Goal: Information Seeking & Learning: Learn about a topic

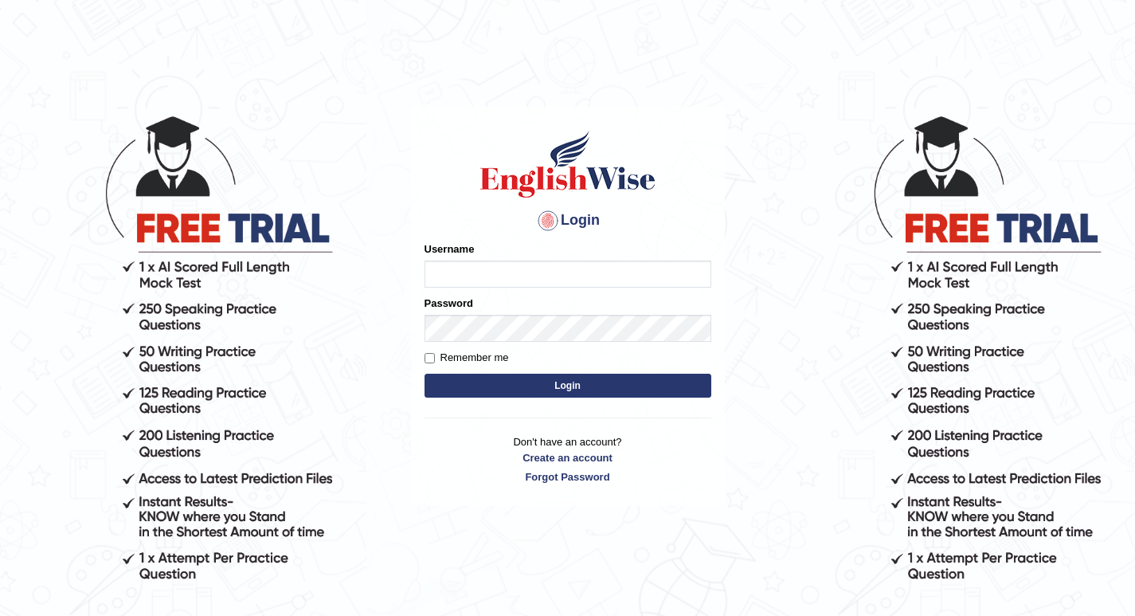
type input "NicolasD"
click at [425, 374] on button "Login" at bounding box center [568, 386] width 287 height 24
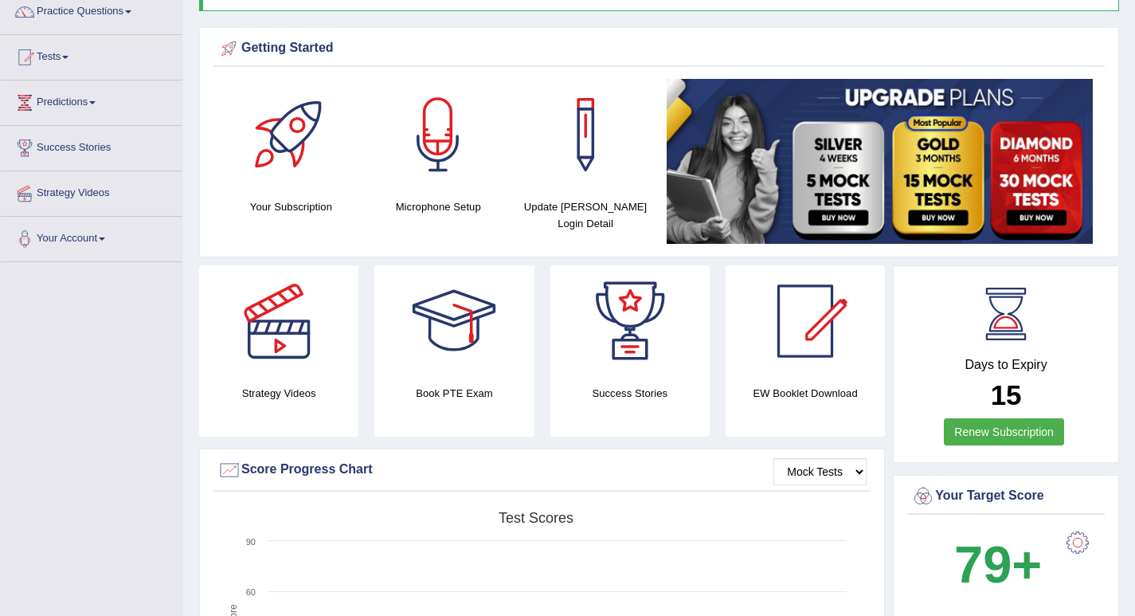
scroll to position [137, 0]
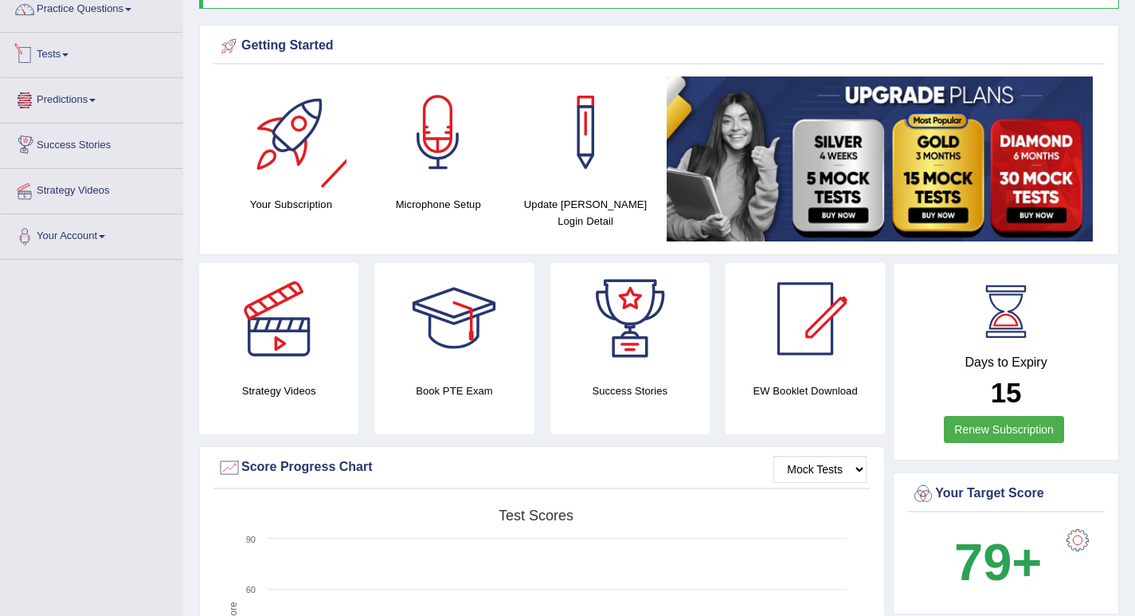
click at [71, 57] on link "Tests" at bounding box center [92, 53] width 182 height 40
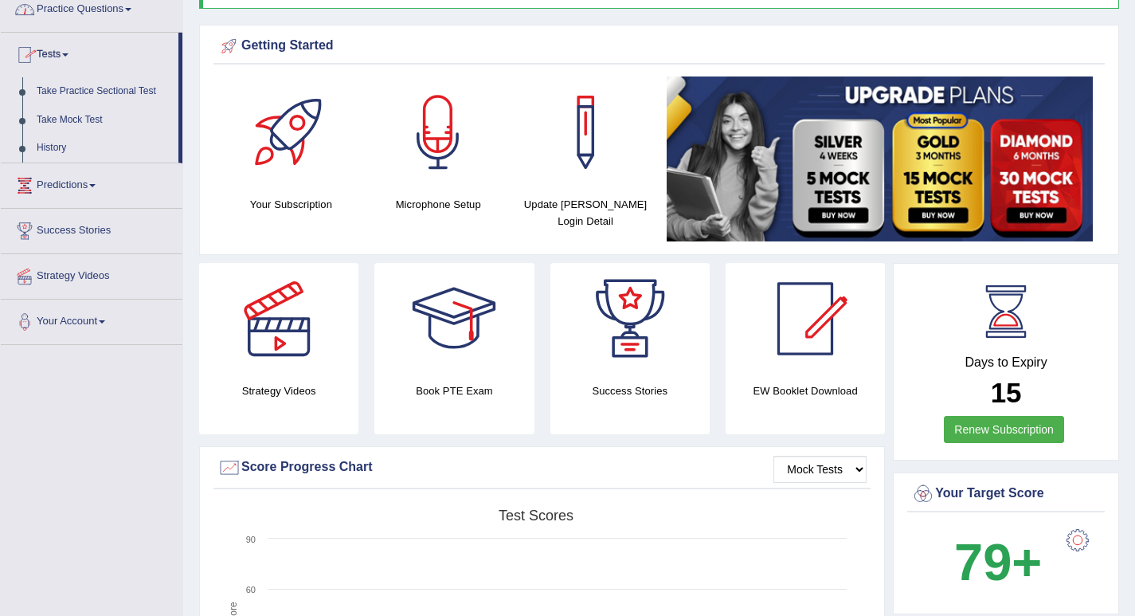
click at [95, 13] on link "Practice Questions" at bounding box center [92, 7] width 182 height 40
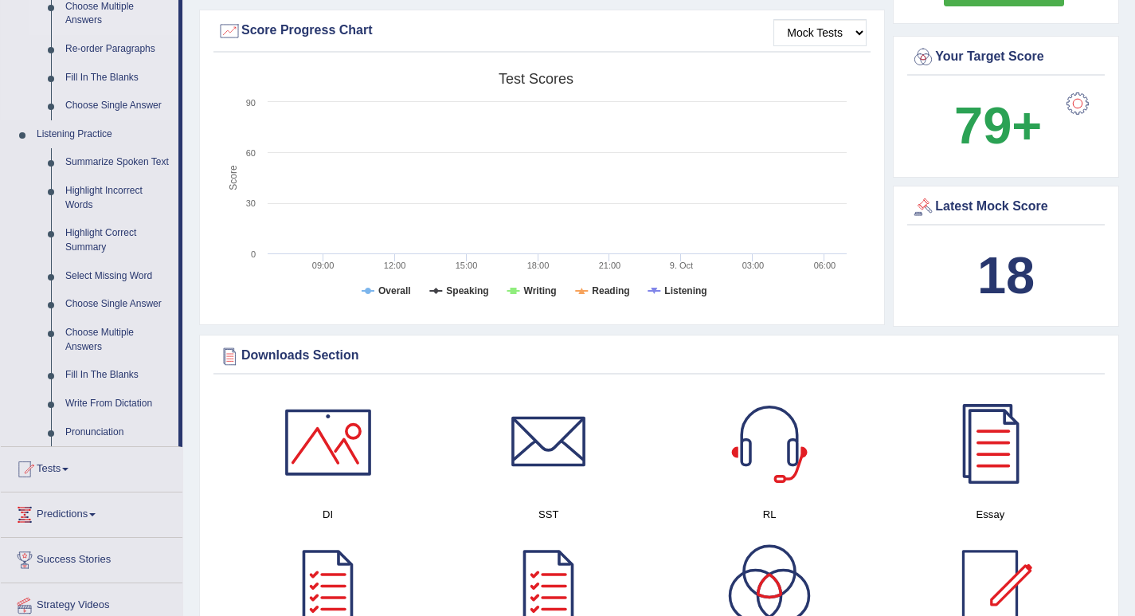
scroll to position [609, 0]
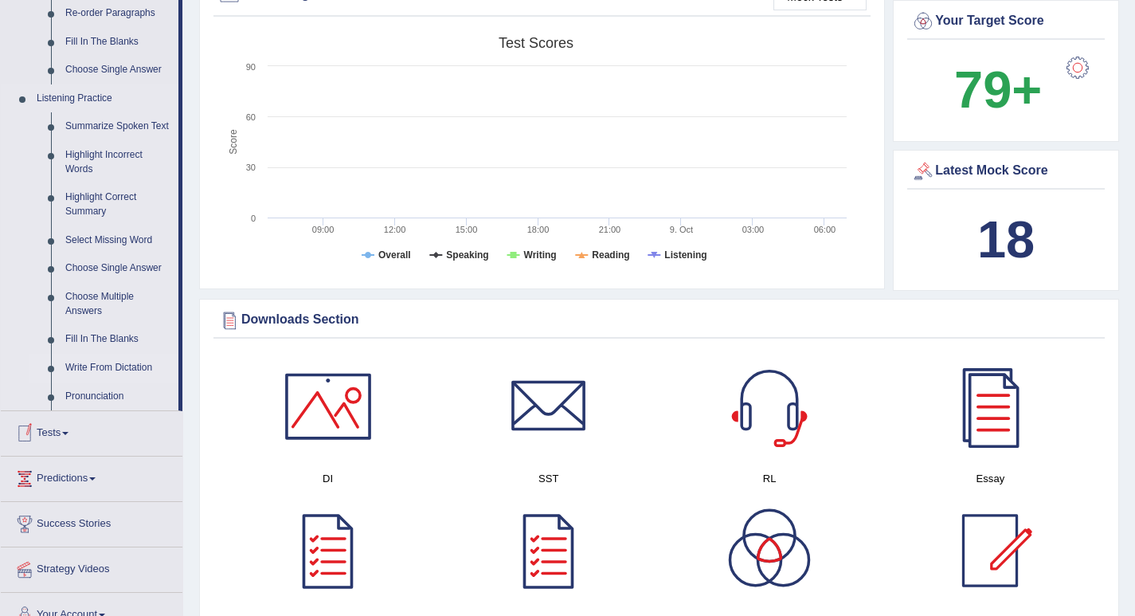
click at [110, 380] on link "Write From Dictation" at bounding box center [118, 368] width 120 height 29
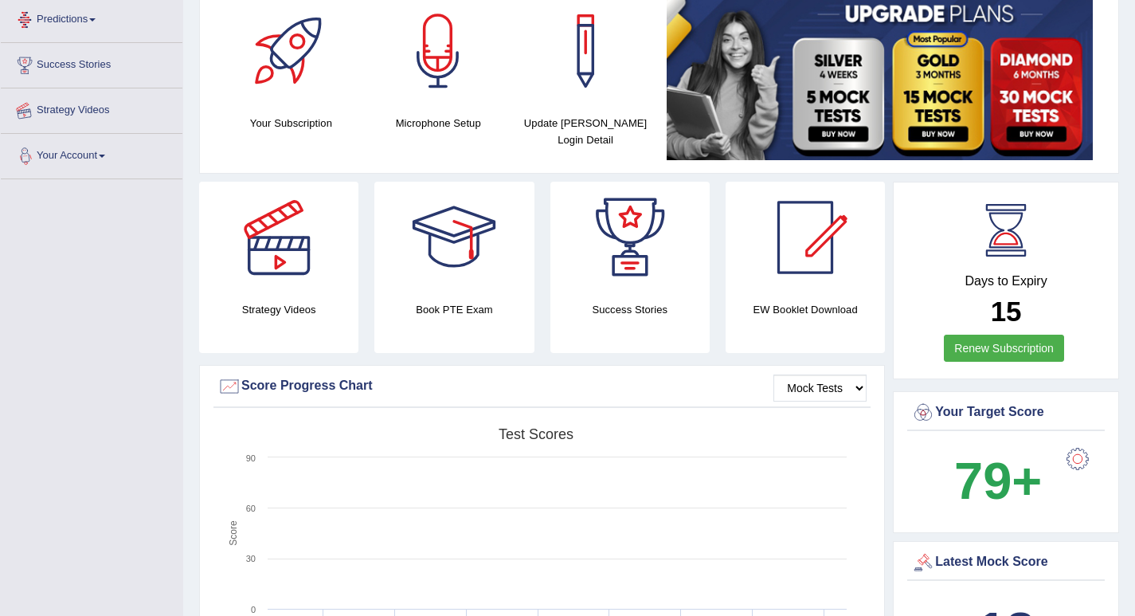
scroll to position [342, 0]
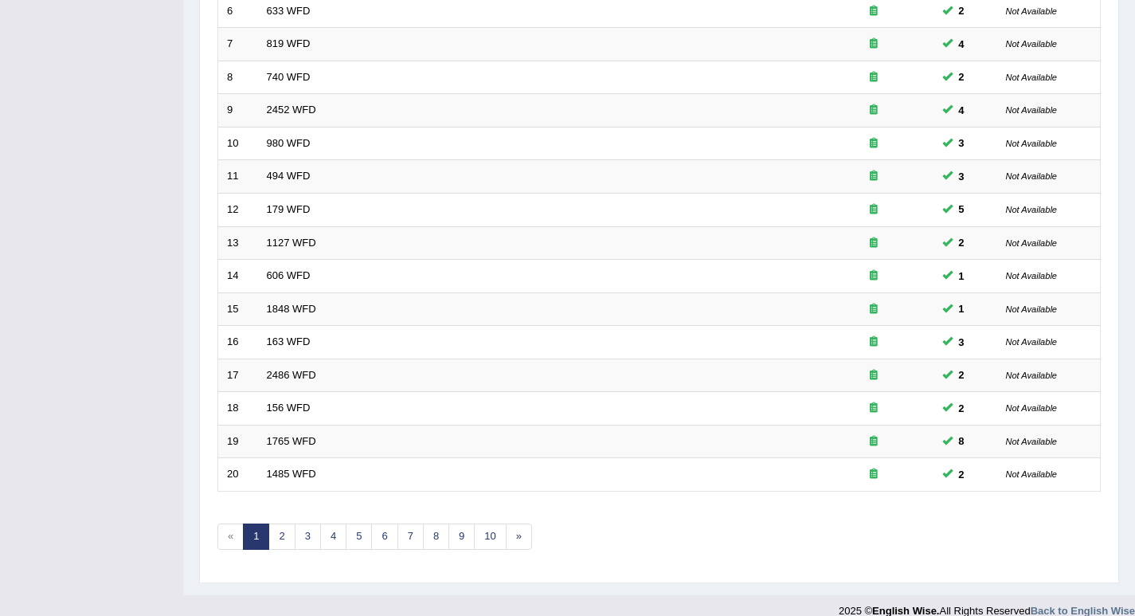
scroll to position [439, 0]
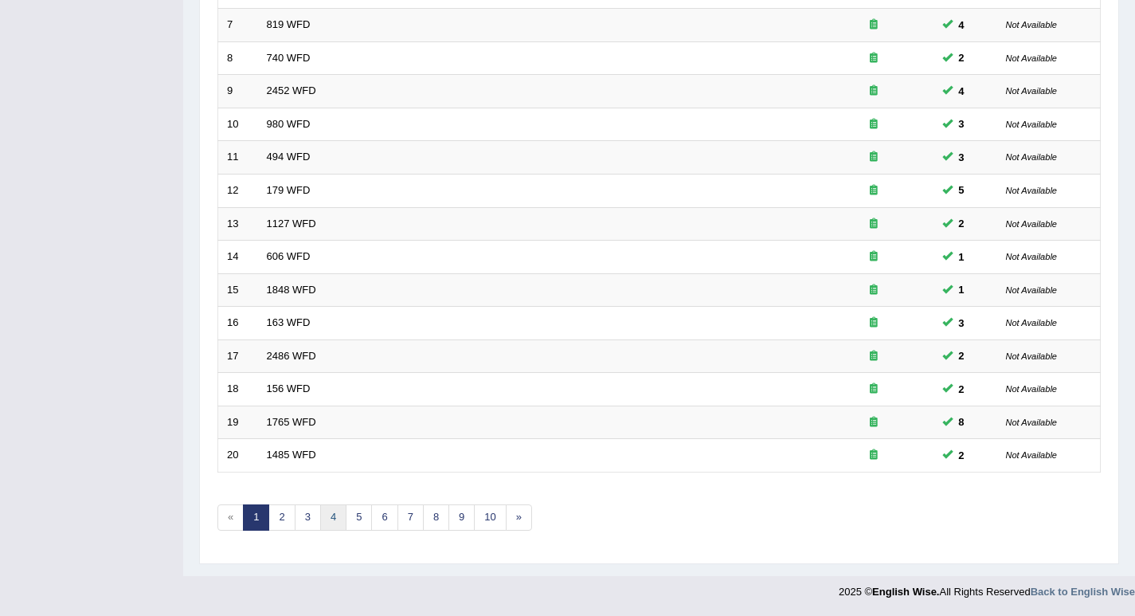
click at [333, 511] on link "4" at bounding box center [333, 517] width 26 height 26
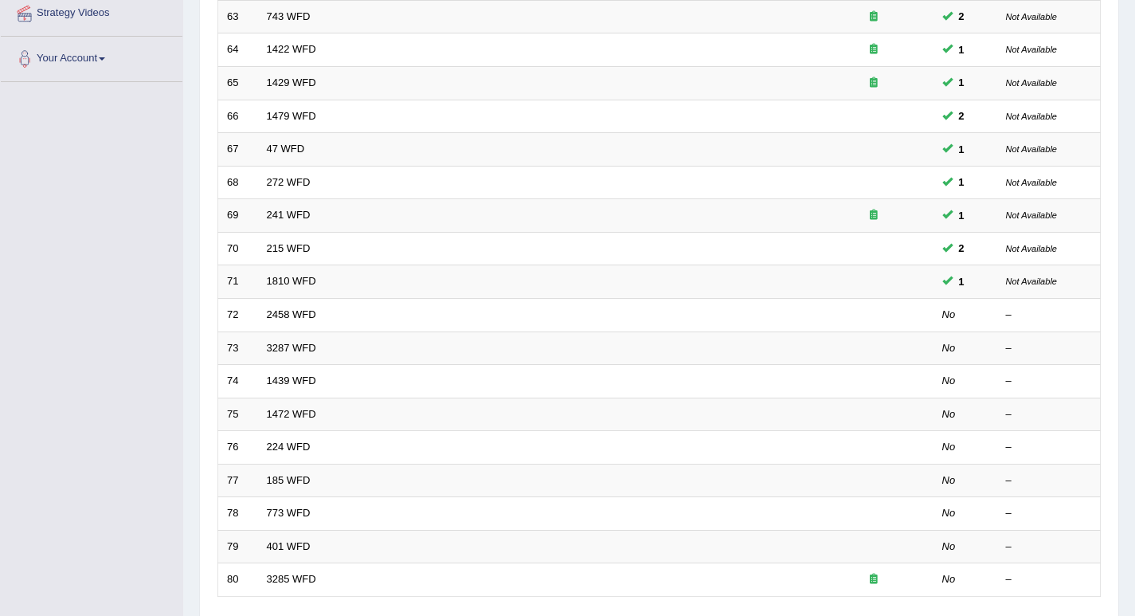
scroll to position [317, 0]
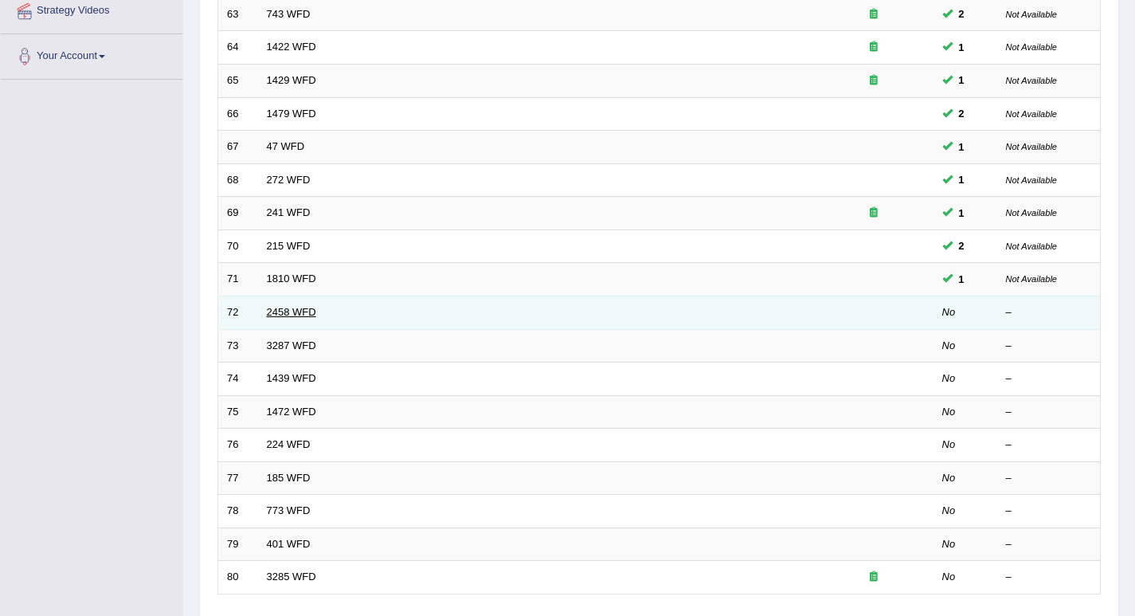
click at [288, 311] on link "2458 WFD" at bounding box center [291, 312] width 49 height 12
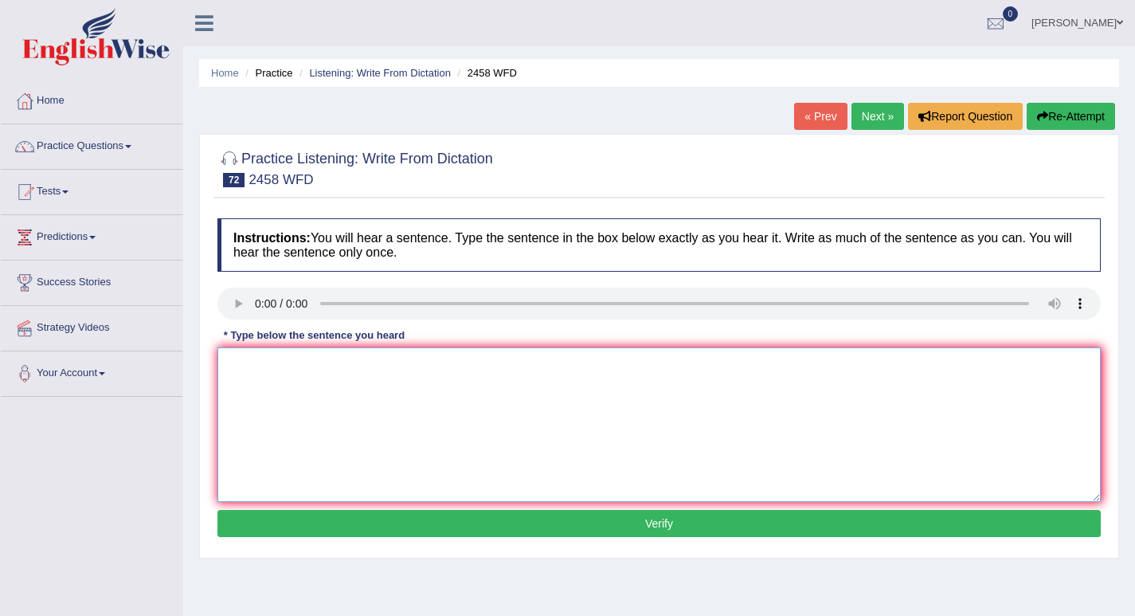
click at [258, 393] on textarea at bounding box center [658, 424] width 883 height 155
click at [253, 368] on textarea "courses in nutrition are growing in popularity every year" at bounding box center [658, 424] width 883 height 155
click at [300, 362] on textarea "Courses in nutrition are growing in popularity every year" at bounding box center [658, 424] width 883 height 155
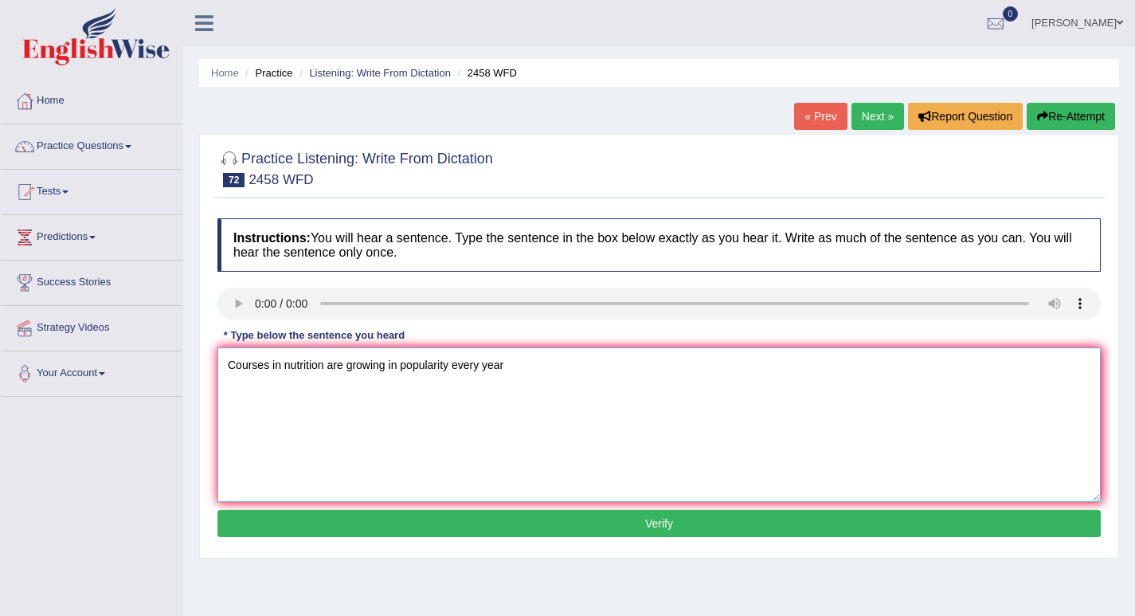
click at [428, 366] on textarea "Courses in nutrition are growing in popularity every year" at bounding box center [658, 424] width 883 height 155
click at [508, 367] on textarea "Courses in nutrition are growing in popularity every year" at bounding box center [658, 424] width 883 height 155
type textarea "Courses in nutrition are growing in popularity every year."
click at [425, 525] on button "Verify" at bounding box center [658, 523] width 883 height 27
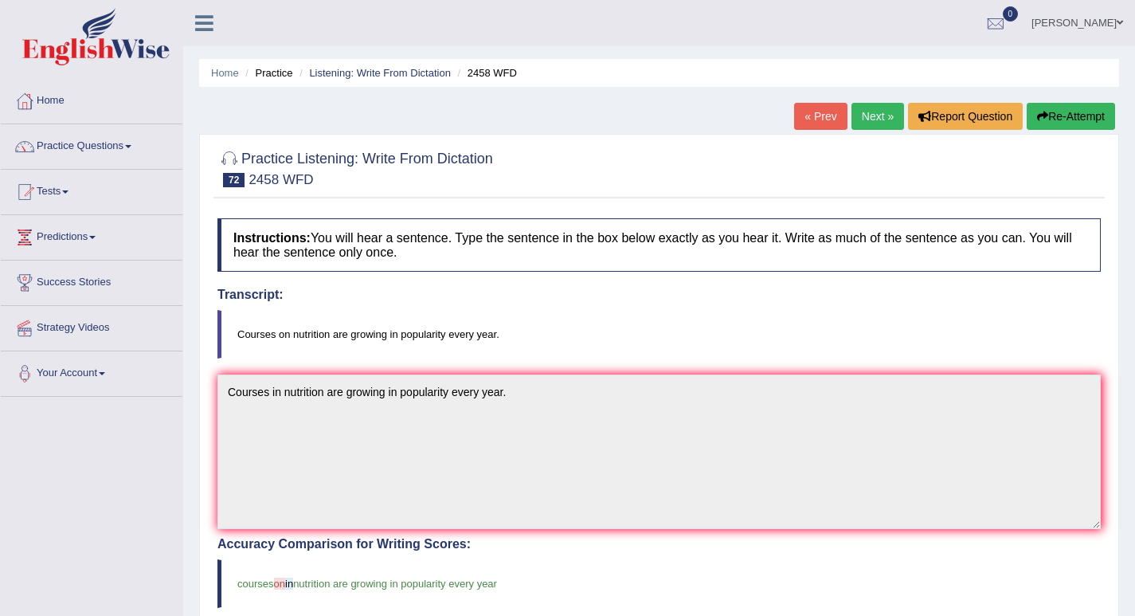
click at [880, 113] on link "Next »" at bounding box center [877, 116] width 53 height 27
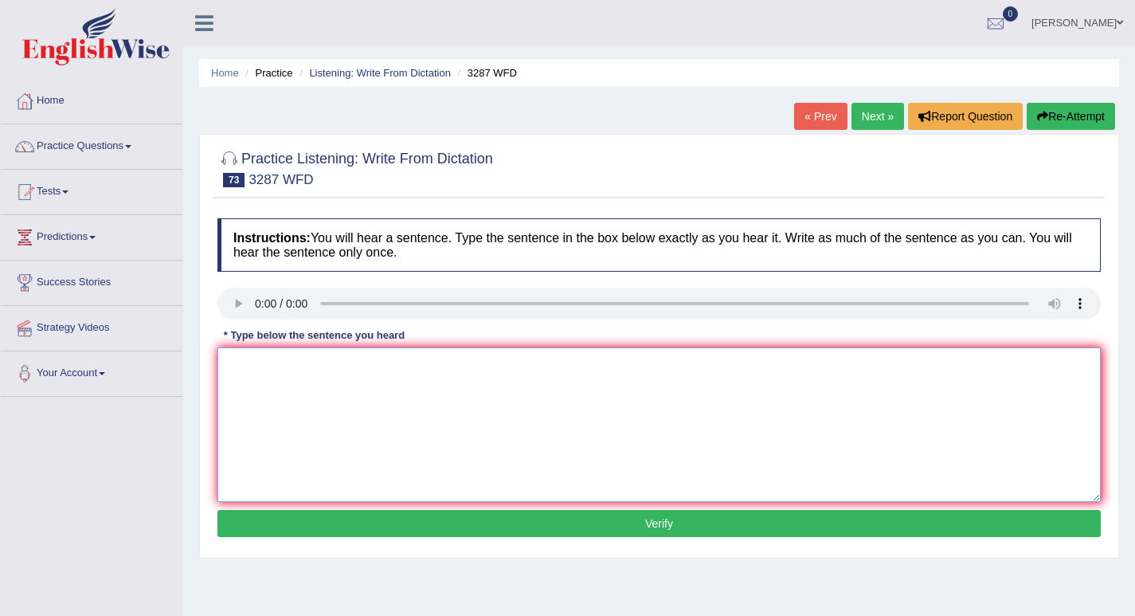
click at [294, 459] on textarea at bounding box center [658, 424] width 883 height 155
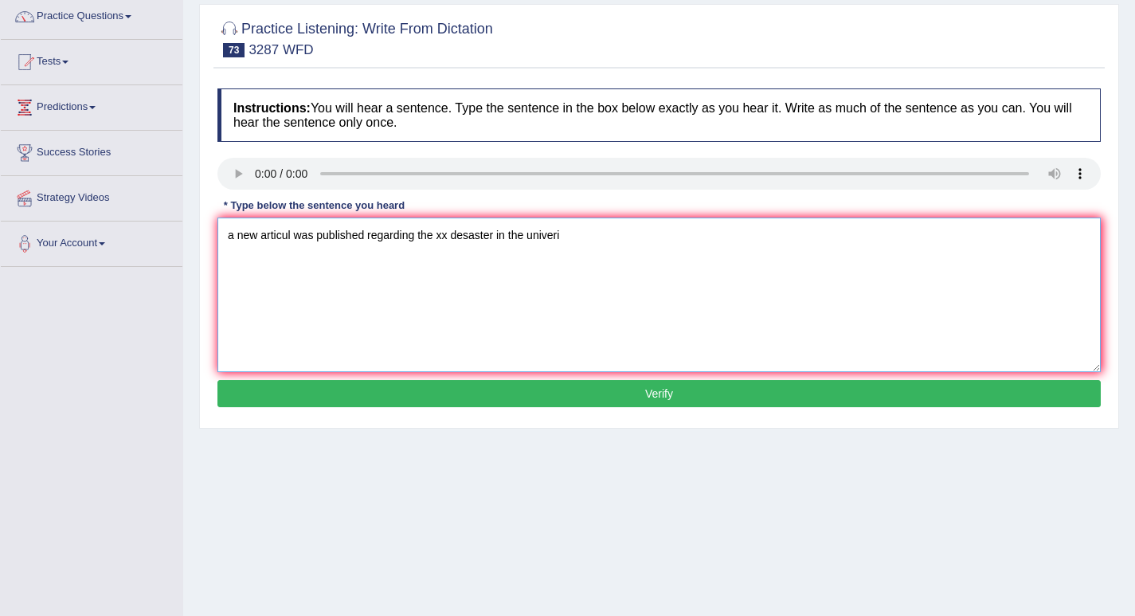
scroll to position [131, 0]
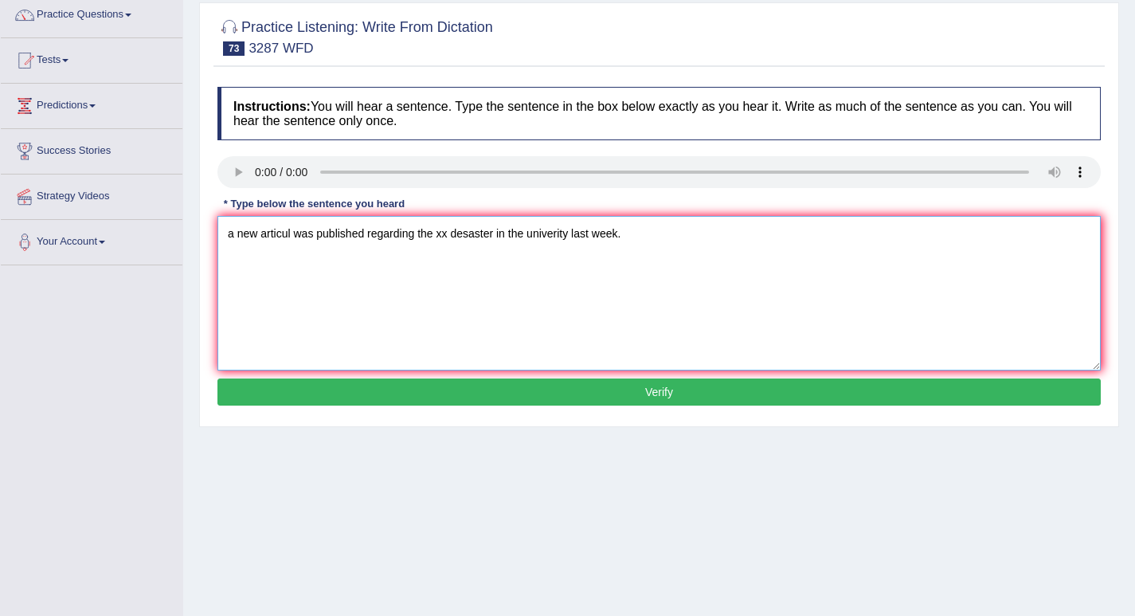
drag, startPoint x: 439, startPoint y: 234, endPoint x: 523, endPoint y: 233, distance: 84.4
click at [523, 233] on textarea "a new articul was published regarding the xx desaster in the univerity last wee…" at bounding box center [658, 293] width 883 height 155
click at [231, 237] on textarea "a new articul was published regarding the univerity last week." at bounding box center [658, 293] width 883 height 155
click at [274, 237] on textarea "A new articul was published regarding the univerity last week." at bounding box center [658, 293] width 883 height 155
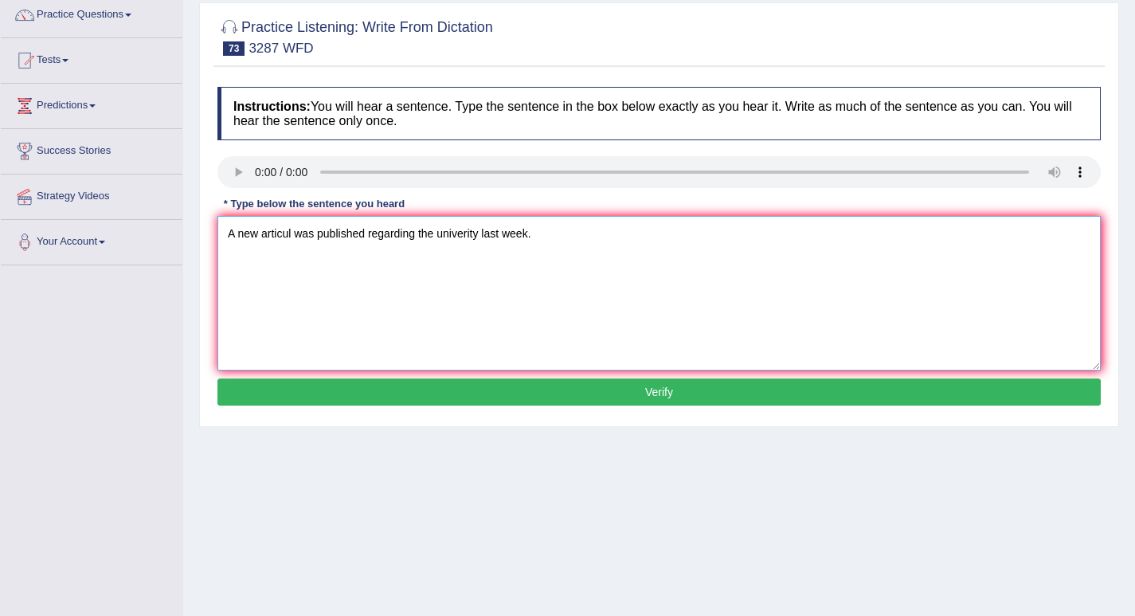
click at [457, 237] on textarea "A new articul was published regarding the univerity last week." at bounding box center [658, 293] width 883 height 155
type textarea "A new articul was published regarding the university last week."
click at [549, 393] on button "Verify" at bounding box center [658, 391] width 883 height 27
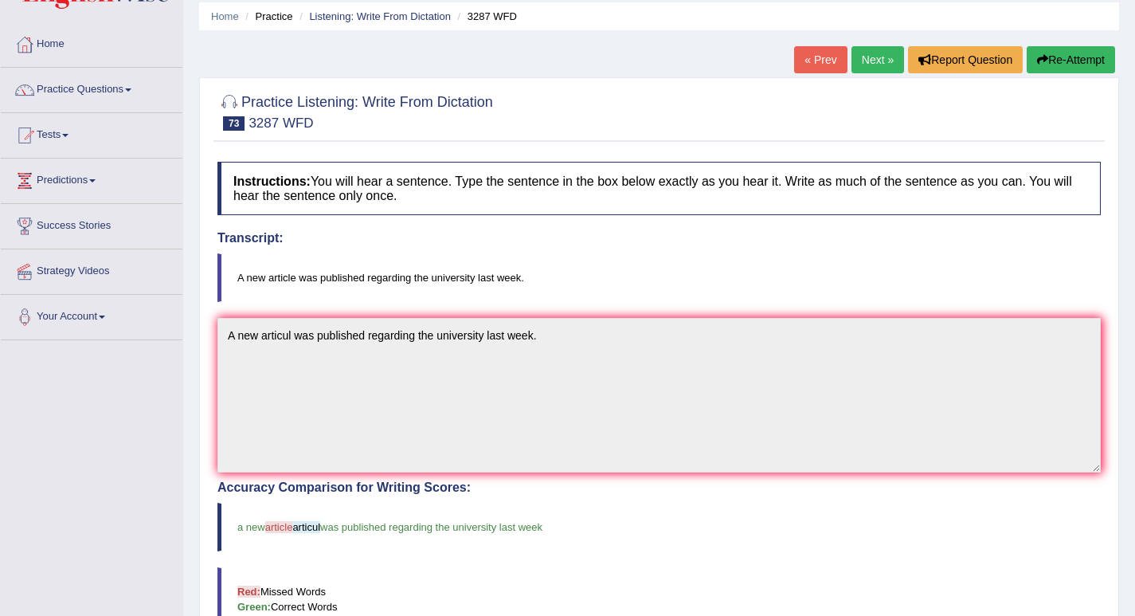
scroll to position [0, 0]
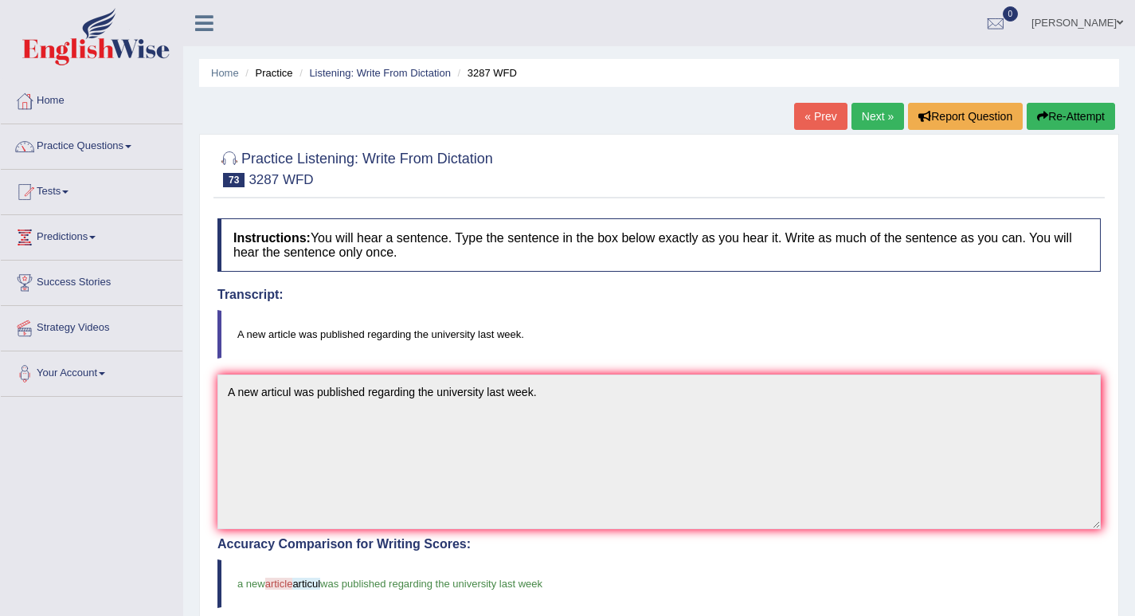
click at [874, 112] on link "Next »" at bounding box center [877, 116] width 53 height 27
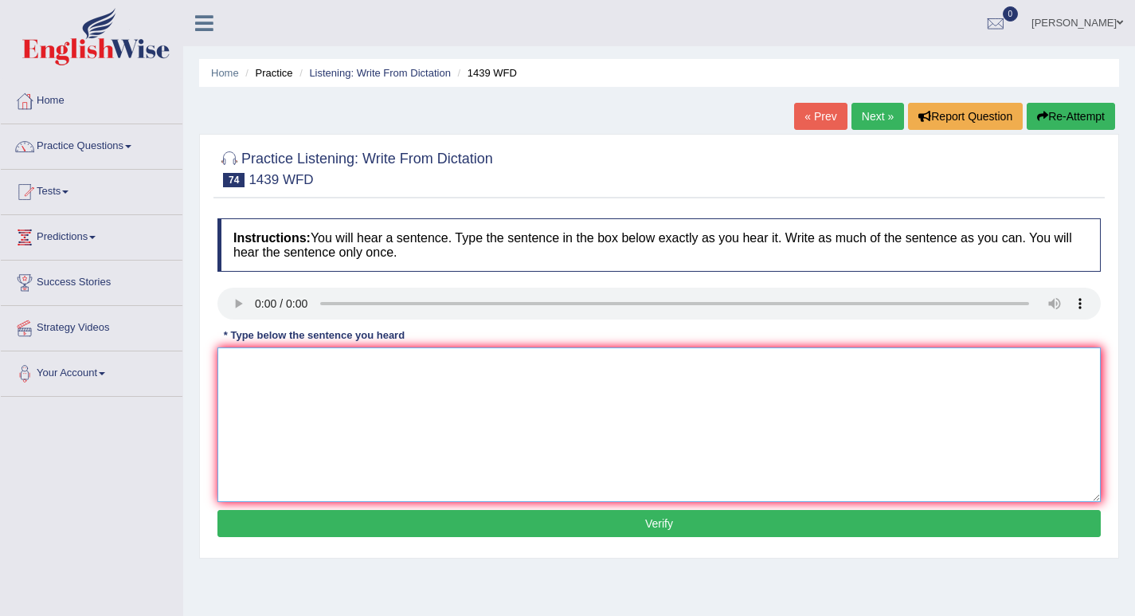
click at [283, 396] on textarea at bounding box center [658, 424] width 883 height 155
click at [241, 368] on textarea "the fiction book are just past the counter." at bounding box center [658, 424] width 883 height 155
click at [265, 370] on textarea "The fiction book are just past the counter." at bounding box center [658, 424] width 883 height 155
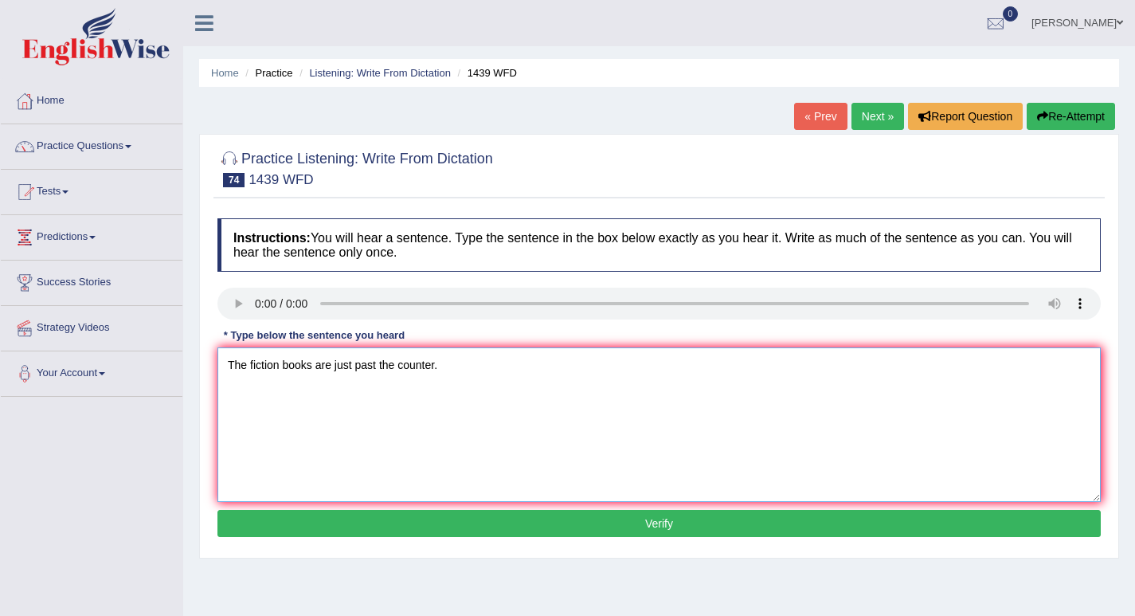
type textarea "The fiction books are just past the counter."
click at [464, 527] on button "Verify" at bounding box center [658, 523] width 883 height 27
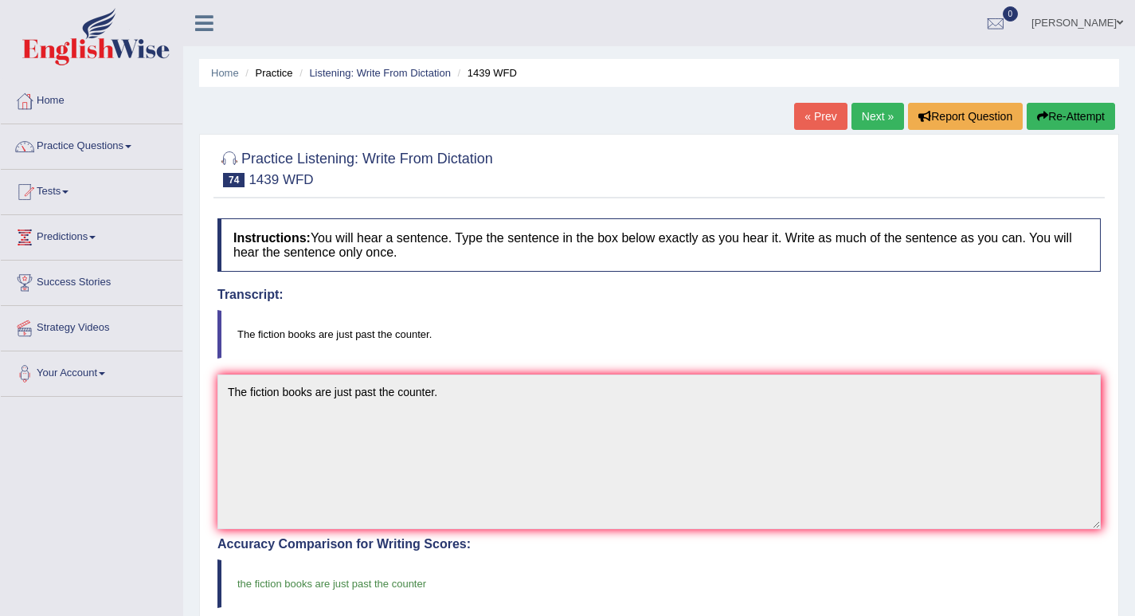
click at [867, 119] on link "Next »" at bounding box center [877, 116] width 53 height 27
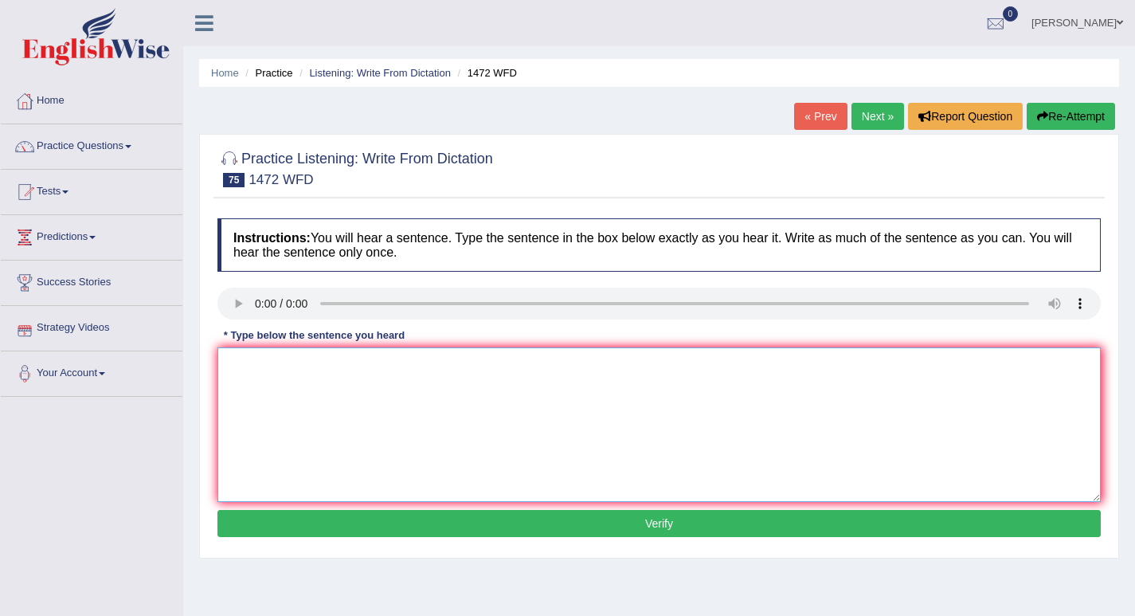
click at [261, 392] on textarea at bounding box center [658, 424] width 883 height 155
click at [346, 364] on textarea "the local [PERSON_NAME] has develop a plan for infraestuctual" at bounding box center [658, 424] width 883 height 155
click at [563, 367] on textarea "the local [PERSON_NAME] has adopted a plan for infraestuctual" at bounding box center [658, 424] width 883 height 155
click at [232, 366] on textarea "the local [PERSON_NAME] has adopted a plan for infraestuctual development." at bounding box center [658, 424] width 883 height 155
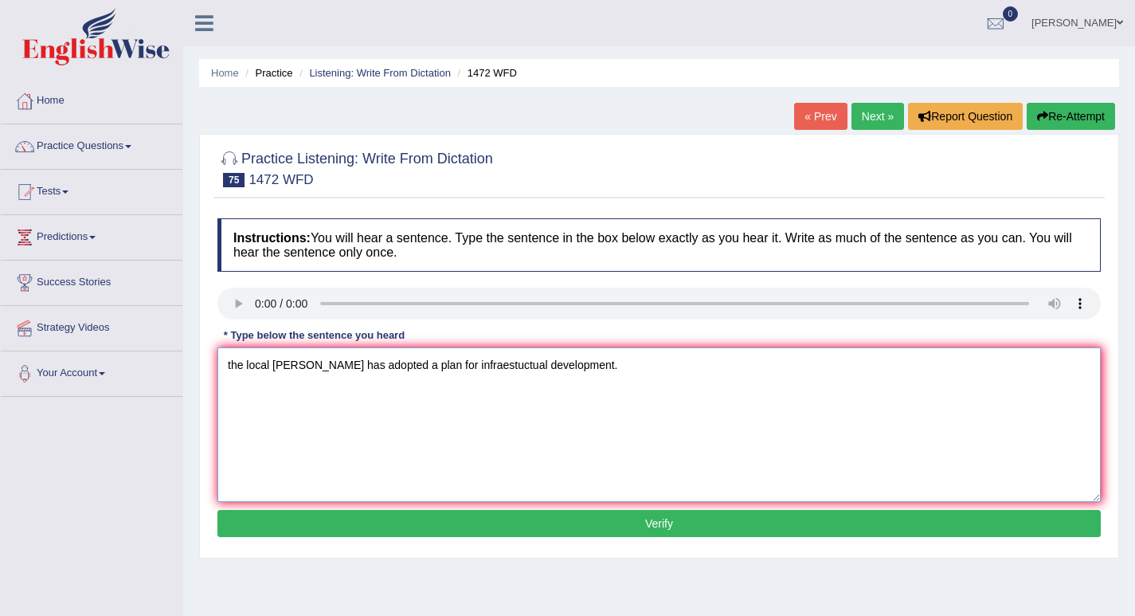
click at [232, 366] on textarea "the local [PERSON_NAME] has adopted a plan for infraestuctual development." at bounding box center [658, 424] width 883 height 155
click at [297, 366] on textarea "The local [PERSON_NAME] has adopted a plan for infraestuctual development." at bounding box center [658, 424] width 883 height 155
click at [370, 363] on textarea "The local goverment has adopted a plan for infraestuctual development." at bounding box center [658, 424] width 883 height 155
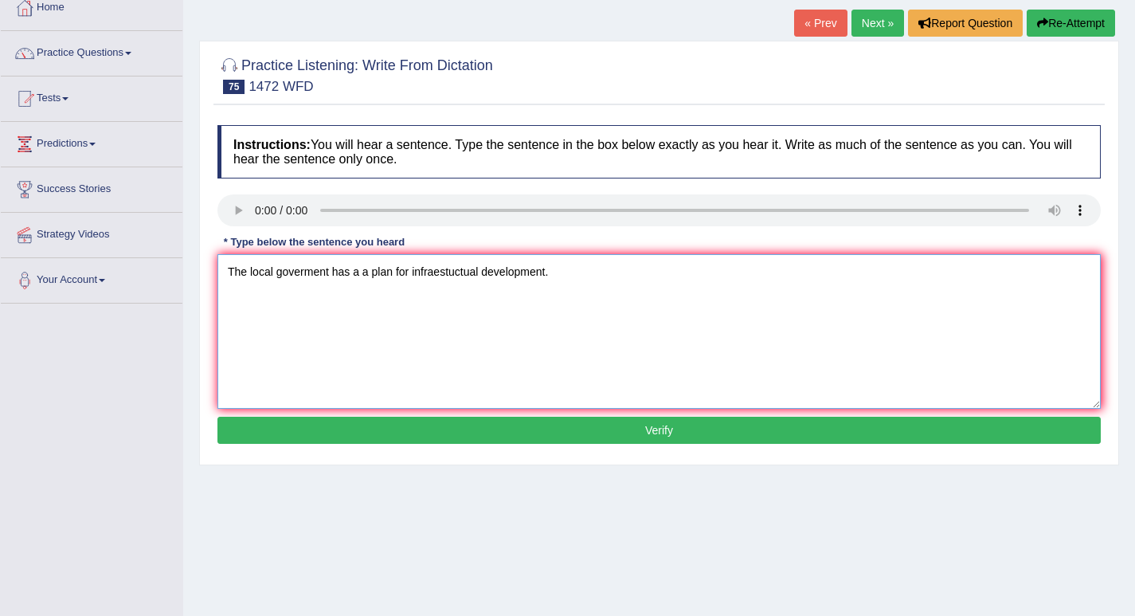
scroll to position [114, 0]
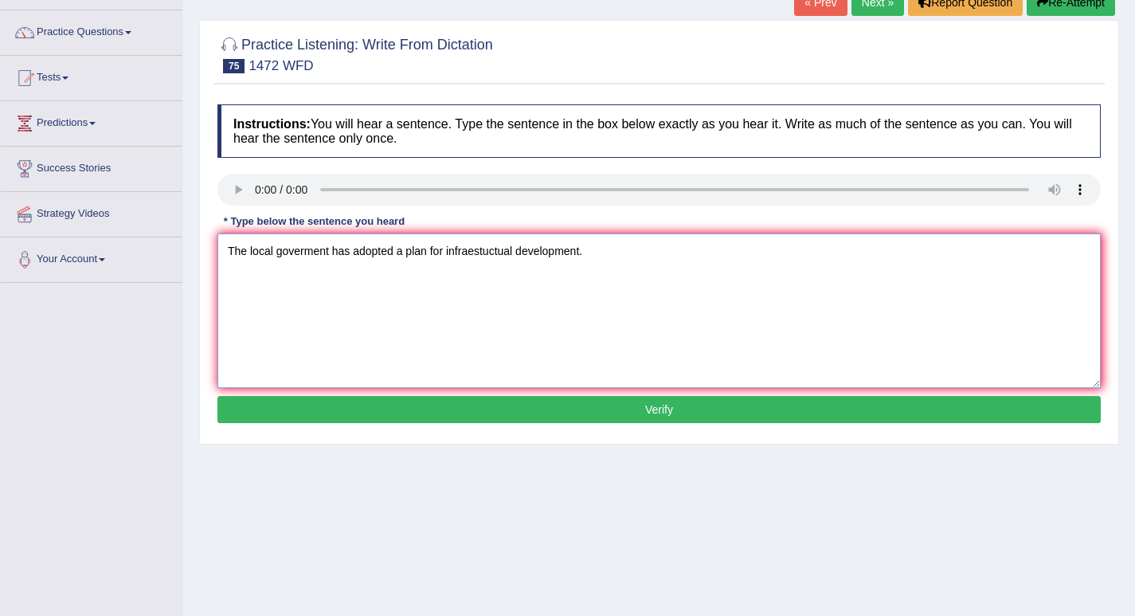
click at [482, 250] on textarea "The local goverment has adopted a plan for infraestuctual development." at bounding box center [658, 310] width 883 height 155
type textarea "The local goverment has adopted a plan for infraestructural development."
click at [582, 408] on button "Verify" at bounding box center [658, 409] width 883 height 27
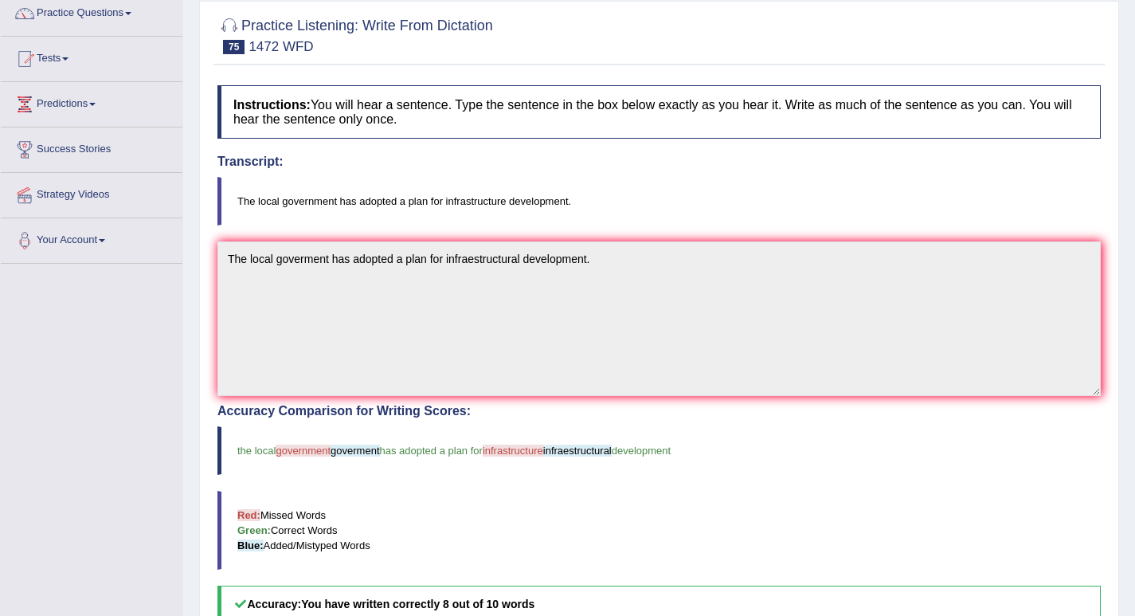
scroll to position [0, 0]
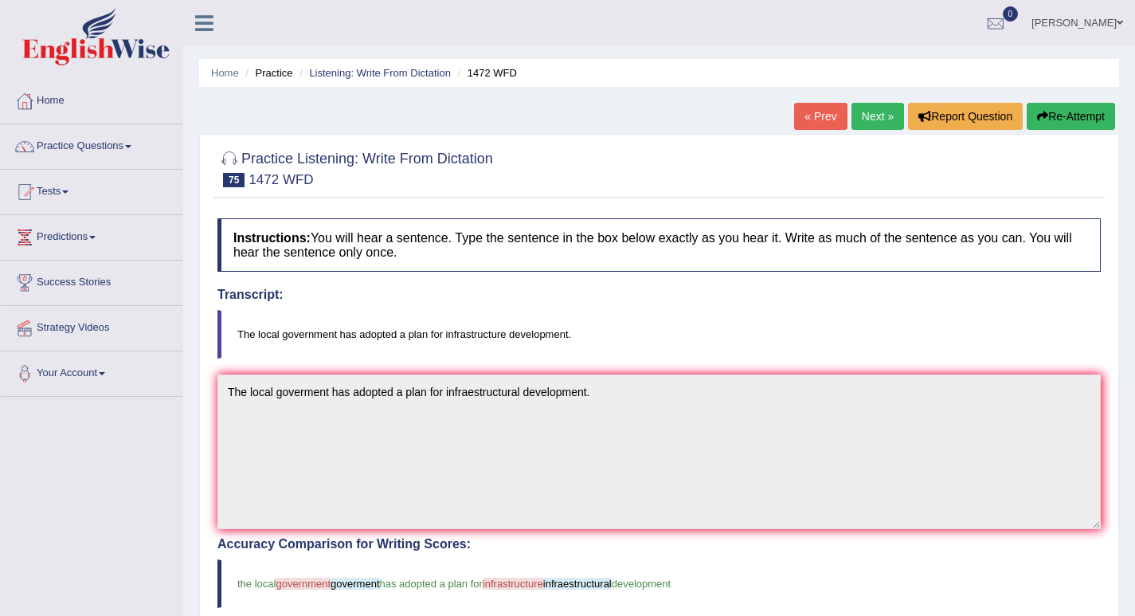
click at [881, 104] on link "Next »" at bounding box center [877, 116] width 53 height 27
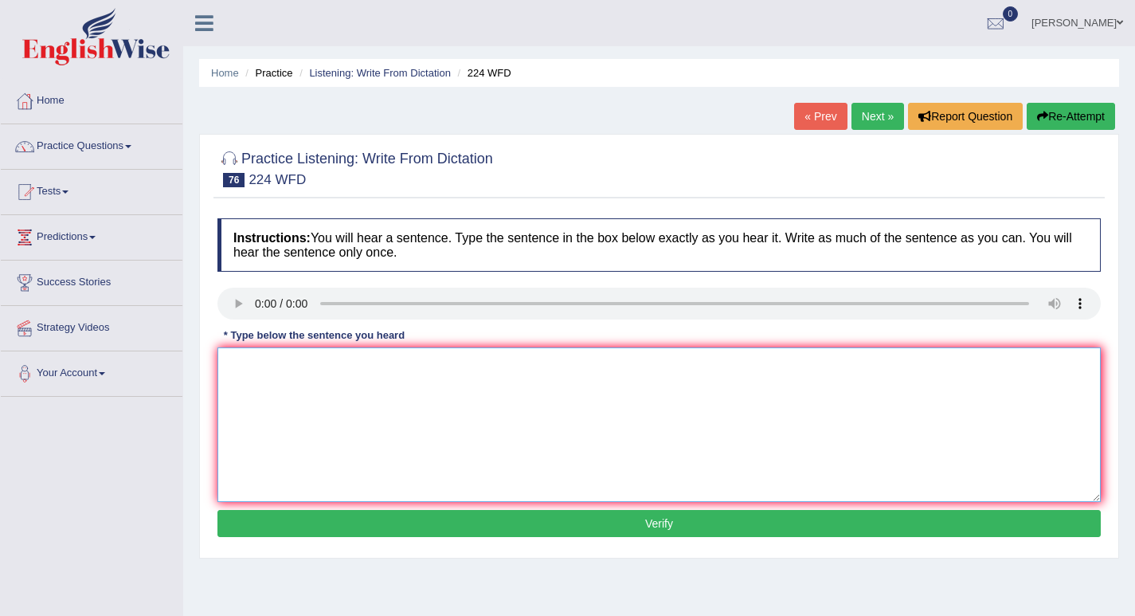
click at [309, 433] on textarea at bounding box center [658, 424] width 883 height 155
click at [231, 367] on textarea "in the winter it gets harsh but it wont be an issue since there is a heater." at bounding box center [658, 424] width 883 height 155
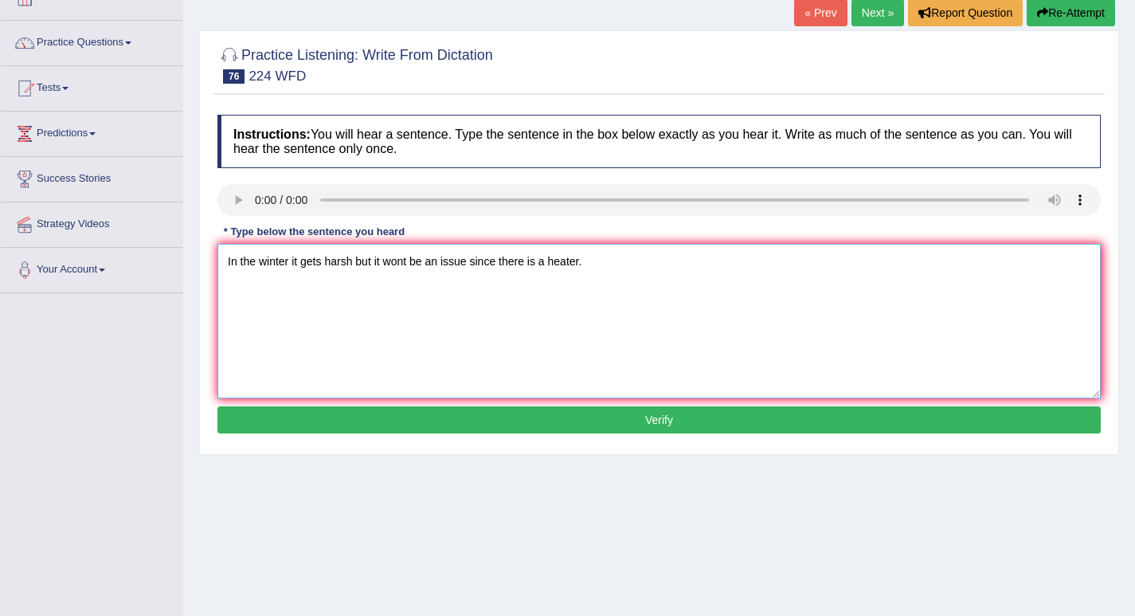
scroll to position [97, 0]
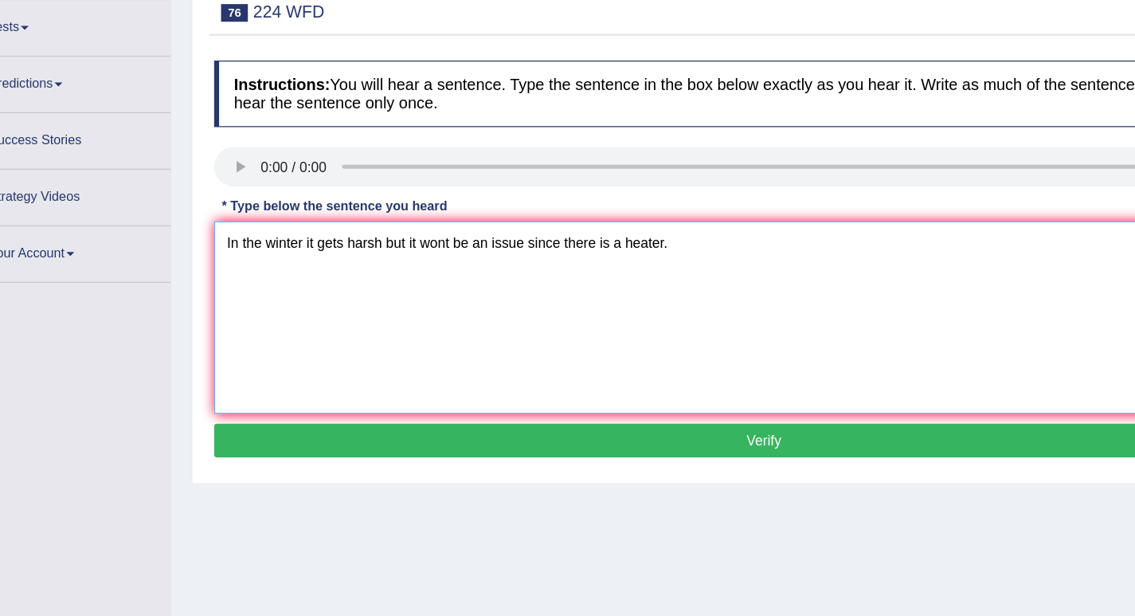
click at [336, 265] on textarea "In the winter it gets harsh but it wont be an issue since there is a heater." at bounding box center [658, 327] width 883 height 155
type textarea "In the winter it gets harsh but it wont be an issue since there is a heater."
click at [566, 422] on button "Verify" at bounding box center [658, 426] width 883 height 27
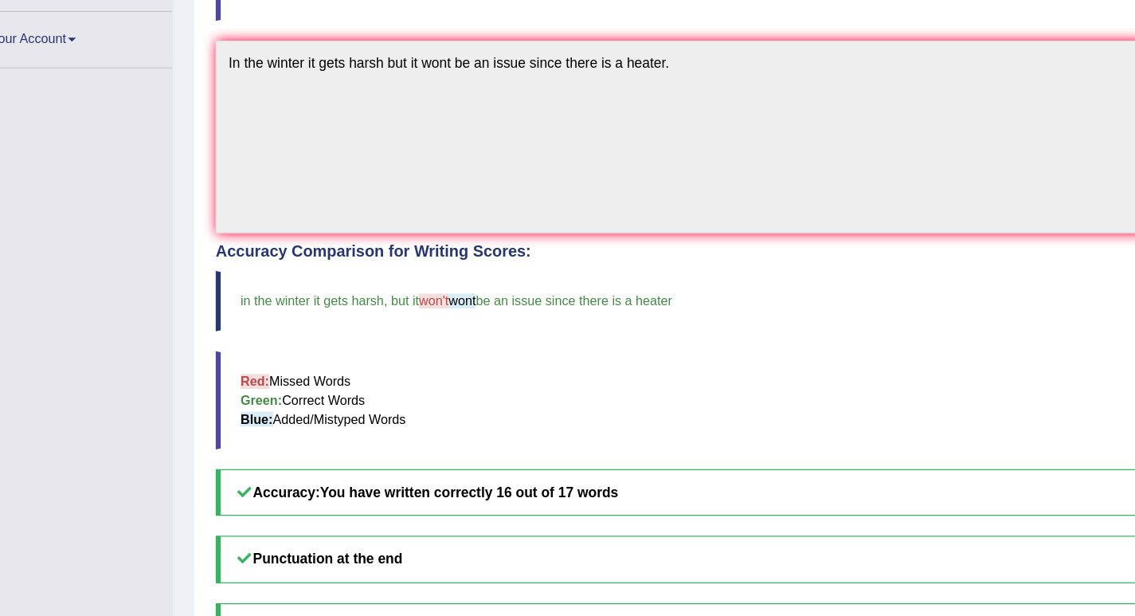
scroll to position [0, 0]
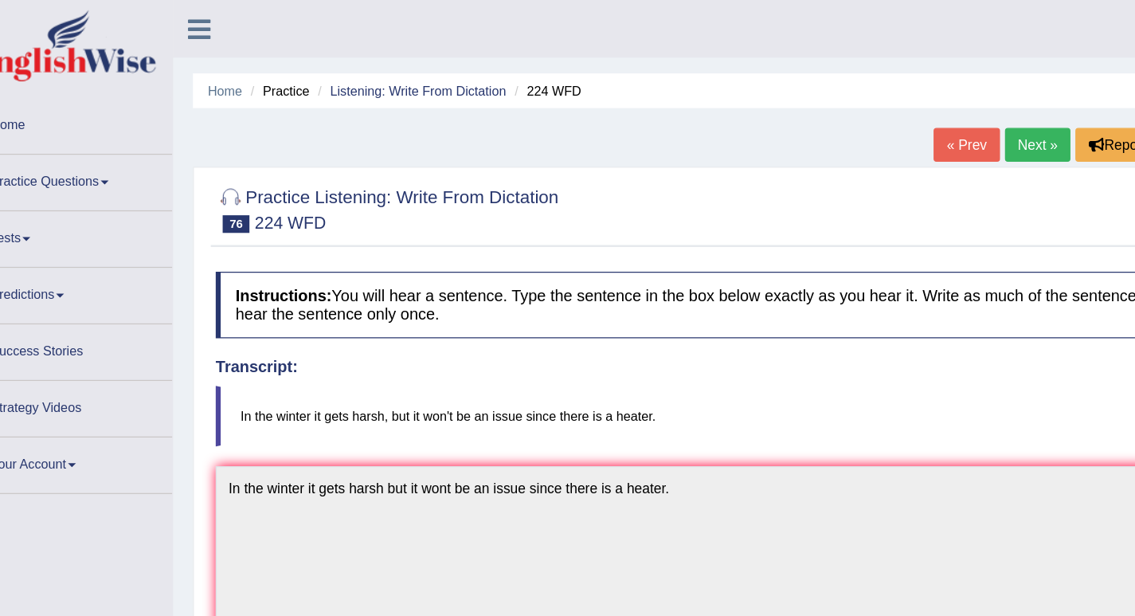
click at [874, 112] on link "Next »" at bounding box center [877, 116] width 53 height 27
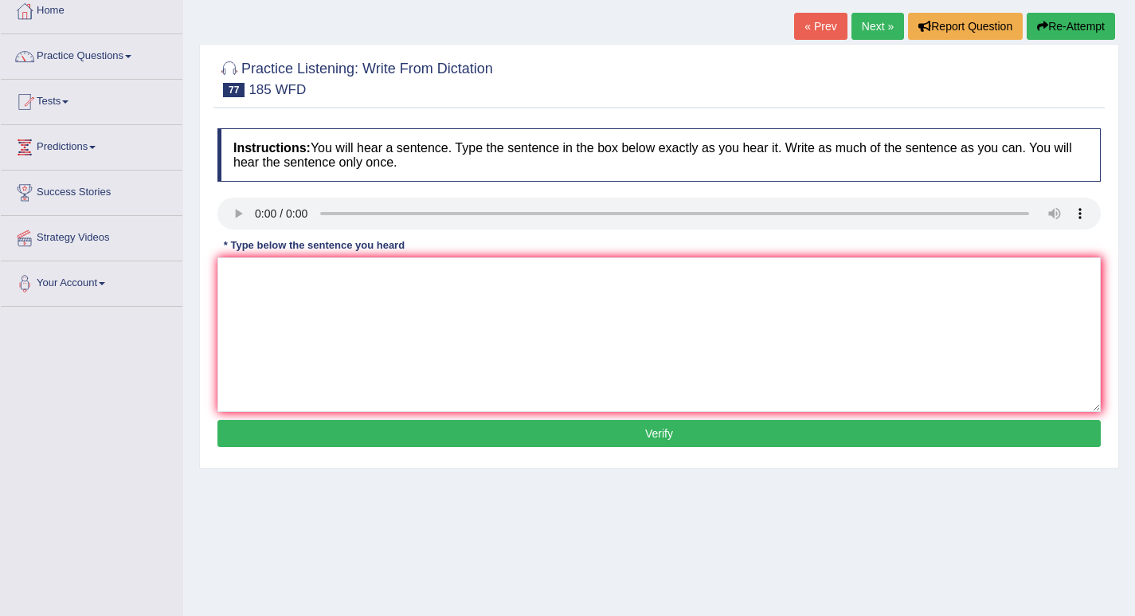
scroll to position [91, 0]
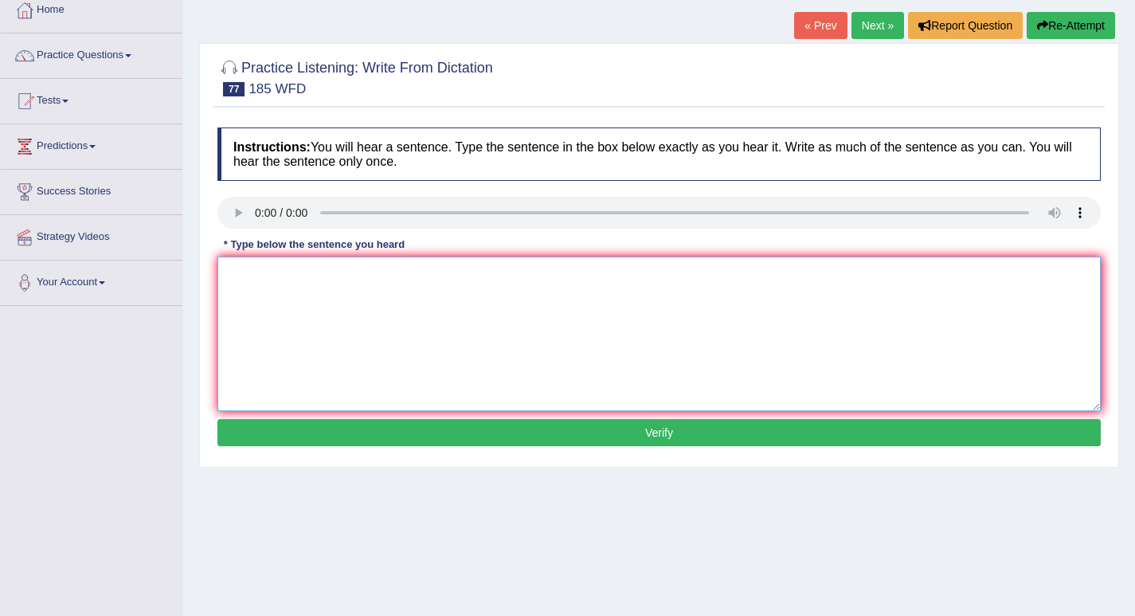
click at [269, 291] on textarea at bounding box center [658, 333] width 883 height 155
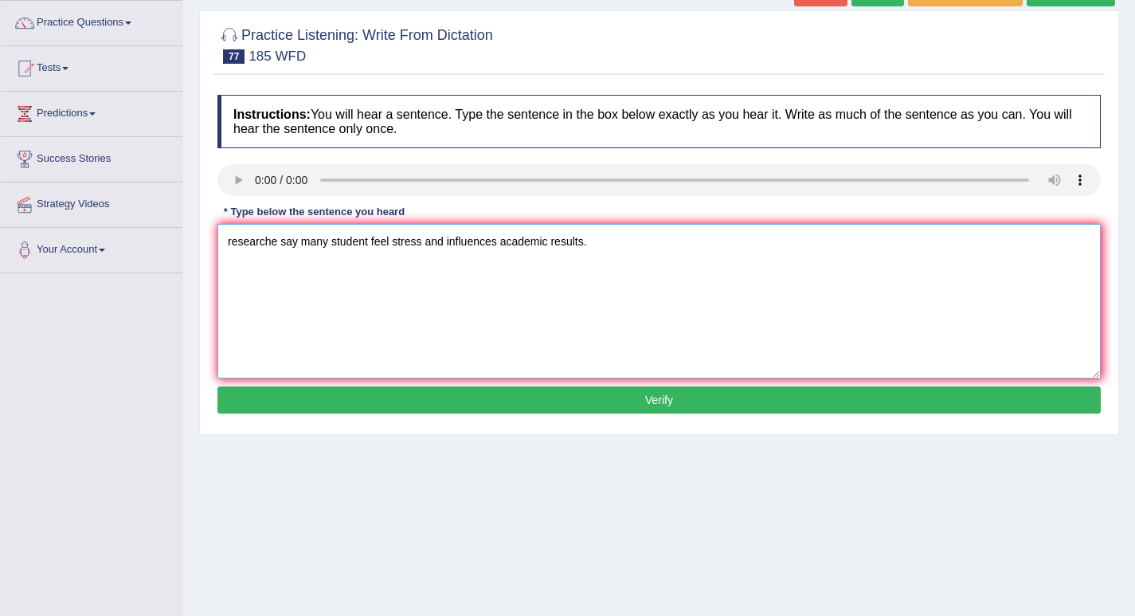
scroll to position [131, 0]
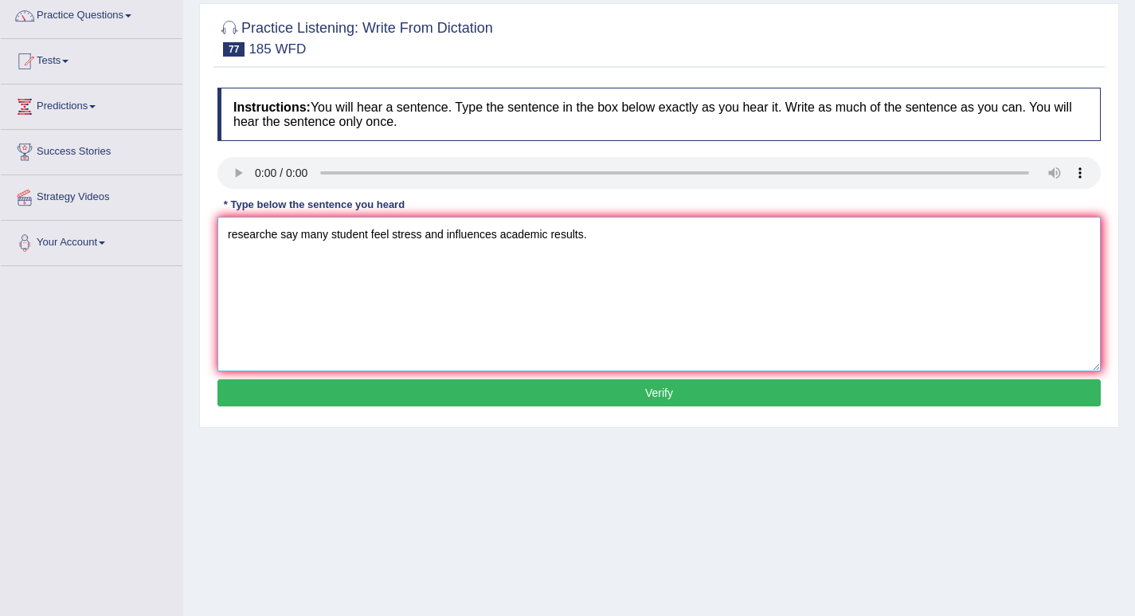
click at [255, 230] on textarea "researche say many student feel stress and influences academic results." at bounding box center [658, 294] width 883 height 155
click at [353, 237] on textarea "researchers say many student feel stress and influences academic results." at bounding box center [658, 294] width 883 height 155
type textarea "researchers say many students feel stress and influences academic results."
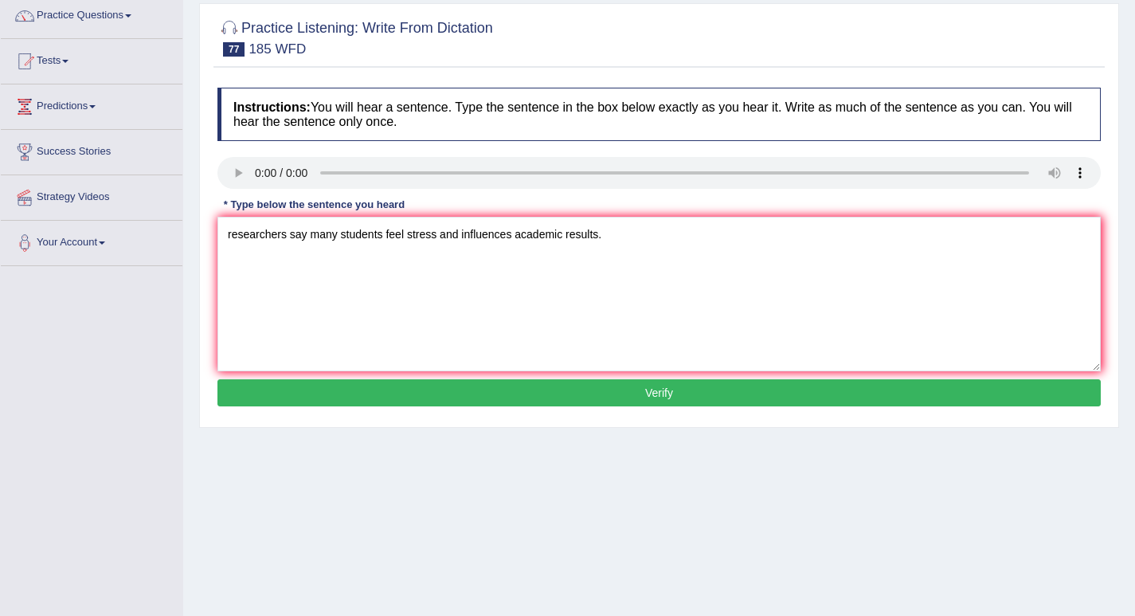
click at [593, 388] on button "Verify" at bounding box center [658, 392] width 883 height 27
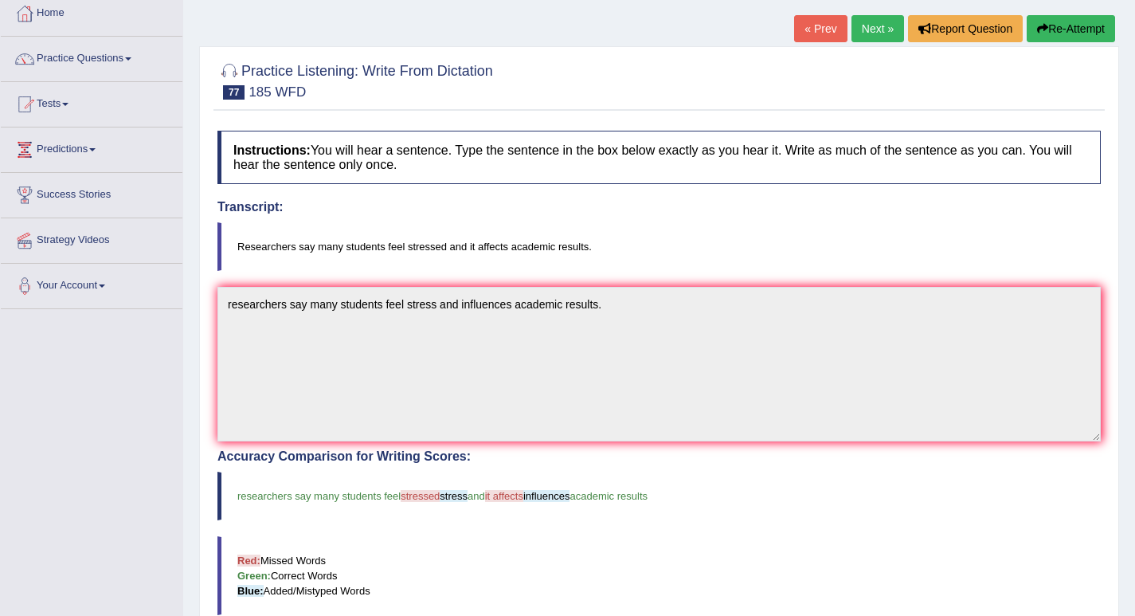
scroll to position [60, 0]
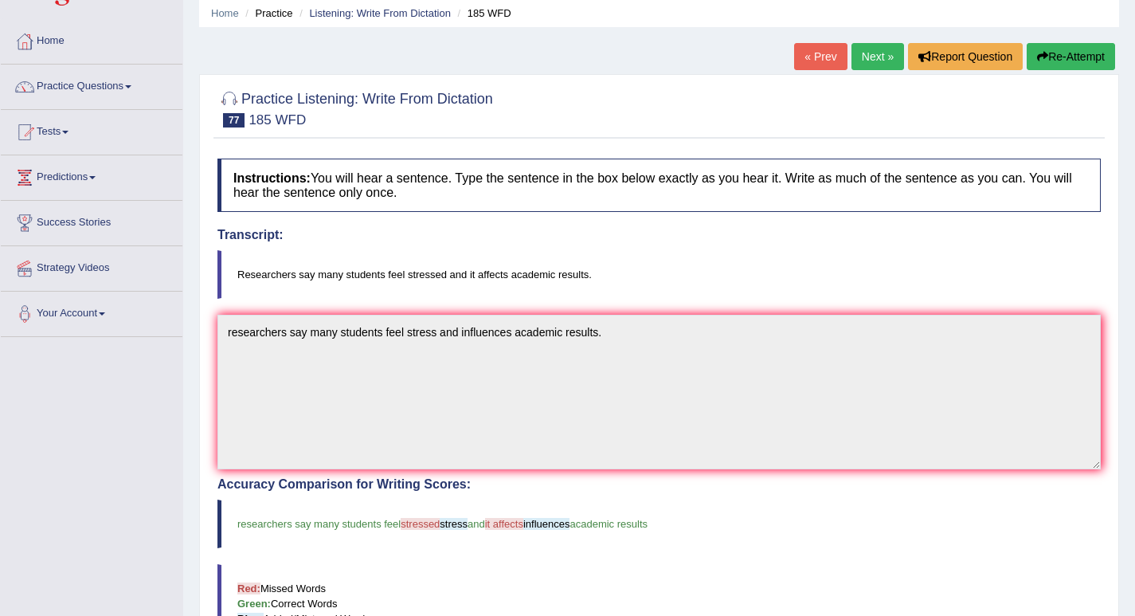
click at [867, 59] on link "Next »" at bounding box center [877, 56] width 53 height 27
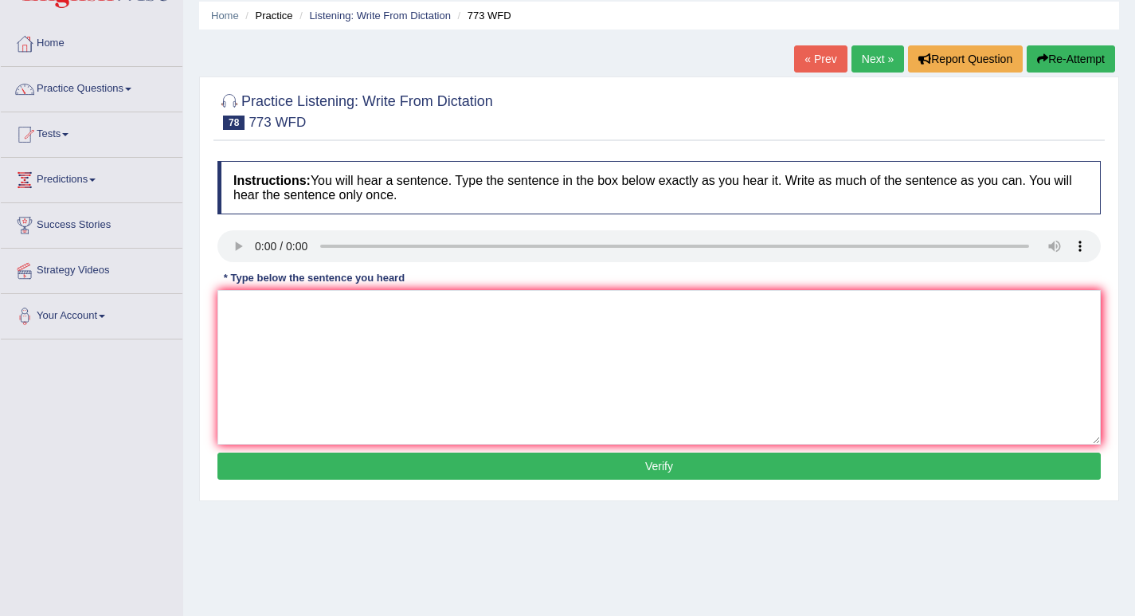
scroll to position [59, 0]
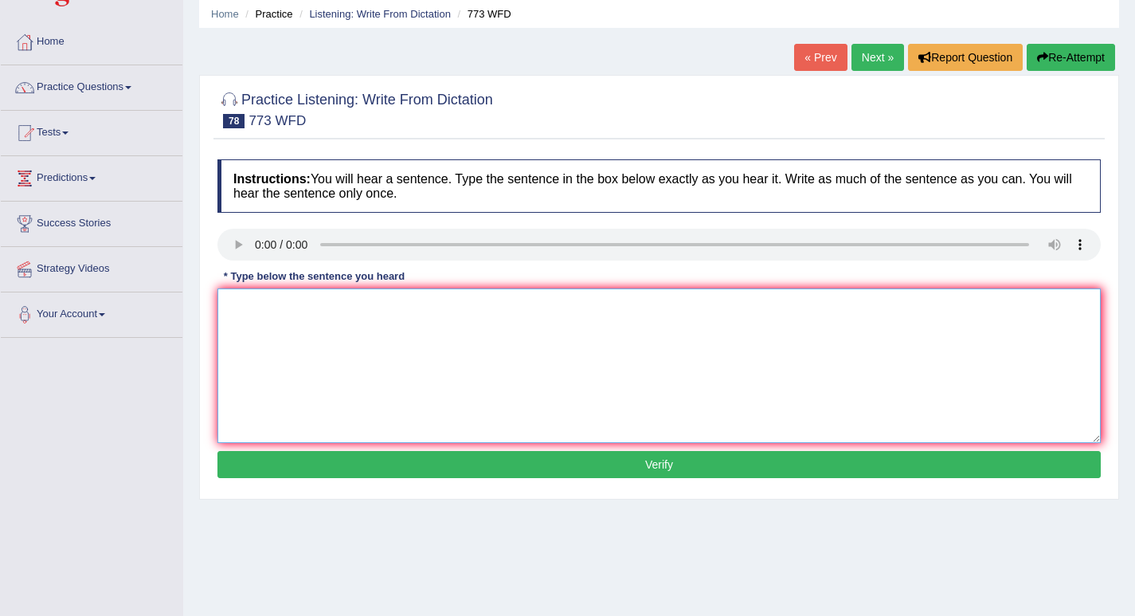
click at [247, 315] on textarea at bounding box center [658, 365] width 883 height 155
click at [241, 307] on textarea "gravety is extraordinarly week and almost imposible to study at a cuantumon lev…" at bounding box center [658, 365] width 883 height 155
click at [312, 307] on textarea "Gravety is extraordinarly week and almost imposible to study at a cuantumon lev…" at bounding box center [658, 365] width 883 height 155
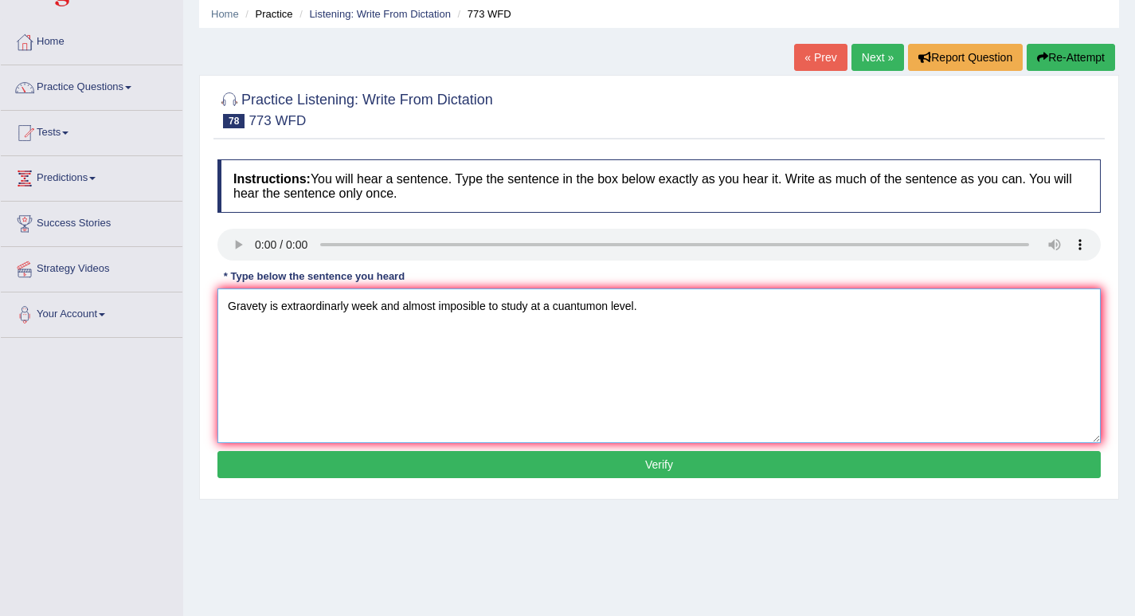
click at [407, 306] on textarea "Gravety is extraordinarly week and almost imposible to study at a cuantumon lev…" at bounding box center [658, 365] width 883 height 155
click at [475, 308] on textarea "Gravety is extraordinarly week and its almost imposible to study at a cuantumon…" at bounding box center [658, 365] width 883 height 155
click at [603, 308] on textarea "Gravety is extraordinarly week and its almost impossible to study at a cuantumo…" at bounding box center [658, 365] width 883 height 155
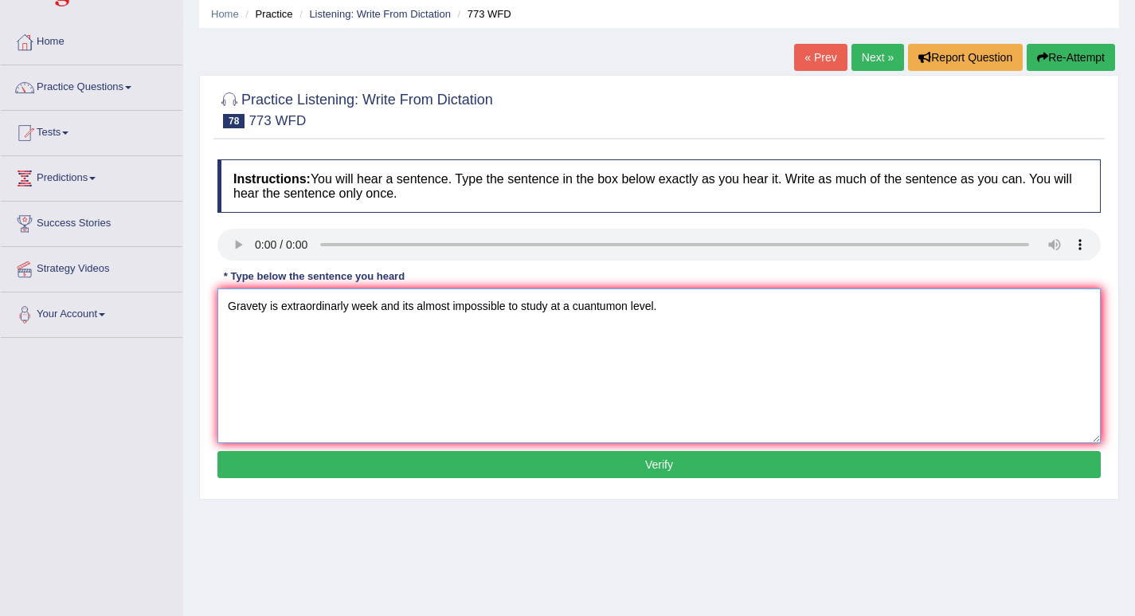
type textarea "Gravety is extraordinarly week and its almost impossible to study at a cuantumo…"
click at [663, 465] on button "Verify" at bounding box center [658, 464] width 883 height 27
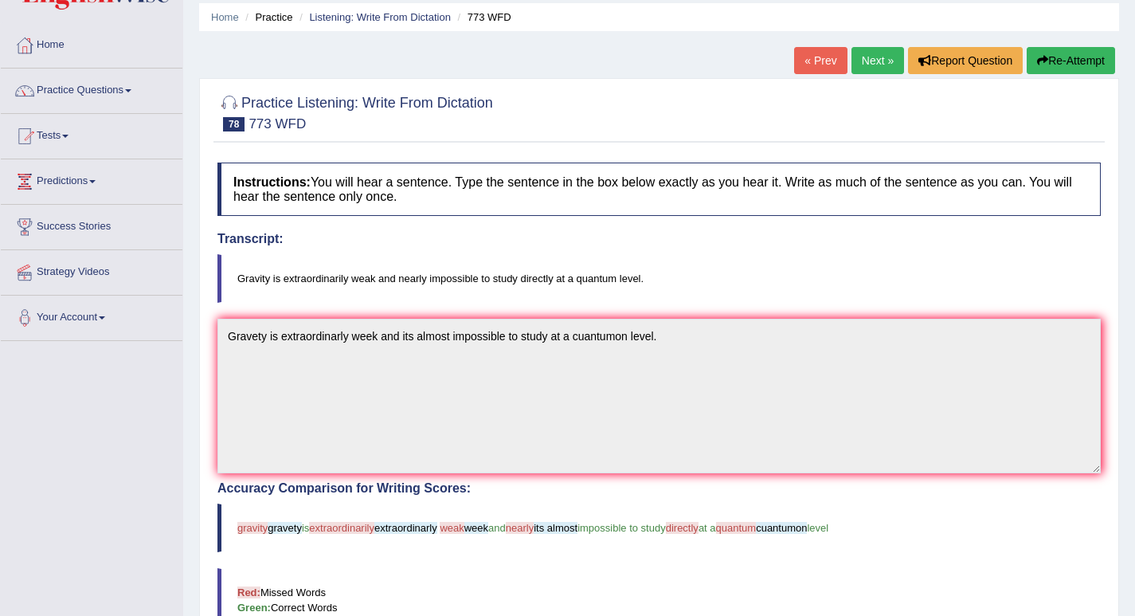
scroll to position [0, 0]
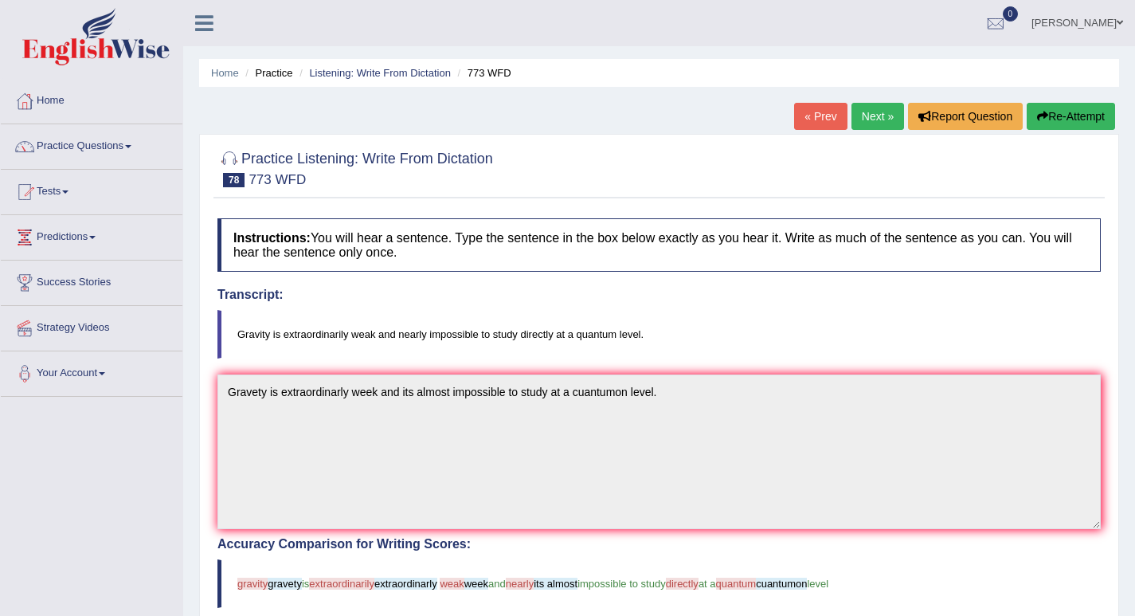
click at [869, 112] on link "Next »" at bounding box center [877, 116] width 53 height 27
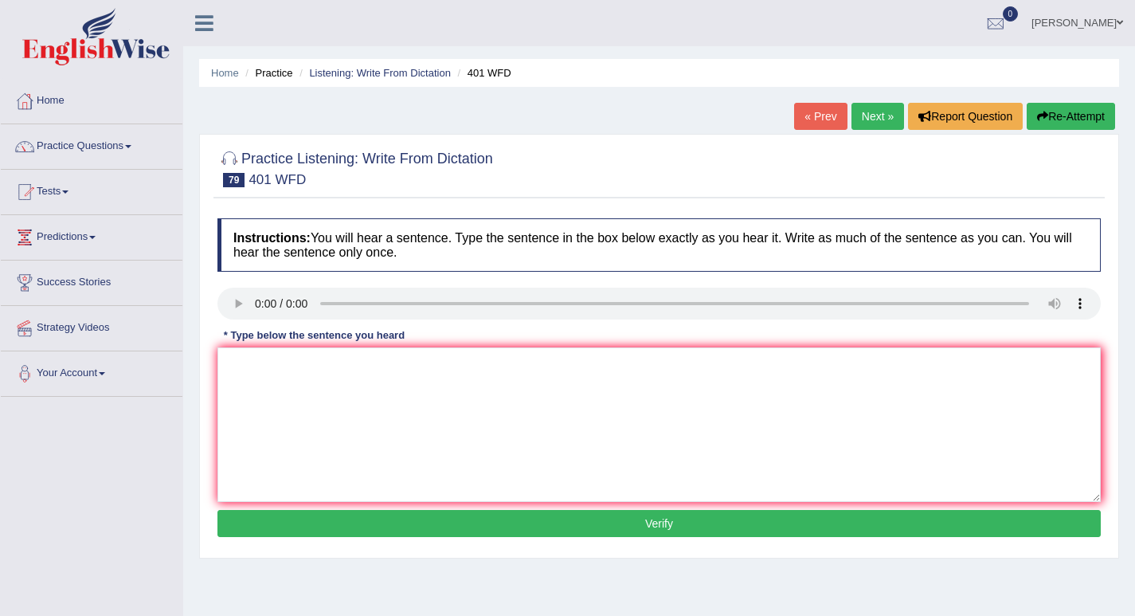
click at [808, 115] on link "« Prev" at bounding box center [820, 116] width 53 height 27
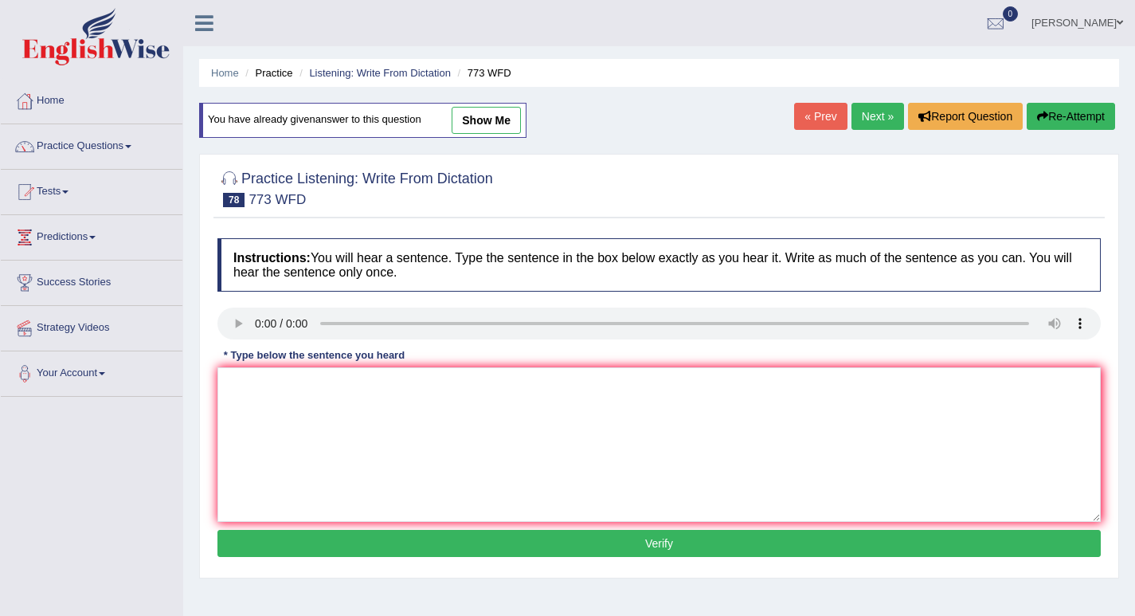
click at [1063, 115] on button "Re-Attempt" at bounding box center [1071, 116] width 88 height 27
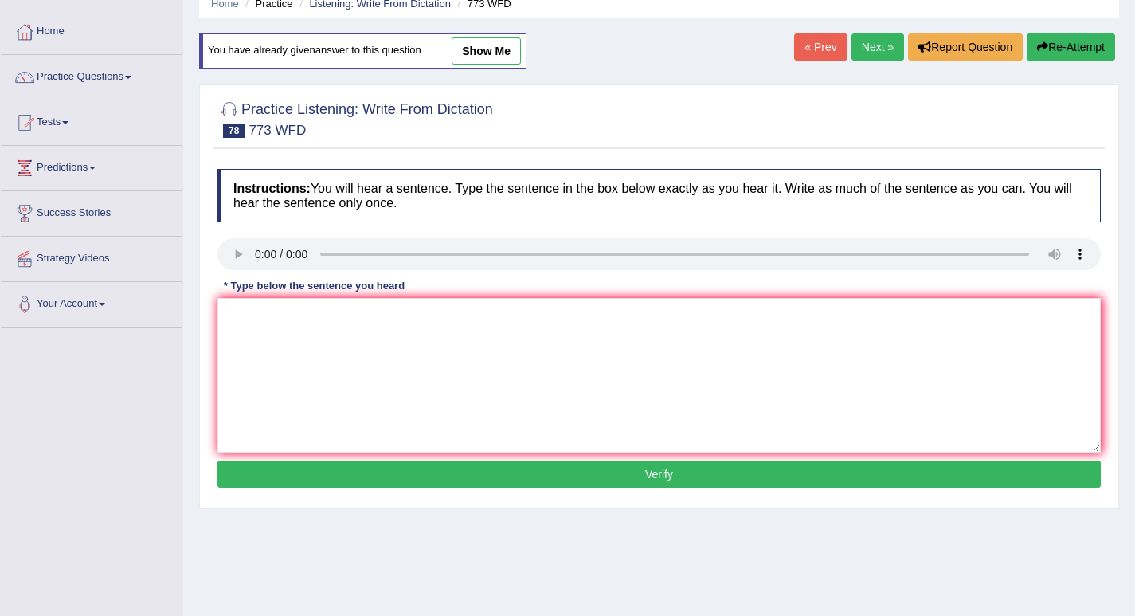
scroll to position [88, 0]
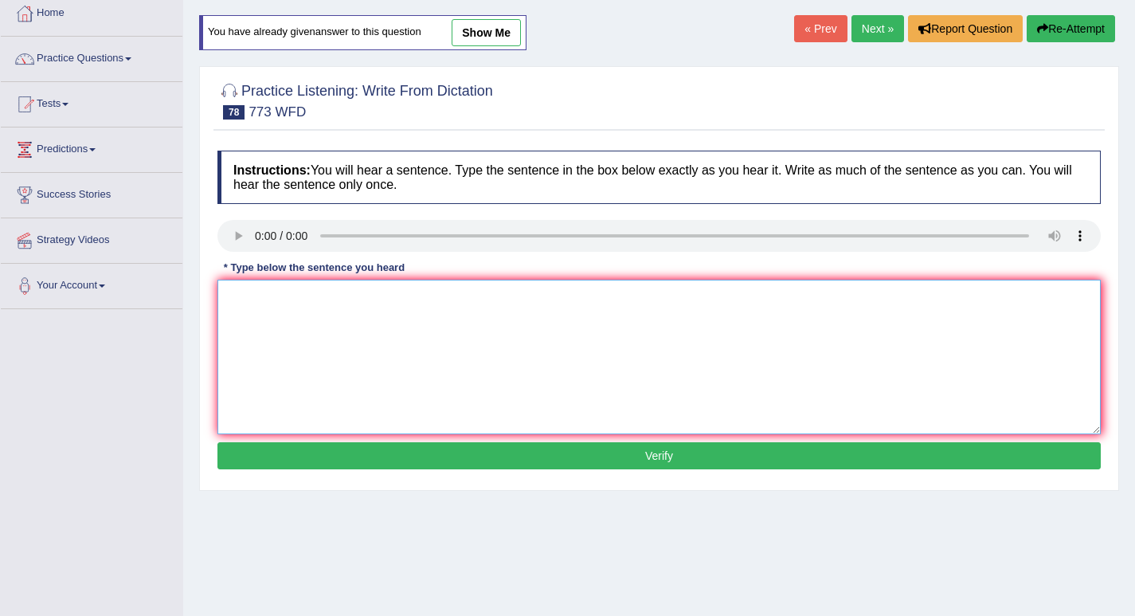
click at [268, 332] on textarea at bounding box center [658, 357] width 883 height 155
click at [238, 297] on textarea "gave is estraordi week and its almost impossible to study at a cuantum level." at bounding box center [658, 357] width 883 height 155
click at [303, 301] on textarea "gravety is estraordi week and its almost impossible to study at a cuantum level." at bounding box center [658, 357] width 883 height 155
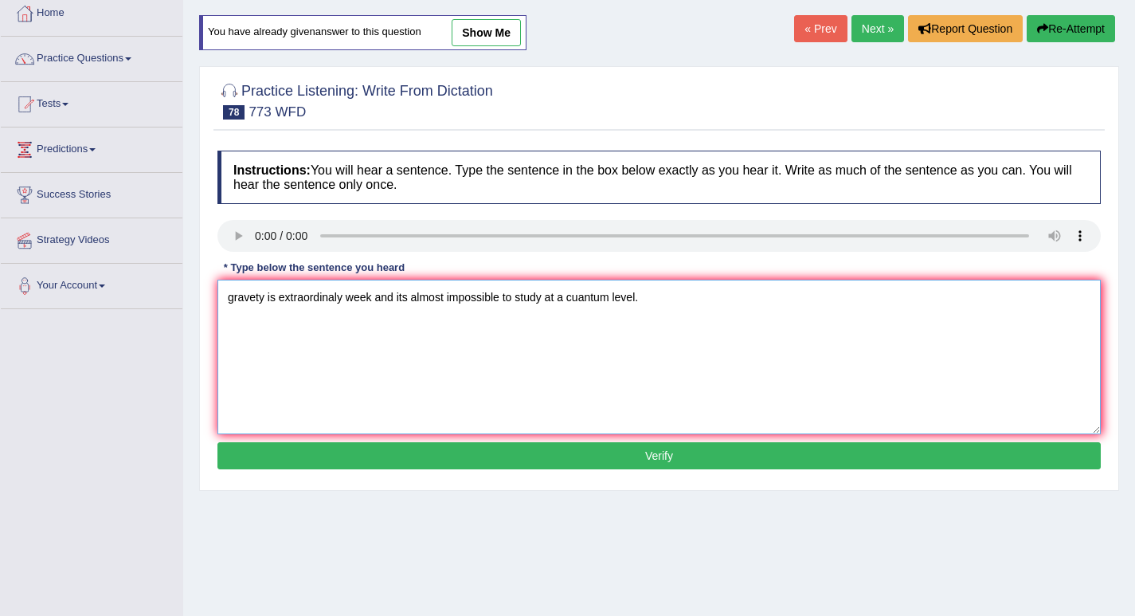
type textarea "gravety is extraordinaly week and its almost impossible to study at a cuantum l…"
click at [587, 470] on div "Instructions: You will hear a sentence. Type the sentence in the box below exac…" at bounding box center [658, 312] width 891 height 339
click at [590, 452] on button "Verify" at bounding box center [658, 455] width 883 height 27
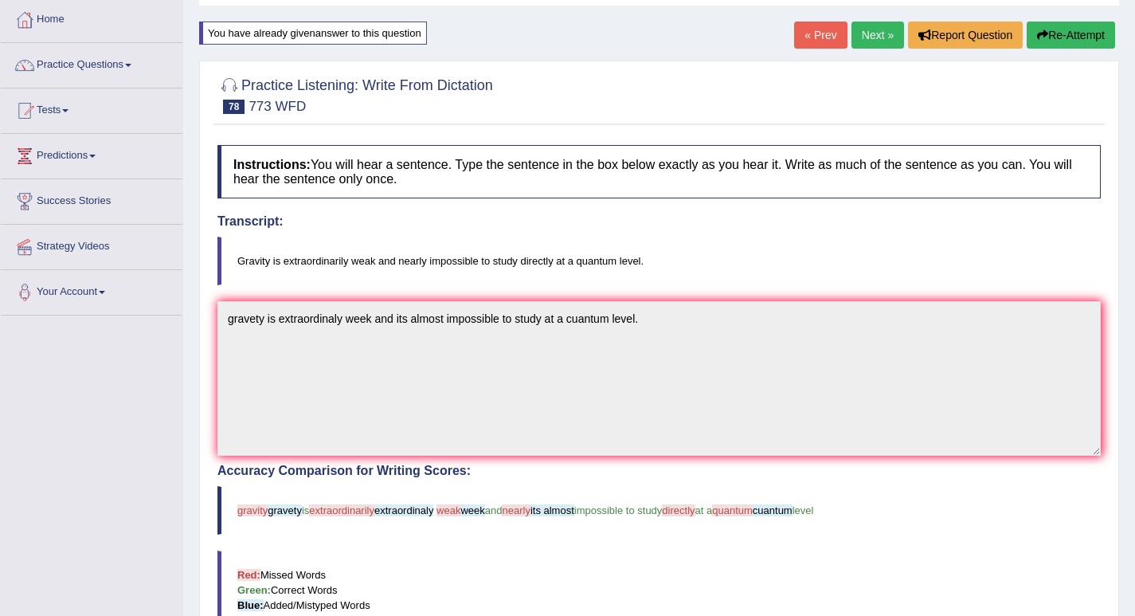
scroll to position [60, 0]
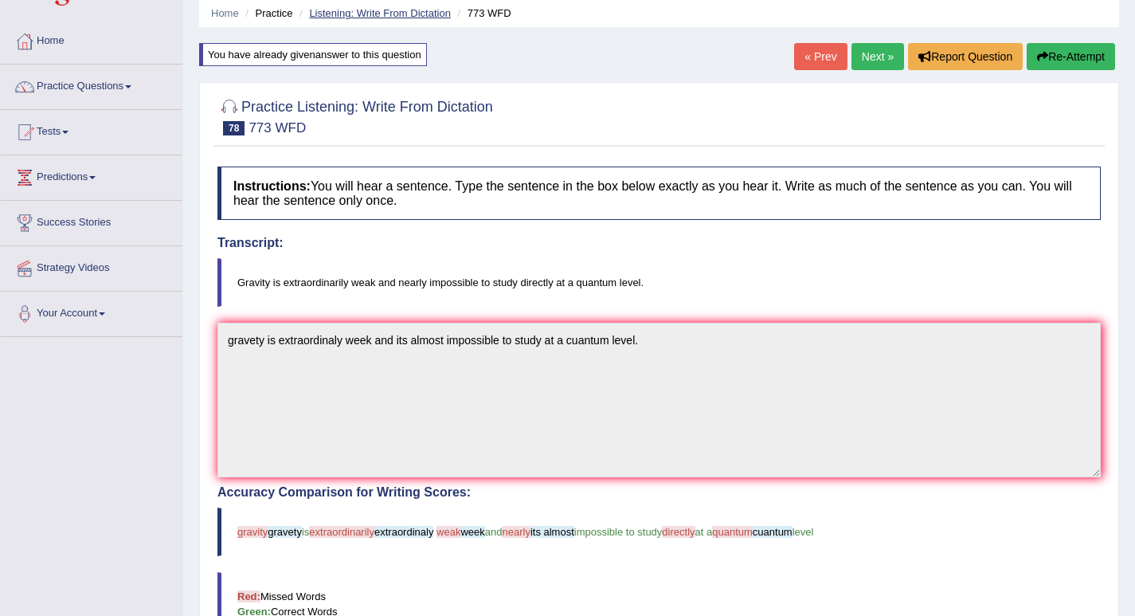
click at [393, 12] on link "Listening: Write From Dictation" at bounding box center [380, 13] width 142 height 12
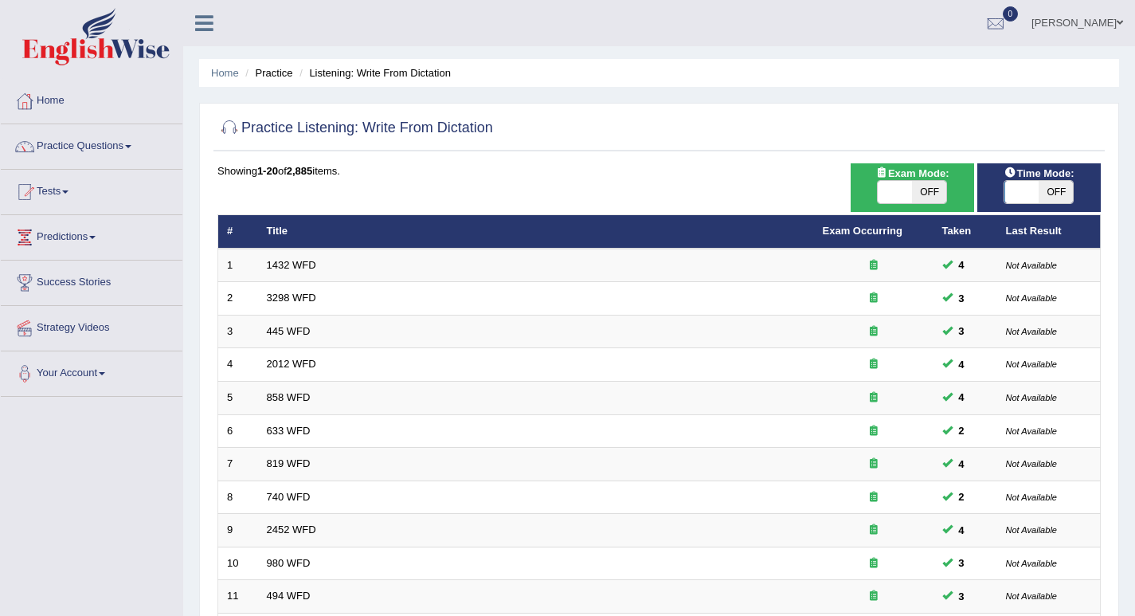
scroll to position [439, 0]
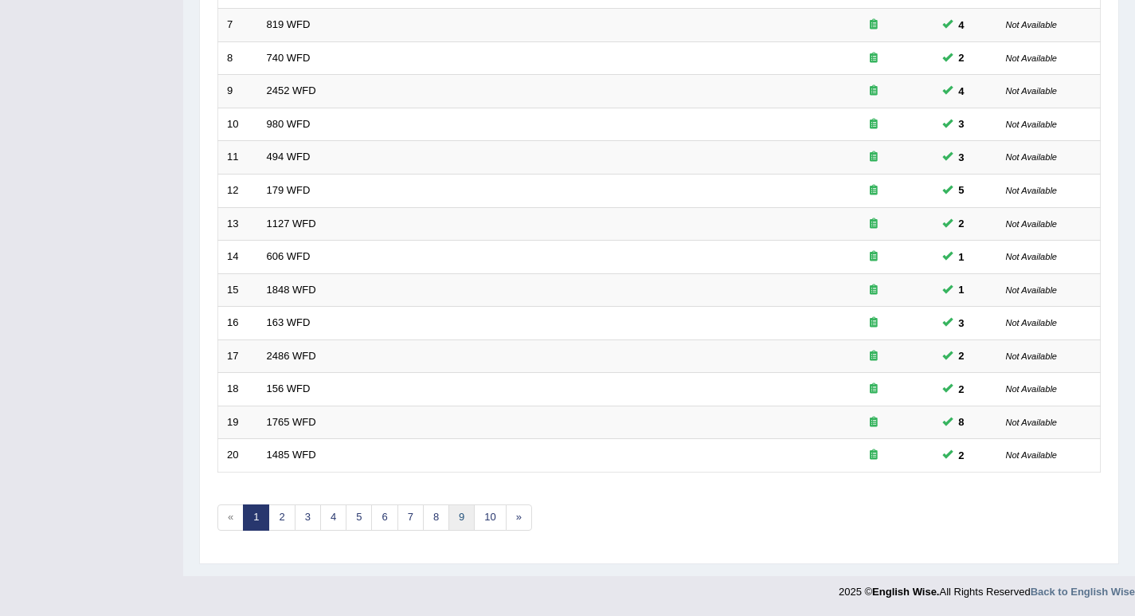
click at [463, 522] on link "9" at bounding box center [461, 517] width 26 height 26
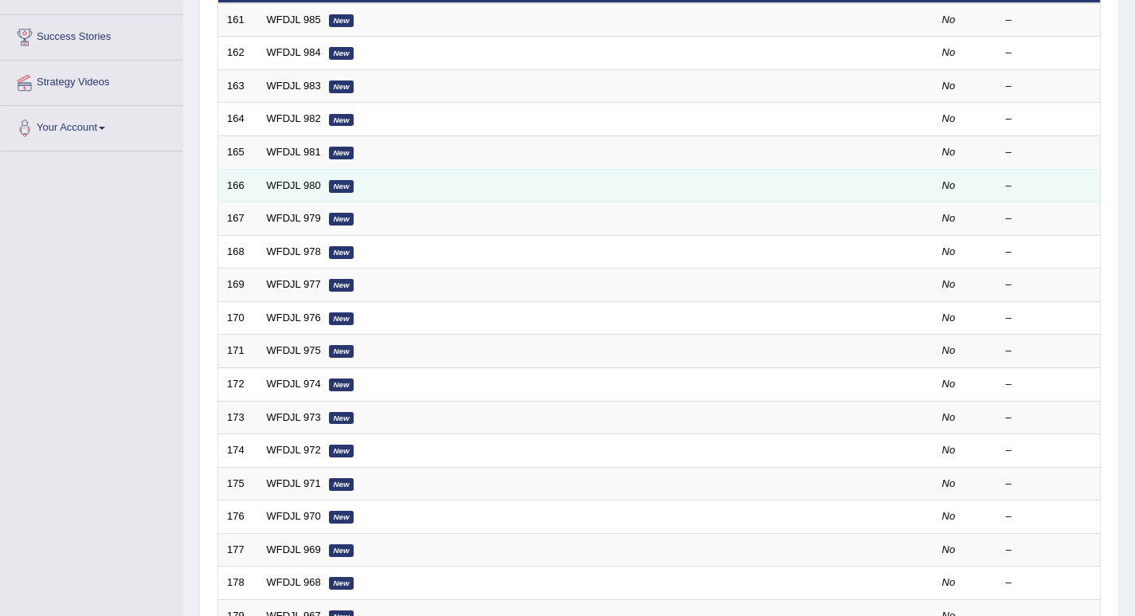
scroll to position [439, 0]
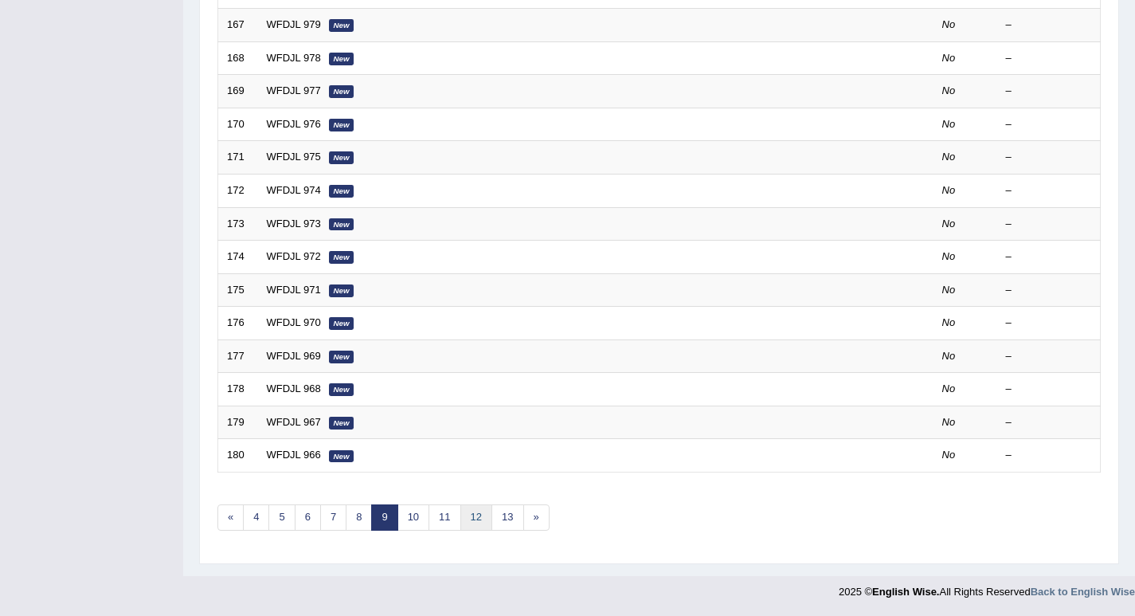
click at [465, 523] on link "12" at bounding box center [476, 517] width 32 height 26
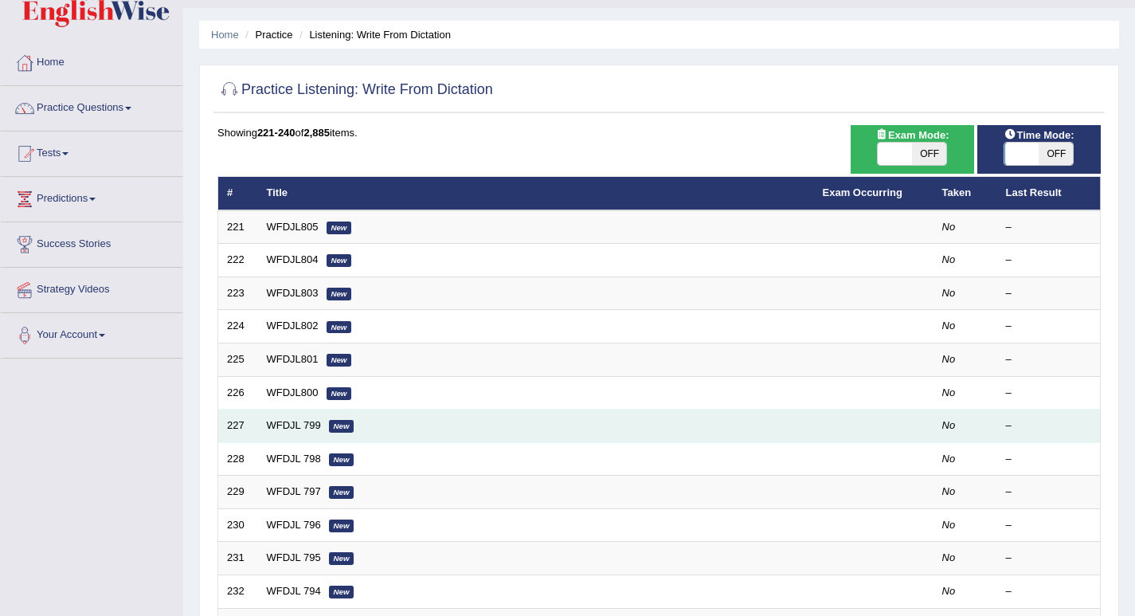
scroll to position [439, 0]
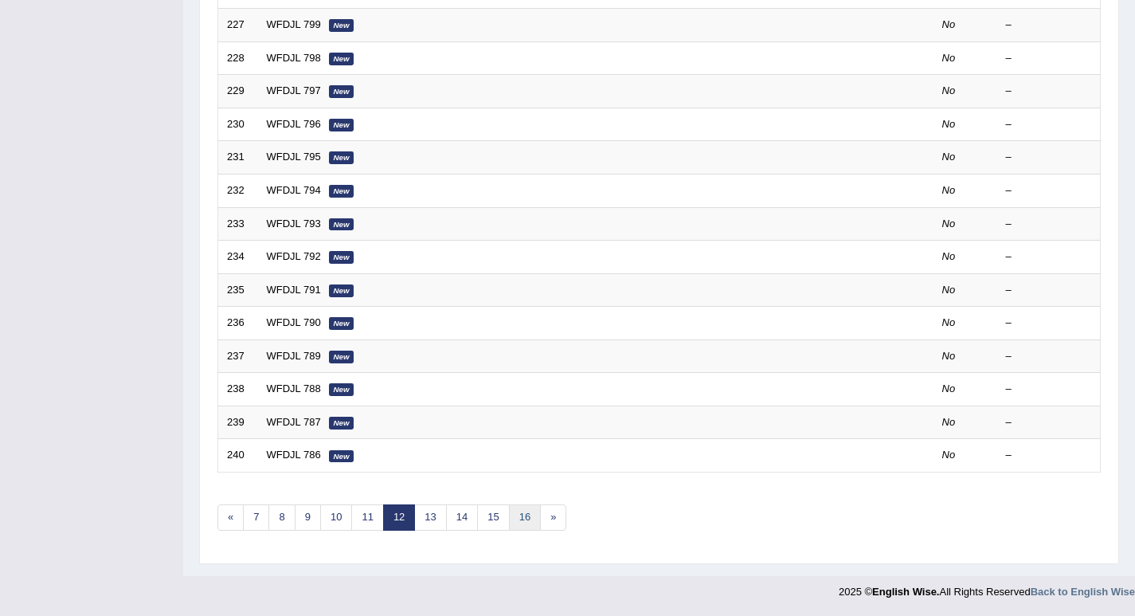
click at [530, 521] on link "16" at bounding box center [525, 517] width 32 height 26
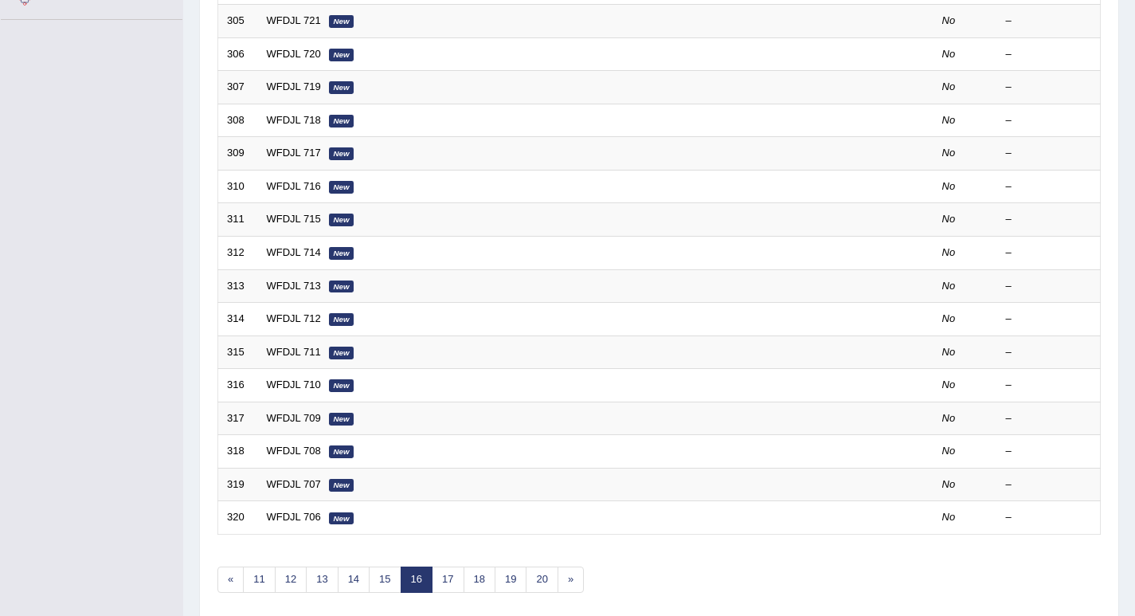
scroll to position [439, 0]
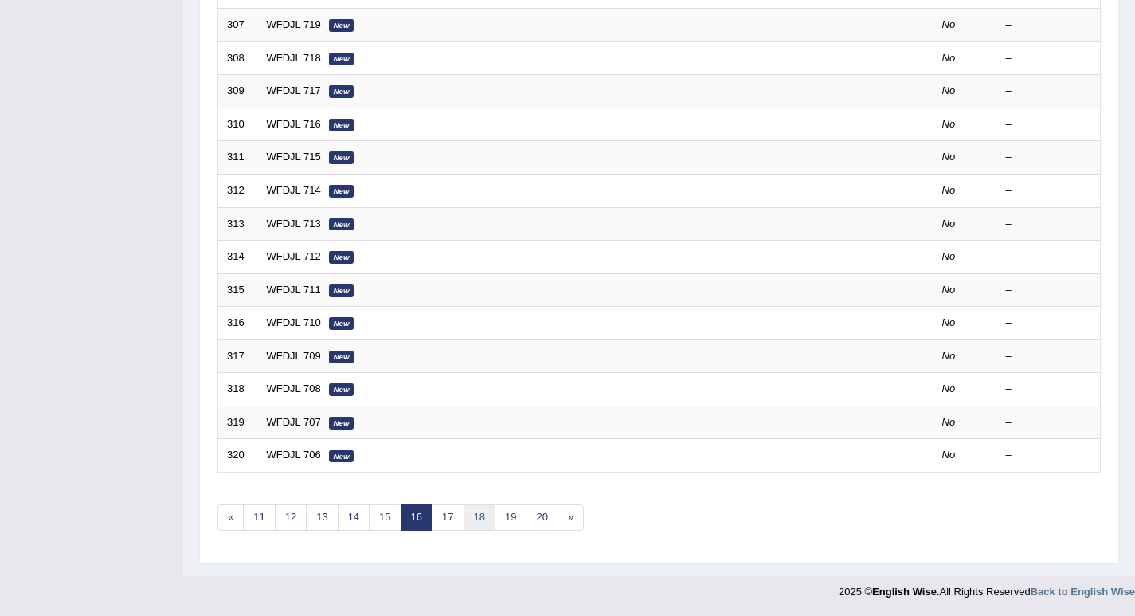
click at [477, 523] on link "18" at bounding box center [480, 517] width 32 height 26
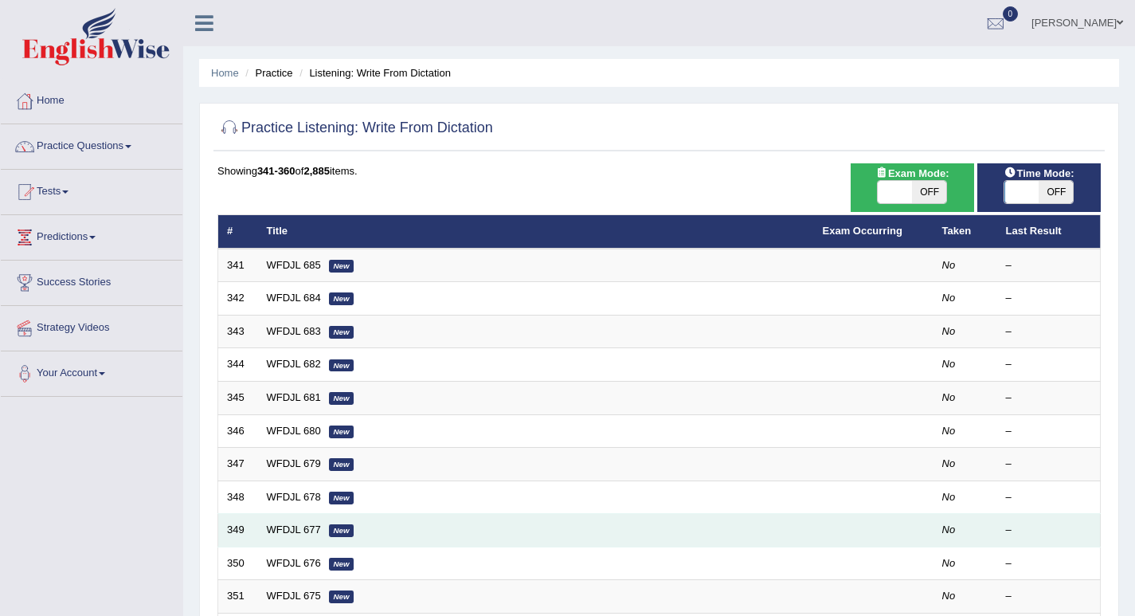
scroll to position [439, 0]
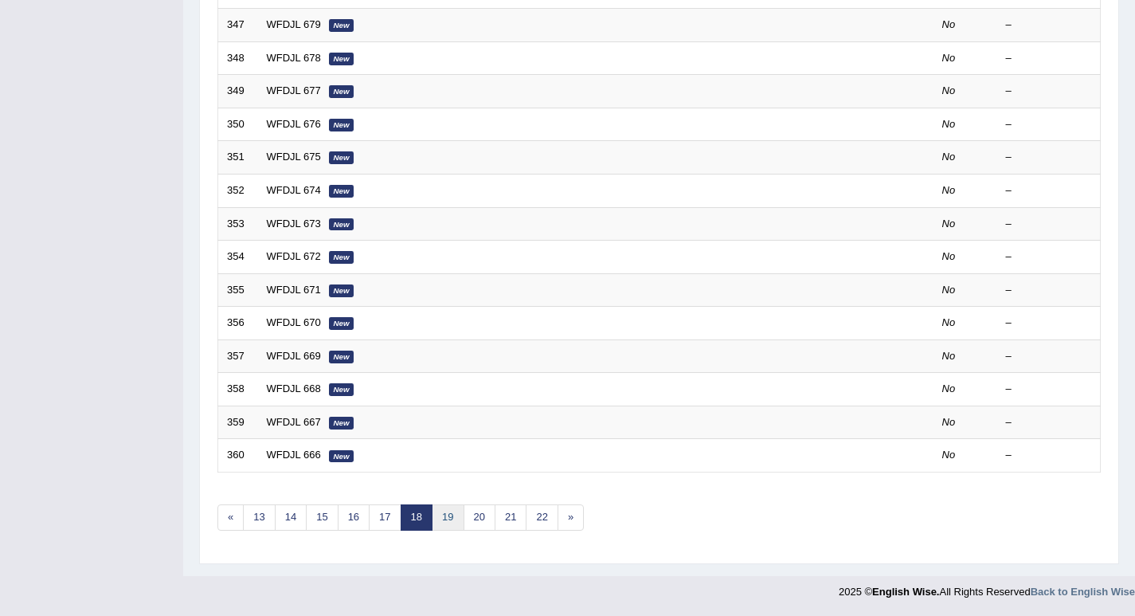
click at [448, 519] on link "19" at bounding box center [448, 517] width 32 height 26
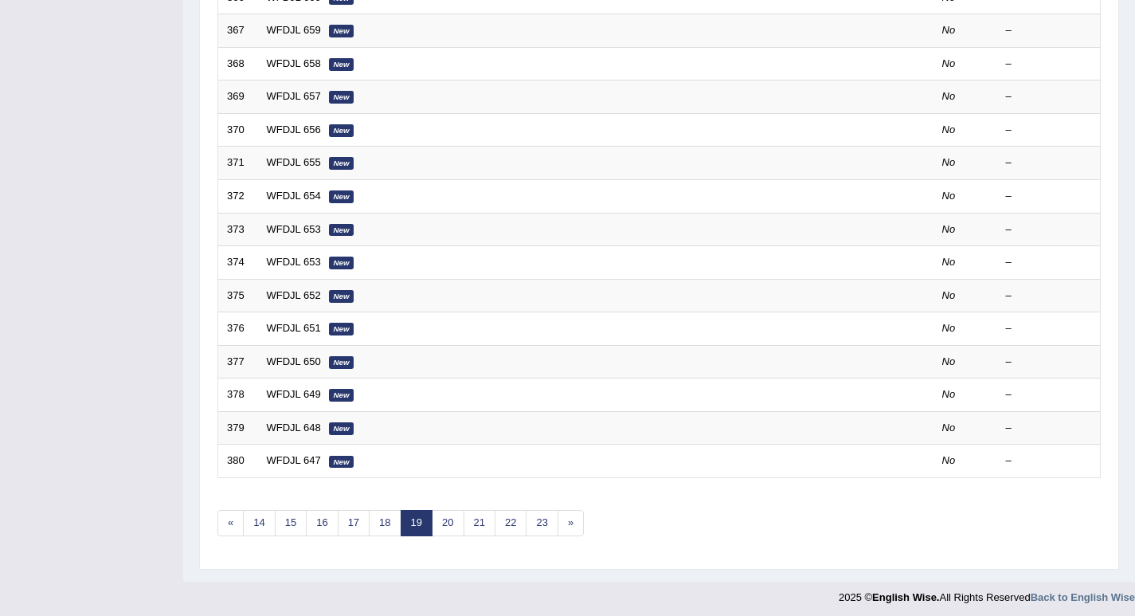
scroll to position [439, 0]
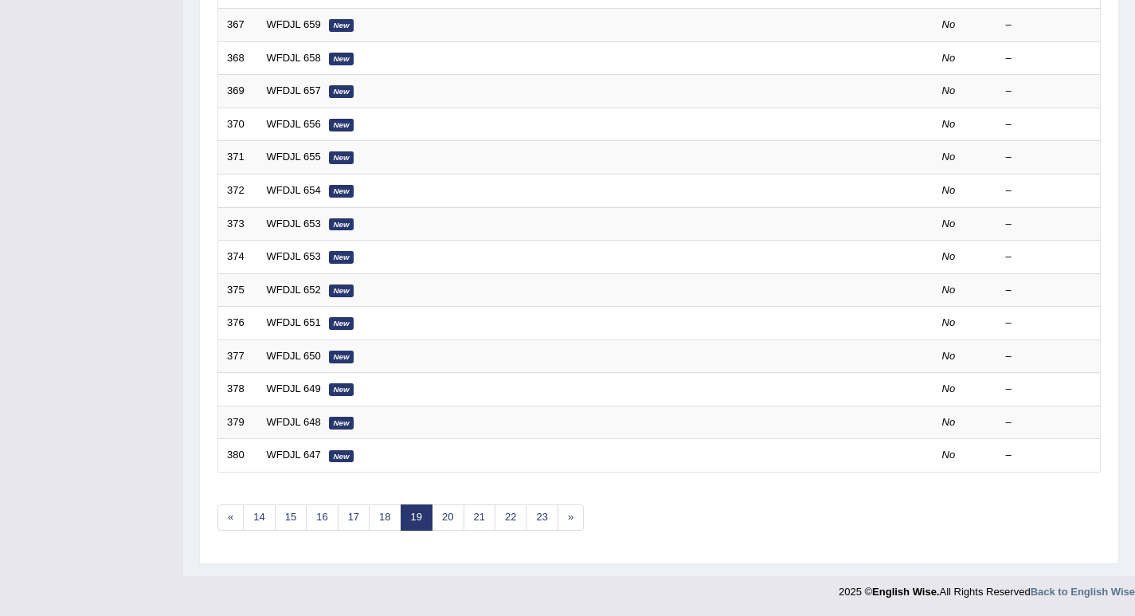
click at [421, 519] on link "19" at bounding box center [417, 517] width 32 height 26
click at [389, 511] on link "18" at bounding box center [385, 517] width 32 height 26
click at [345, 515] on link "16" at bounding box center [354, 517] width 32 height 26
click at [312, 516] on link "13" at bounding box center [322, 517] width 32 height 26
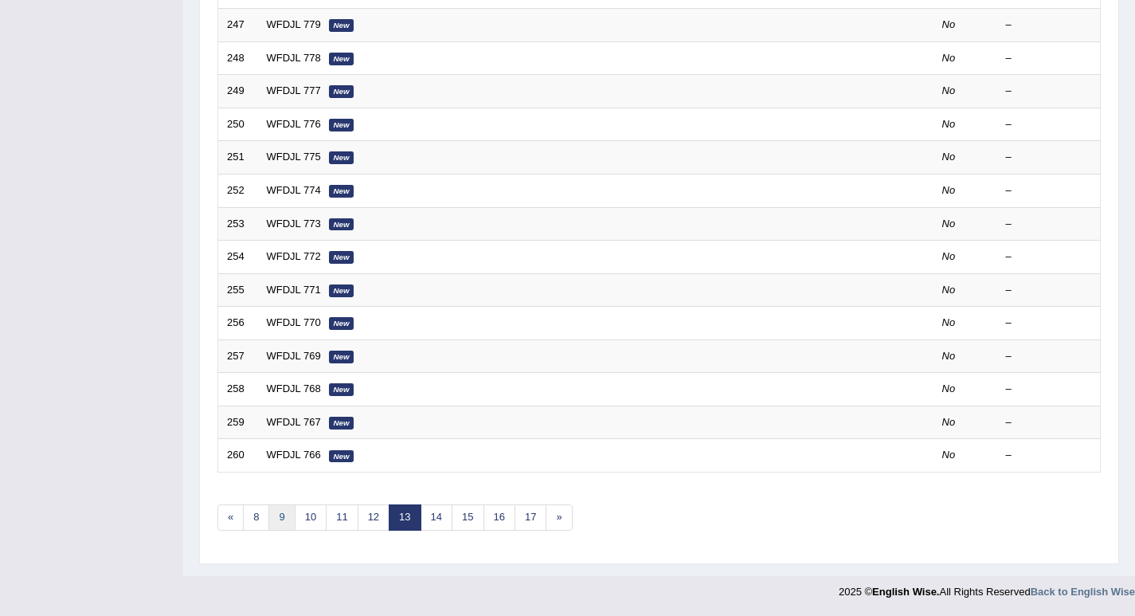
click at [275, 520] on link "9" at bounding box center [281, 517] width 26 height 26
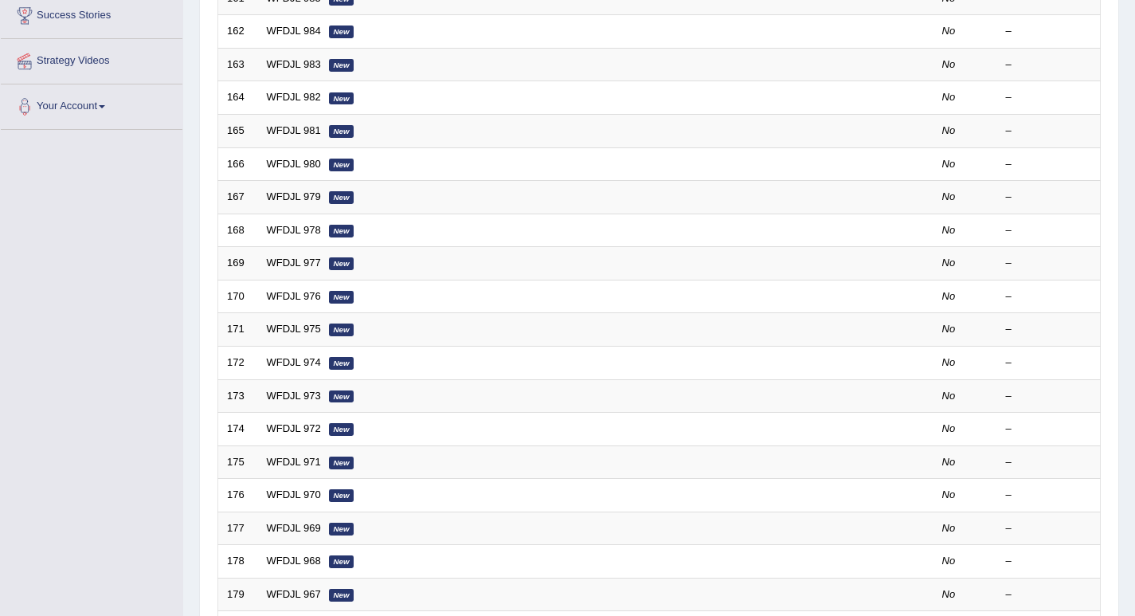
scroll to position [439, 0]
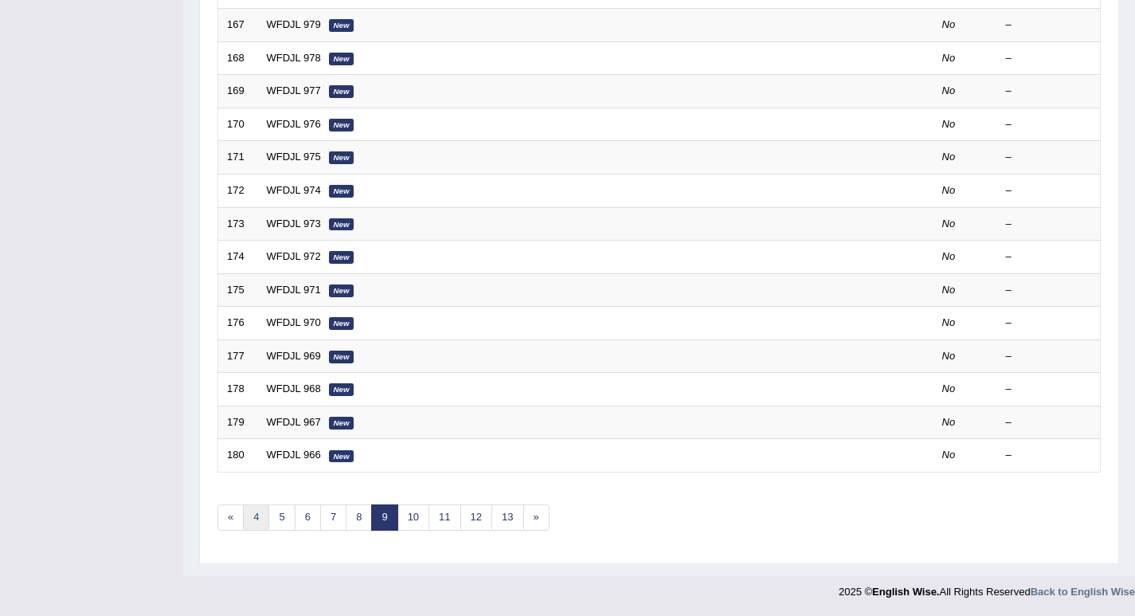
click at [262, 520] on link "4" at bounding box center [256, 517] width 26 height 26
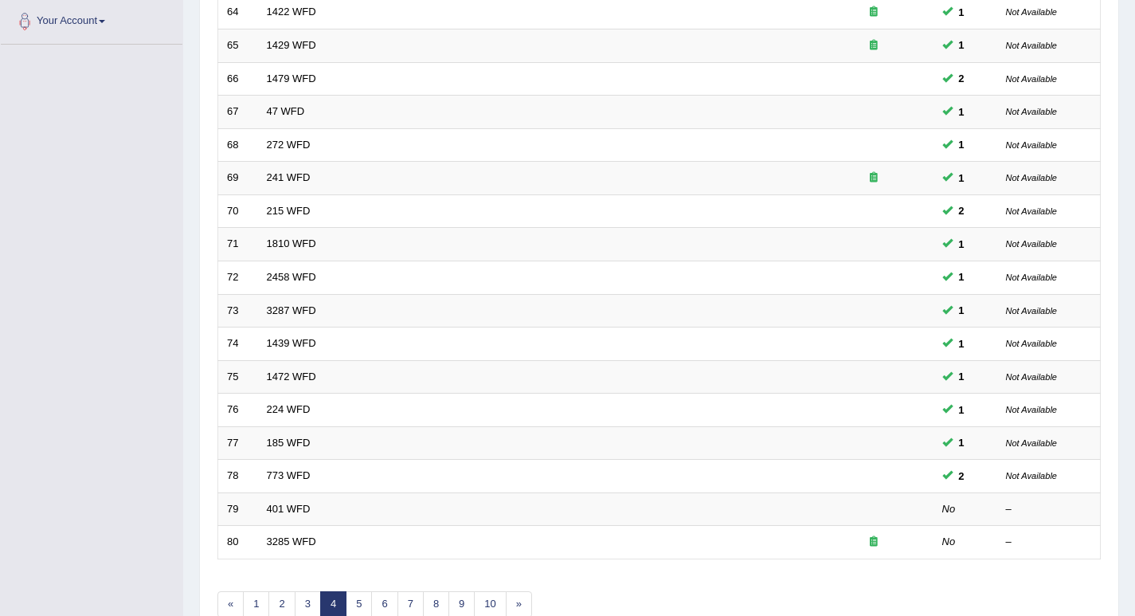
scroll to position [439, 0]
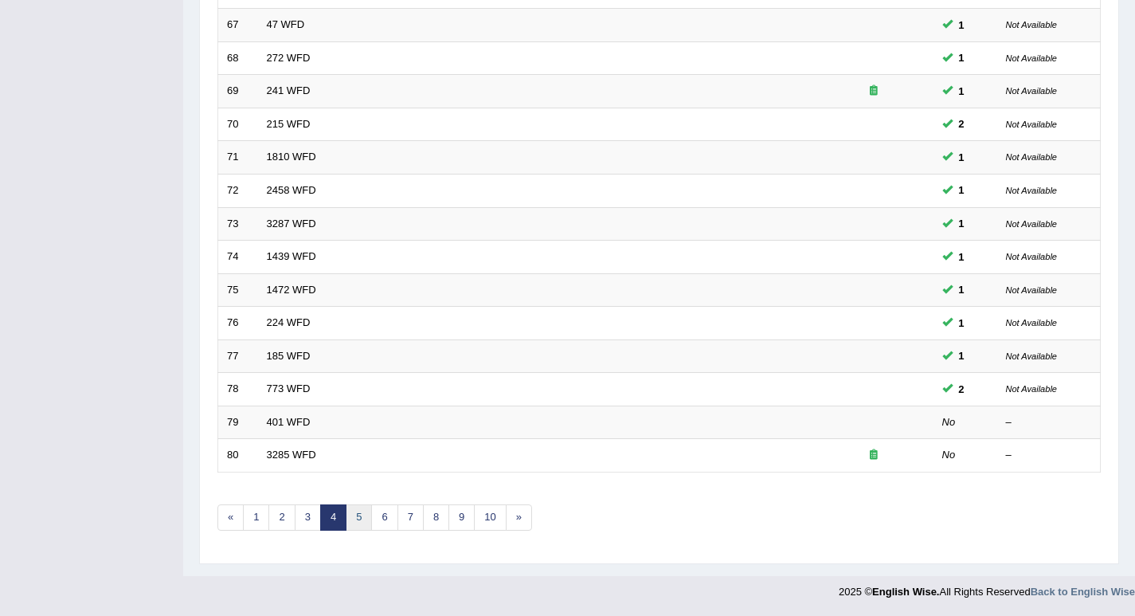
click at [362, 516] on link "5" at bounding box center [359, 517] width 26 height 26
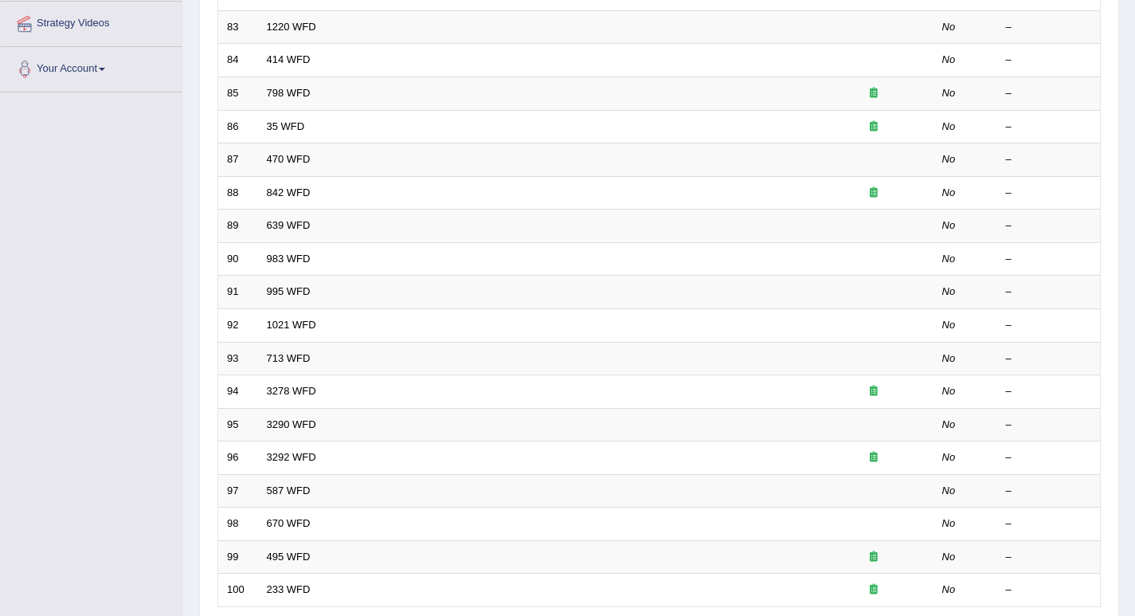
scroll to position [220, 0]
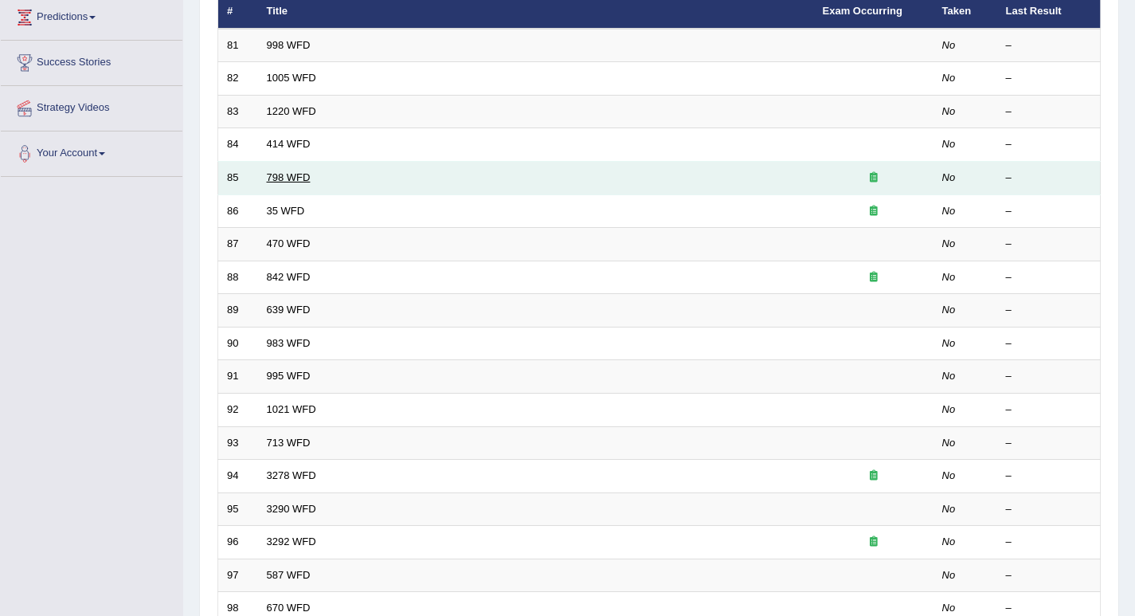
click at [295, 177] on link "798 WFD" at bounding box center [289, 177] width 44 height 12
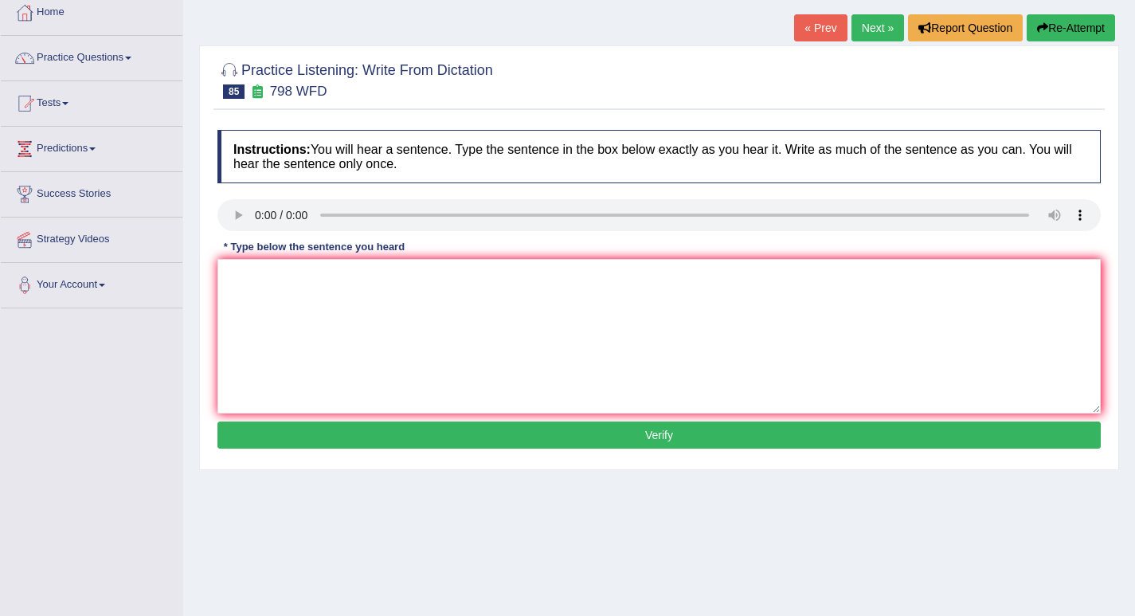
scroll to position [101, 0]
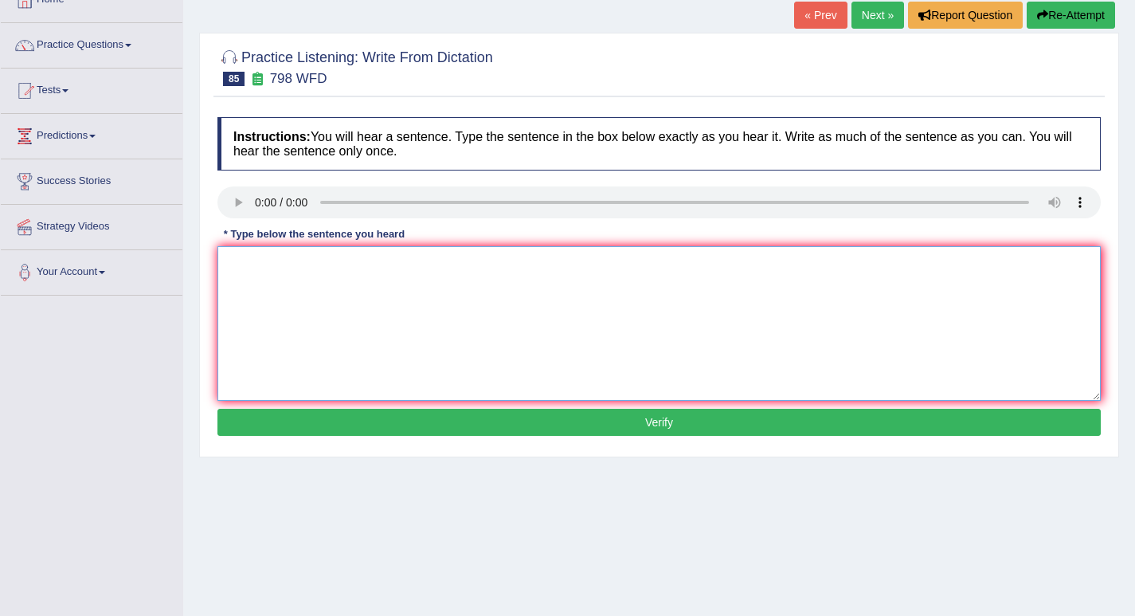
click at [257, 287] on textarea at bounding box center [658, 323] width 883 height 155
click at [433, 276] on textarea "sugar is a compound including" at bounding box center [658, 323] width 883 height 155
click at [246, 266] on textarea "sugar is a compound including carbon oxigen and hidrogen atoms" at bounding box center [658, 323] width 883 height 155
click at [300, 266] on textarea "Sugar is a compound including carbon oxigen and hidrogen atoms" at bounding box center [658, 323] width 883 height 155
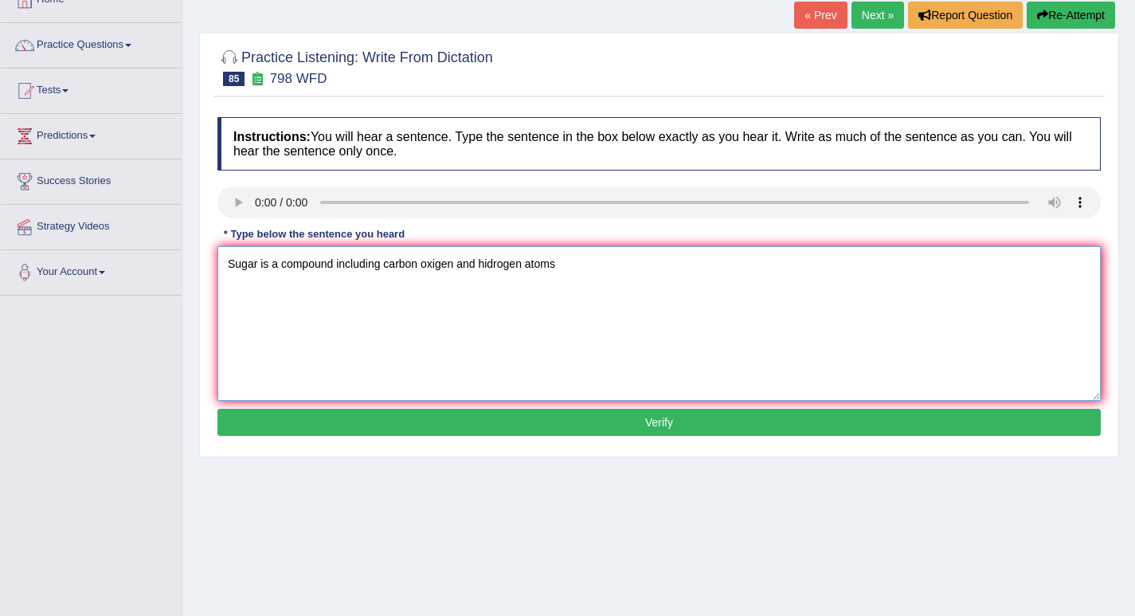
click at [300, 266] on textarea "Sugar is a compound including carbon oxigen and hidrogen atoms" at bounding box center [658, 323] width 883 height 155
click at [362, 258] on textarea "Sugar is a compound including carbon oxigen and hidrogen atoms" at bounding box center [658, 323] width 883 height 155
click at [425, 262] on textarea "Sugar is a compound including carbon oxigen and hidrogen atoms" at bounding box center [658, 323] width 883 height 155
click at [503, 264] on textarea "Sugar is a compound including carbon, oxigen and hidrogen atoms" at bounding box center [658, 323] width 883 height 155
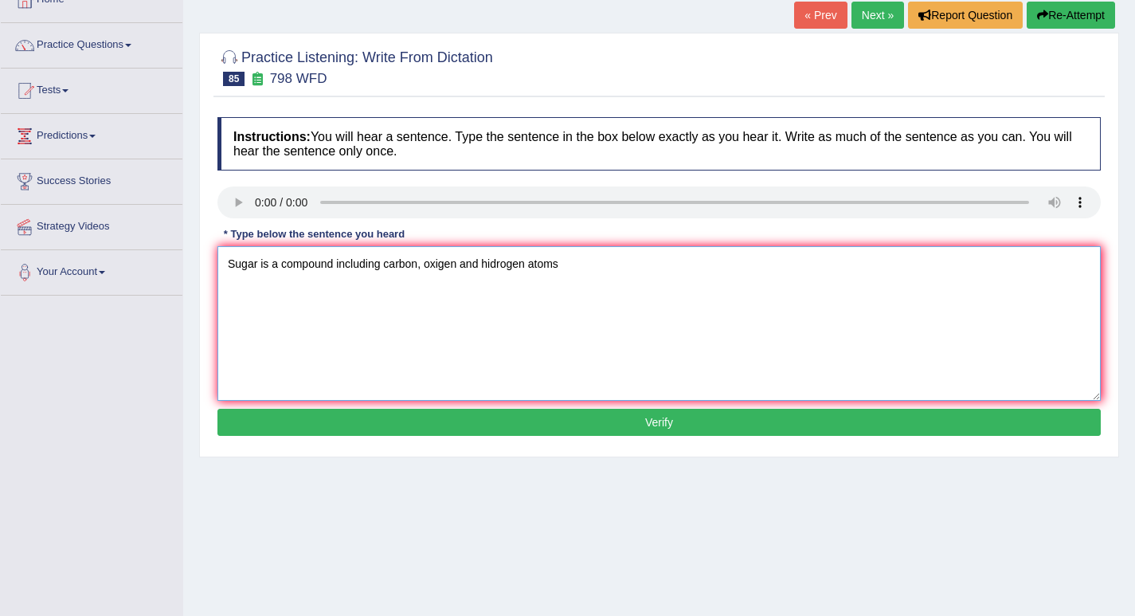
click at [503, 264] on textarea "Sugar is a compound including carbon, oxigen and hidrogen atoms" at bounding box center [658, 323] width 883 height 155
click at [583, 271] on textarea "Sugar is a compound including carbon, oxigen and hidrogen atoms" at bounding box center [658, 323] width 883 height 155
type textarea "Sugar is a compound including carbon, oxigen and hidrogen atoms."
click at [571, 412] on button "Verify" at bounding box center [658, 422] width 883 height 27
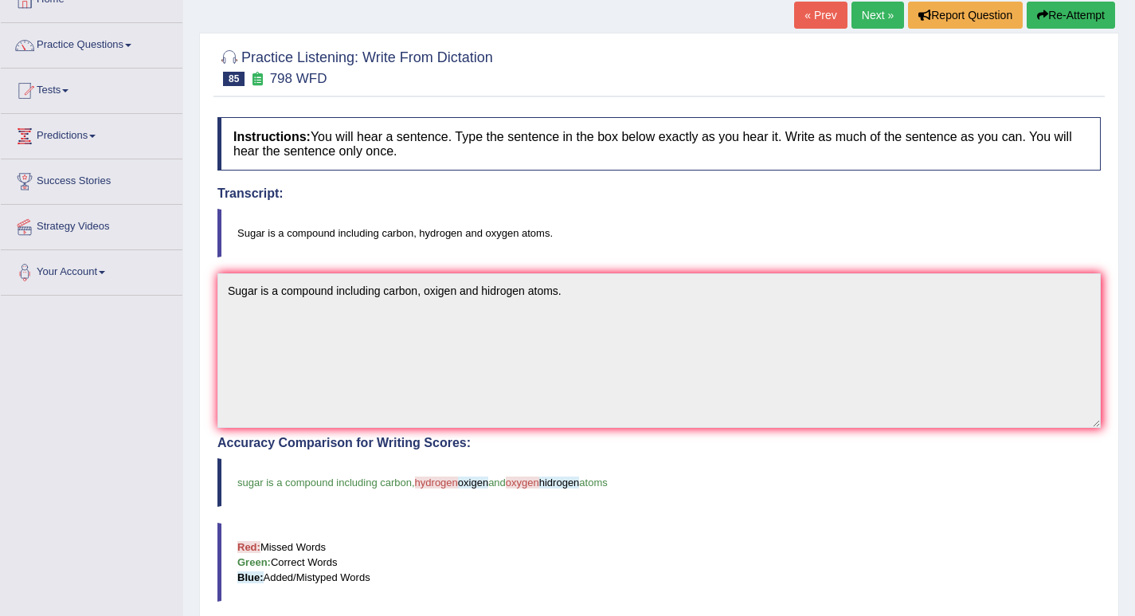
click at [1101, 14] on button "Re-Attempt" at bounding box center [1071, 15] width 88 height 27
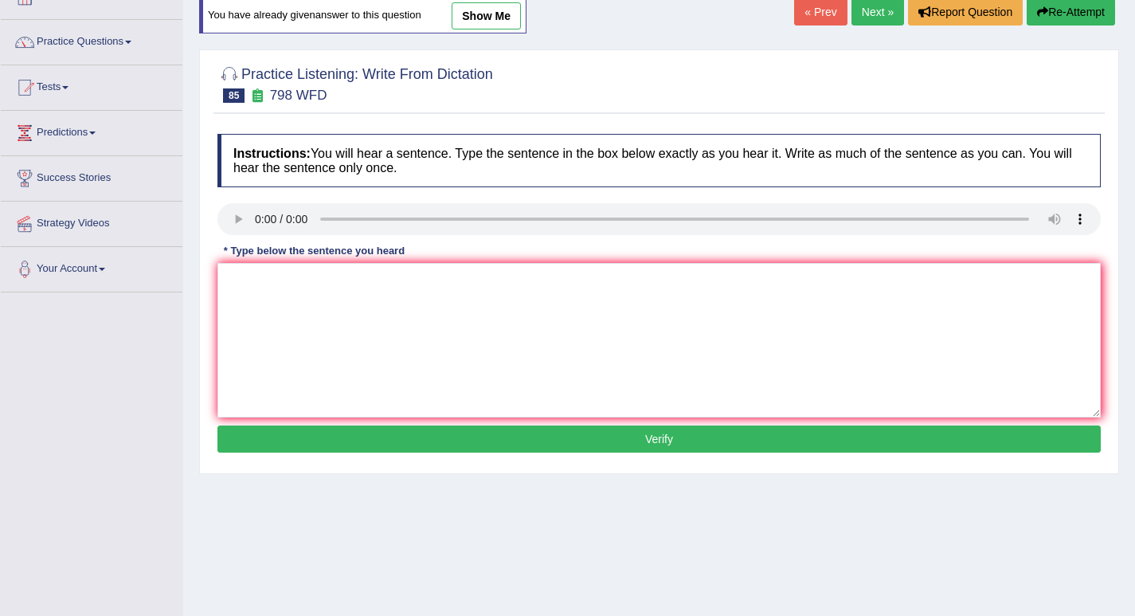
scroll to position [101, 0]
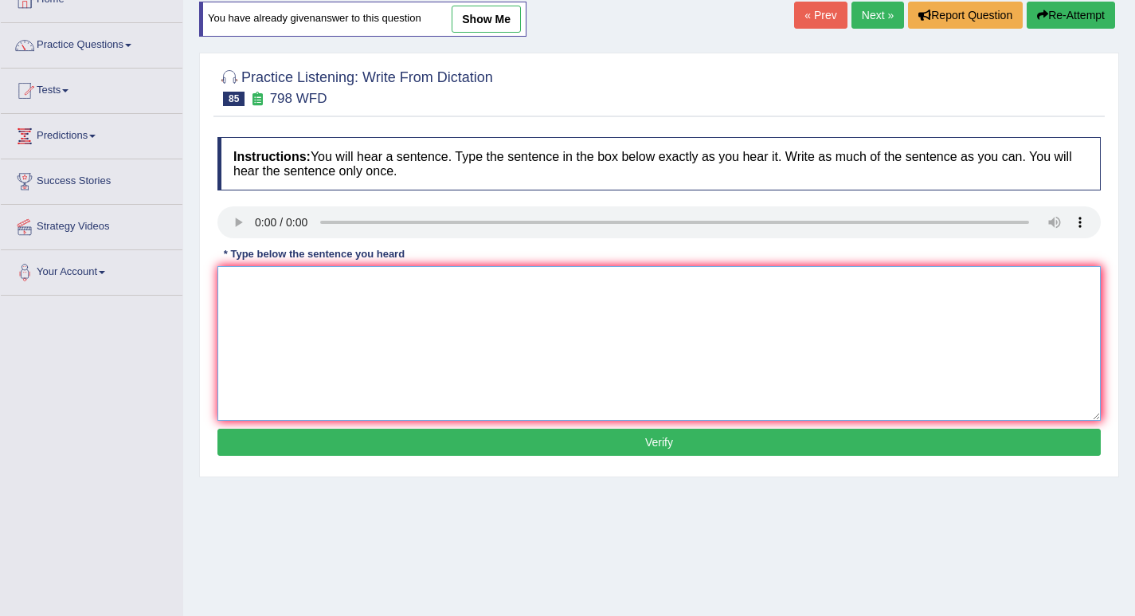
click at [263, 294] on textarea at bounding box center [658, 343] width 883 height 155
click at [241, 288] on textarea "sugar is a compaound including carbon, oxygen and hydrogen atoms." at bounding box center [658, 343] width 883 height 155
type textarea "Sugar is a compaound including carbon, oxygen and hydrogen atoms."
click at [411, 433] on button "Verify" at bounding box center [658, 442] width 883 height 27
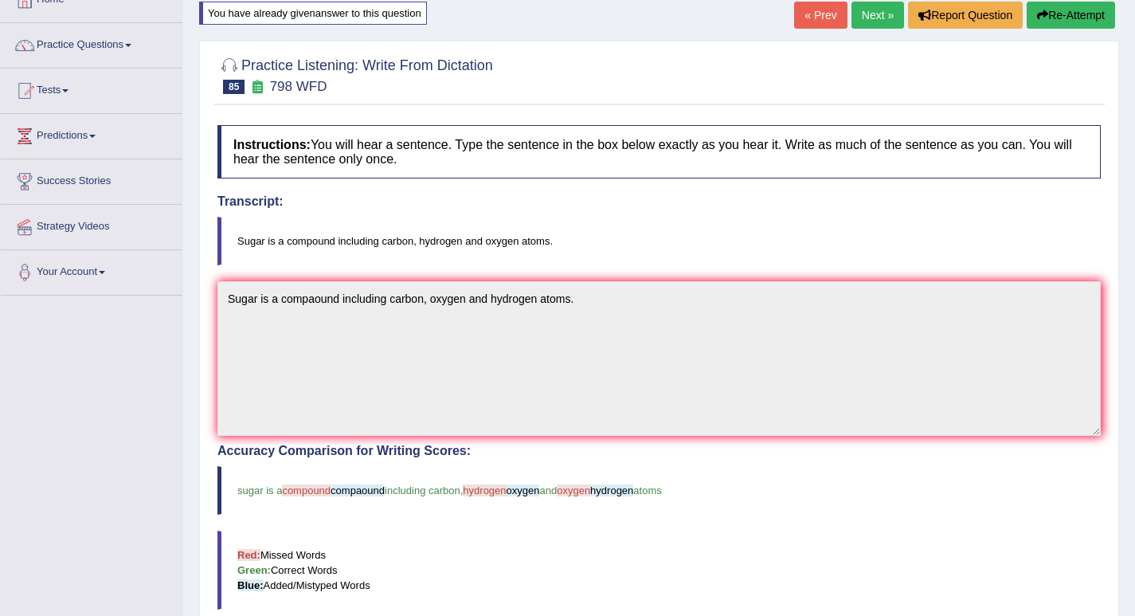
click at [1076, 21] on button "Re-Attempt" at bounding box center [1071, 15] width 88 height 27
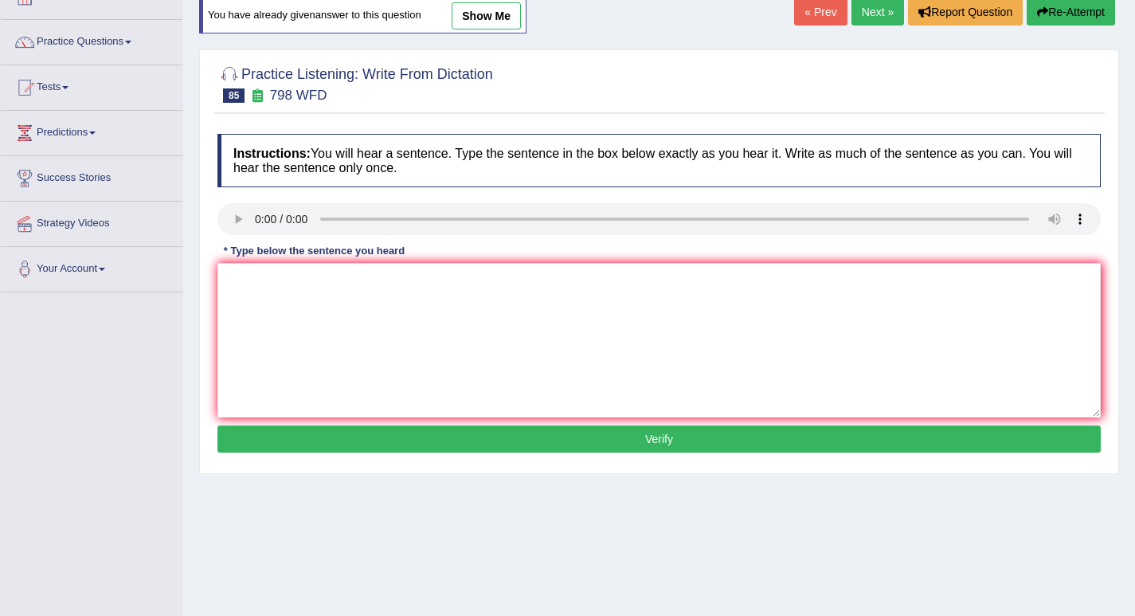
scroll to position [101, 0]
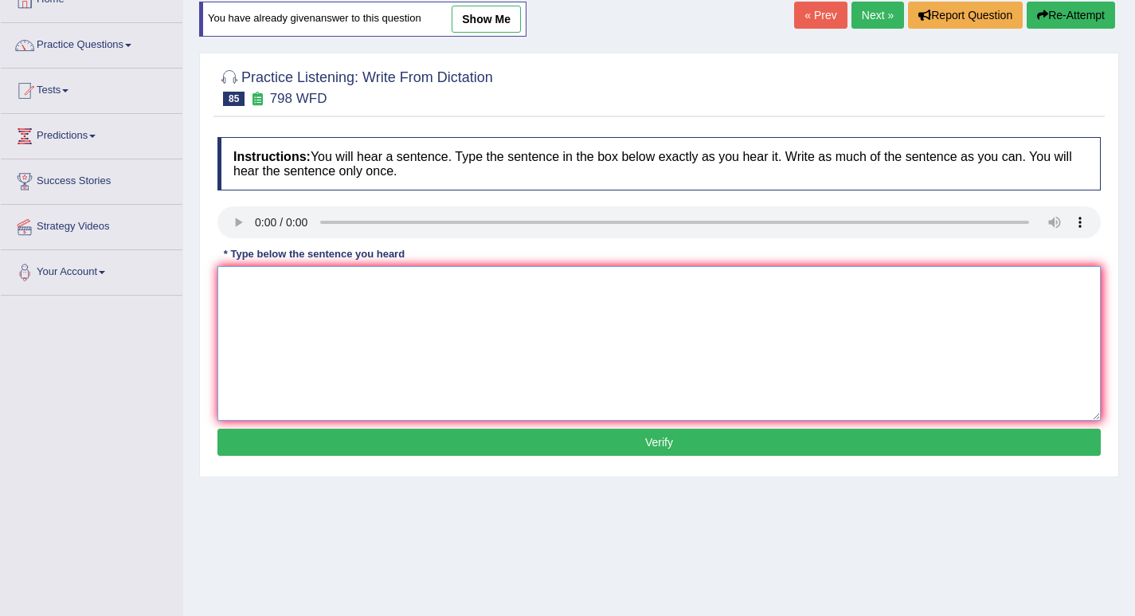
click at [260, 307] on textarea at bounding box center [658, 343] width 883 height 155
click at [237, 282] on textarea "sugar is a compound including carbon, hydrogen and oxygen atoms." at bounding box center [658, 343] width 883 height 155
type textarea "Sugar is a compound including carbon, hydrogen and oxygen atoms."
click at [536, 445] on button "Verify" at bounding box center [658, 442] width 883 height 27
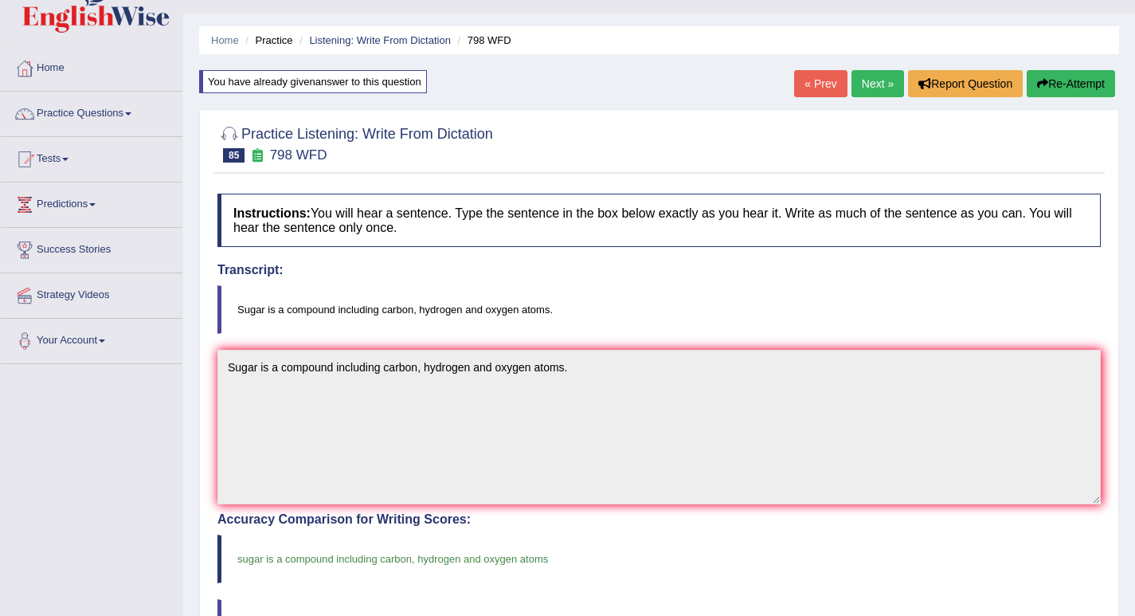
scroll to position [0, 0]
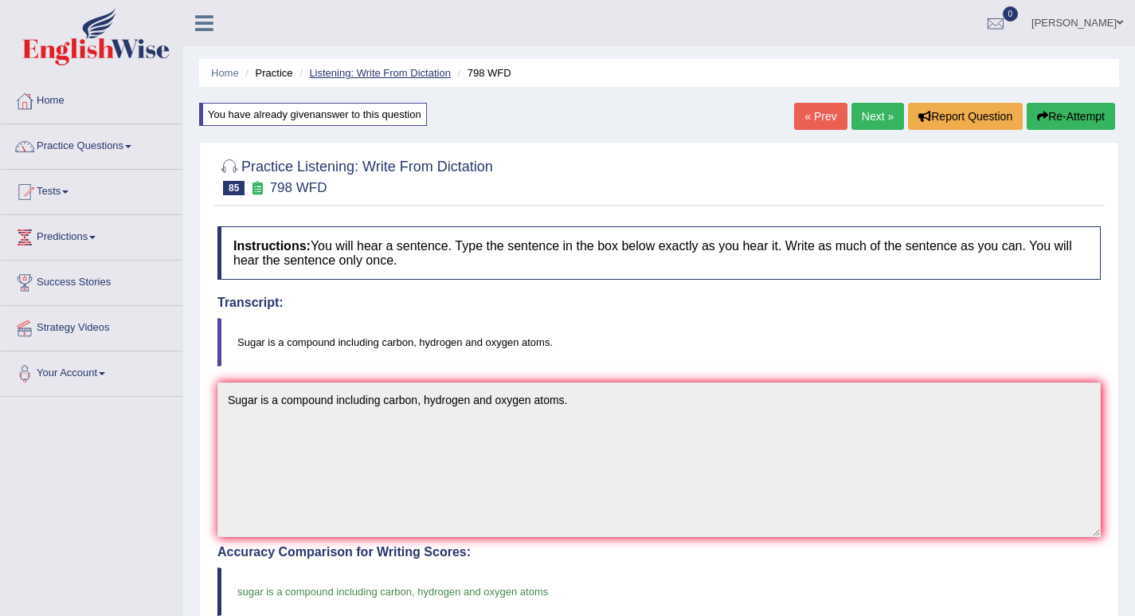
click at [348, 71] on link "Listening: Write From Dictation" at bounding box center [380, 73] width 142 height 12
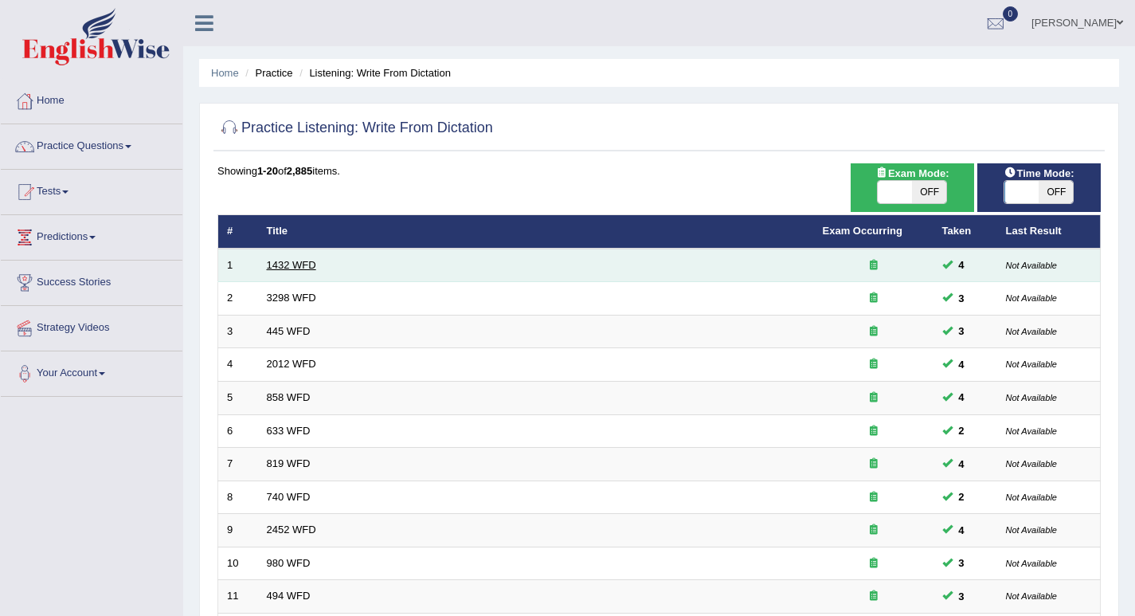
click at [306, 265] on link "1432 WFD" at bounding box center [291, 265] width 49 height 12
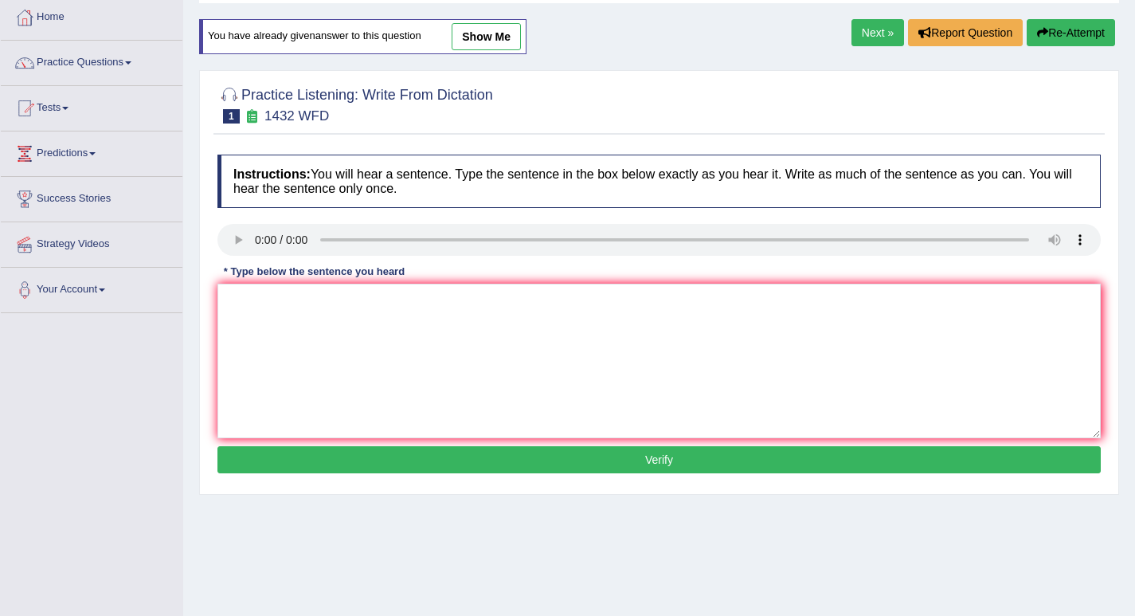
scroll to position [96, 0]
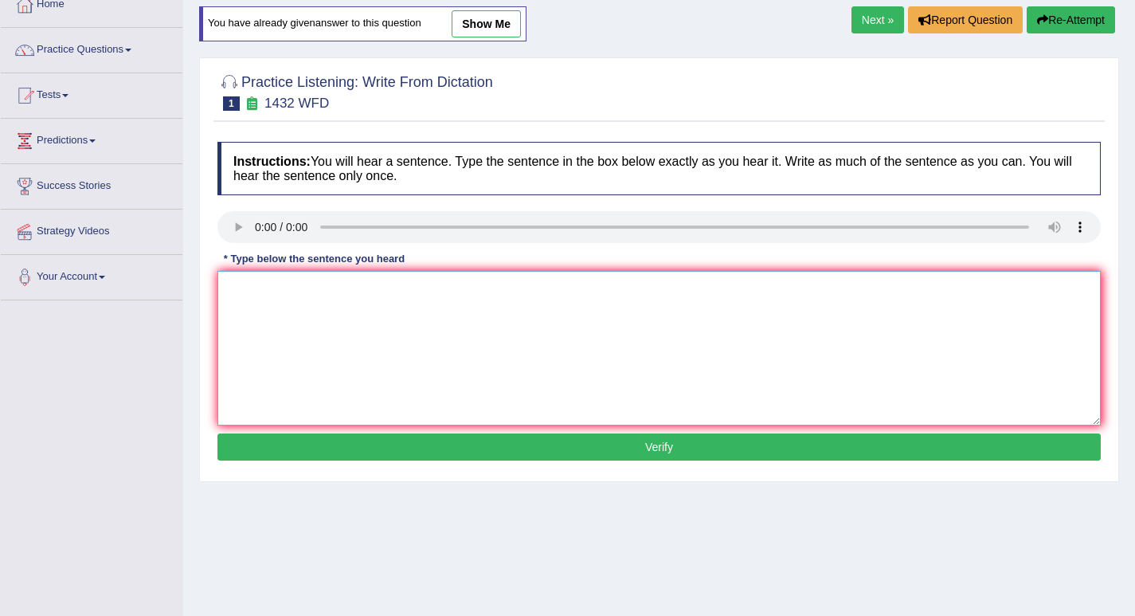
click at [276, 319] on textarea at bounding box center [658, 348] width 883 height 155
click at [241, 289] on textarea "more physical activity is benefisial for your health." at bounding box center [658, 348] width 883 height 155
click at [373, 290] on textarea "More physical activity is benefisial for your health." at bounding box center [658, 348] width 883 height 155
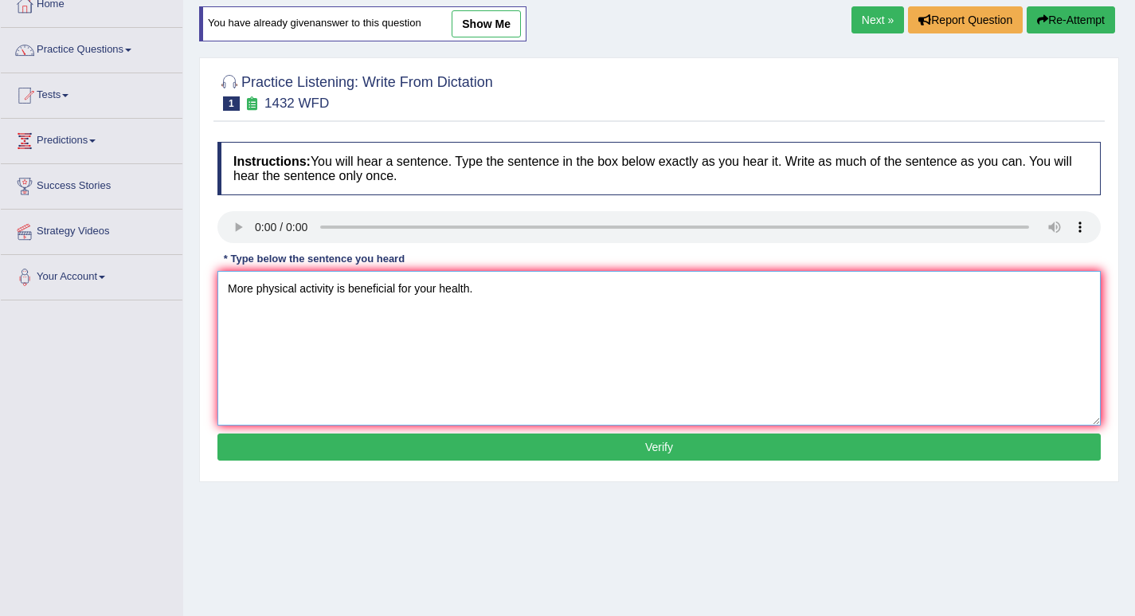
type textarea "More physical activity is beneficial for your health."
click at [491, 455] on button "Verify" at bounding box center [658, 446] width 883 height 27
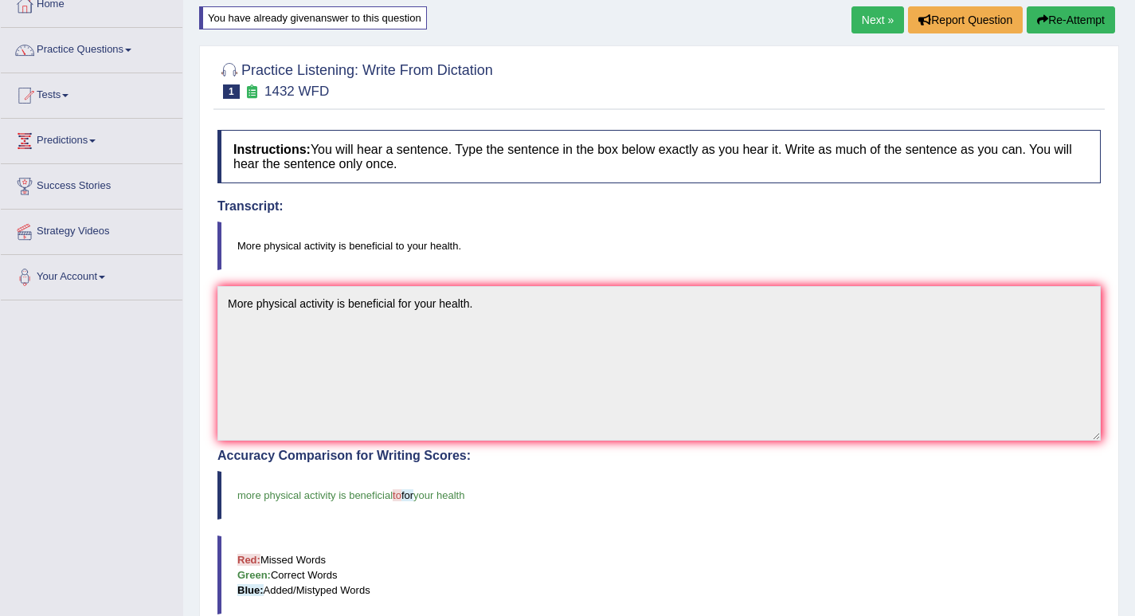
click at [863, 25] on link "Next »" at bounding box center [877, 19] width 53 height 27
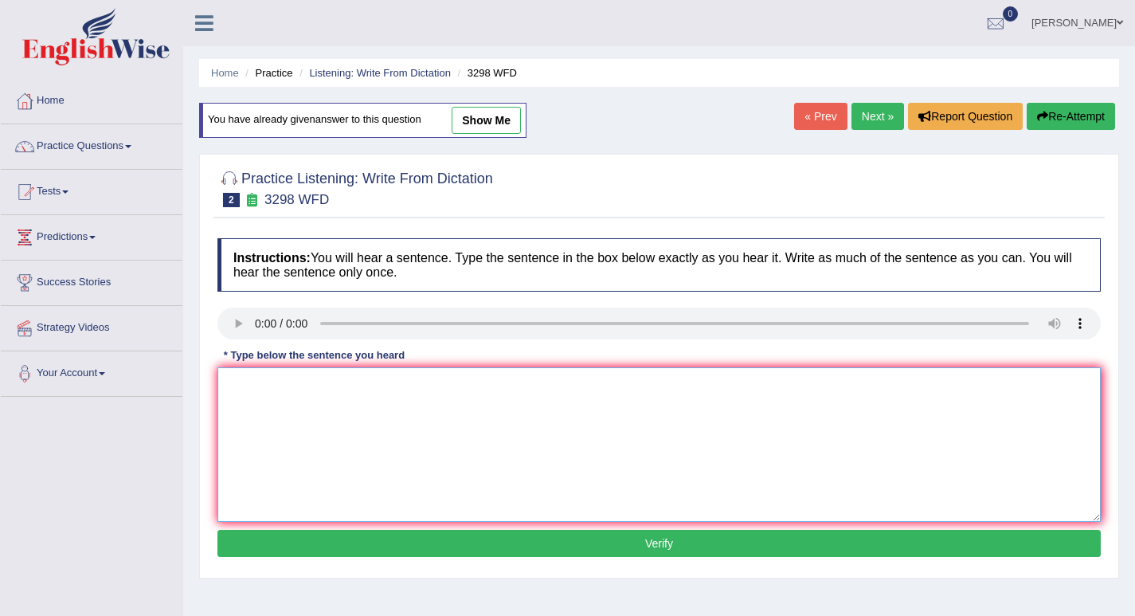
click at [269, 410] on textarea at bounding box center [658, 444] width 883 height 155
click at [437, 390] on textarea "anumal behaviopur apears to" at bounding box center [658, 444] width 883 height 155
click at [241, 389] on textarea "anumal behaviopur apears to contakin both similar and distinct aspects thus to …" at bounding box center [658, 444] width 883 height 155
click at [335, 386] on textarea "Animal behaviour behaviopur apears to contakin both similar and distinct aspect…" at bounding box center [658, 444] width 883 height 155
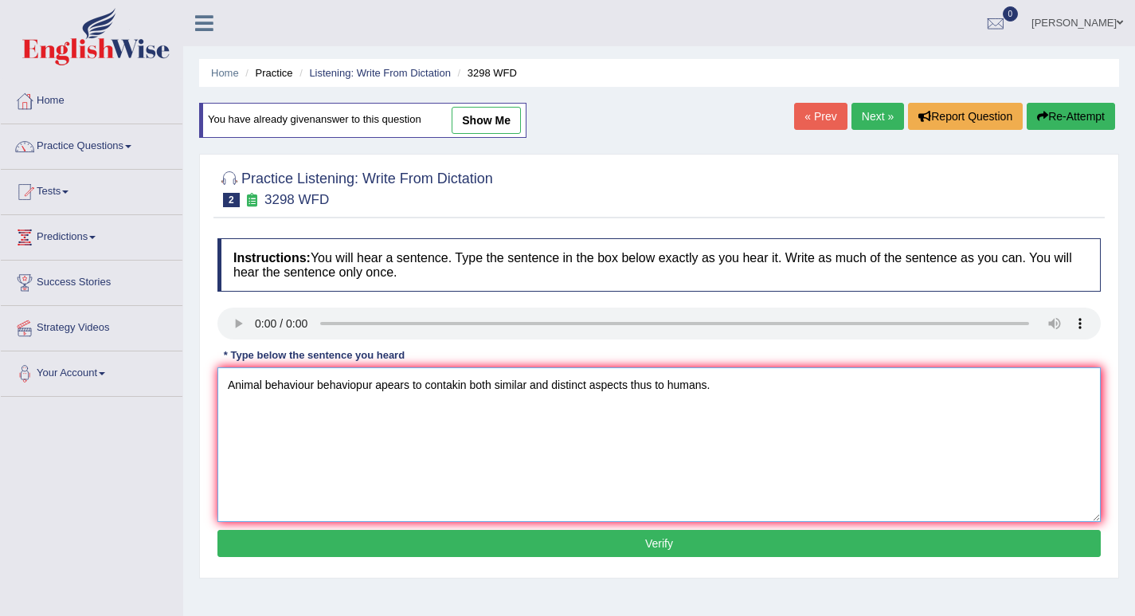
click at [335, 386] on textarea "Animal behaviour behaviopur apears to contakin both similar and distinct aspect…" at bounding box center [658, 444] width 883 height 155
click at [396, 385] on textarea "Animal behaviour apears to contakin both similar and distinct aspects thus to h…" at bounding box center [658, 444] width 883 height 155
type textarea "Animal behaviour apears to contain both similar and distinct aspects thus to hu…"
click at [570, 546] on button "Verify" at bounding box center [658, 543] width 883 height 27
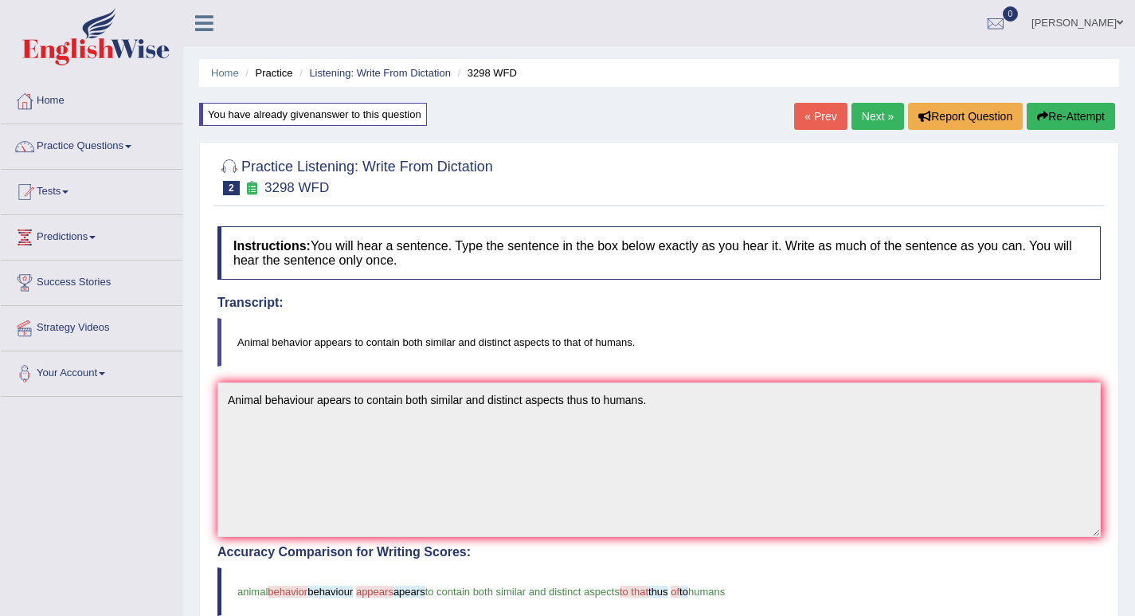
click at [873, 113] on link "Next »" at bounding box center [877, 116] width 53 height 27
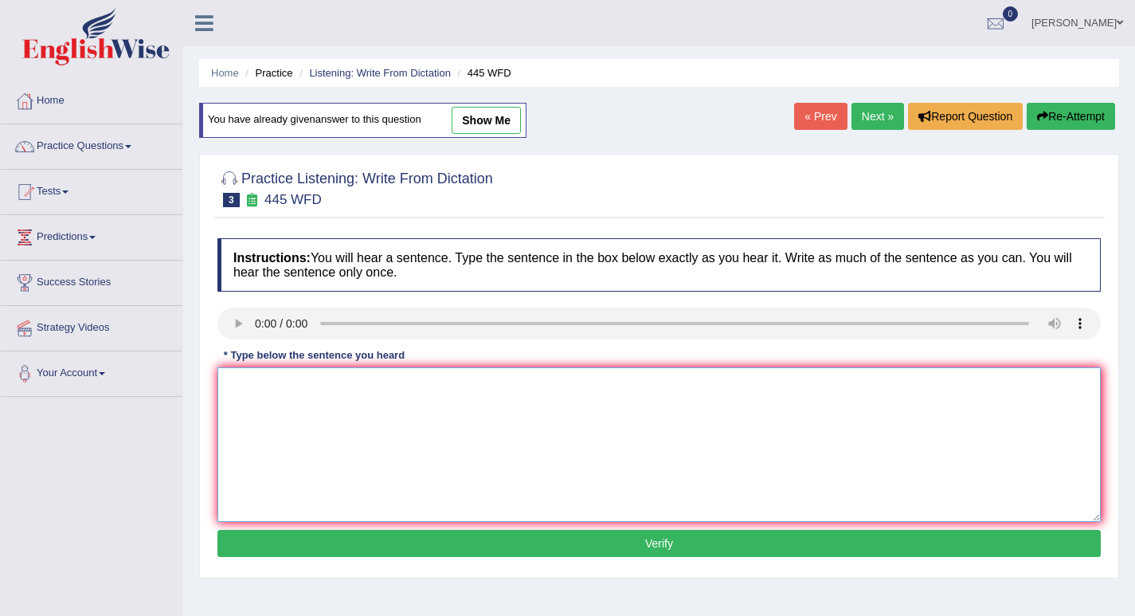
click at [275, 394] on textarea at bounding box center [658, 444] width 883 height 155
click at [233, 384] on textarea "the [DEMOGRAPHIC_DATA] astronomers made a plan to land the spaship on mars." at bounding box center [658, 444] width 883 height 155
click at [269, 388] on textarea "The [DEMOGRAPHIC_DATA] astronomers made a plan to land the spaship on mars." at bounding box center [658, 444] width 883 height 155
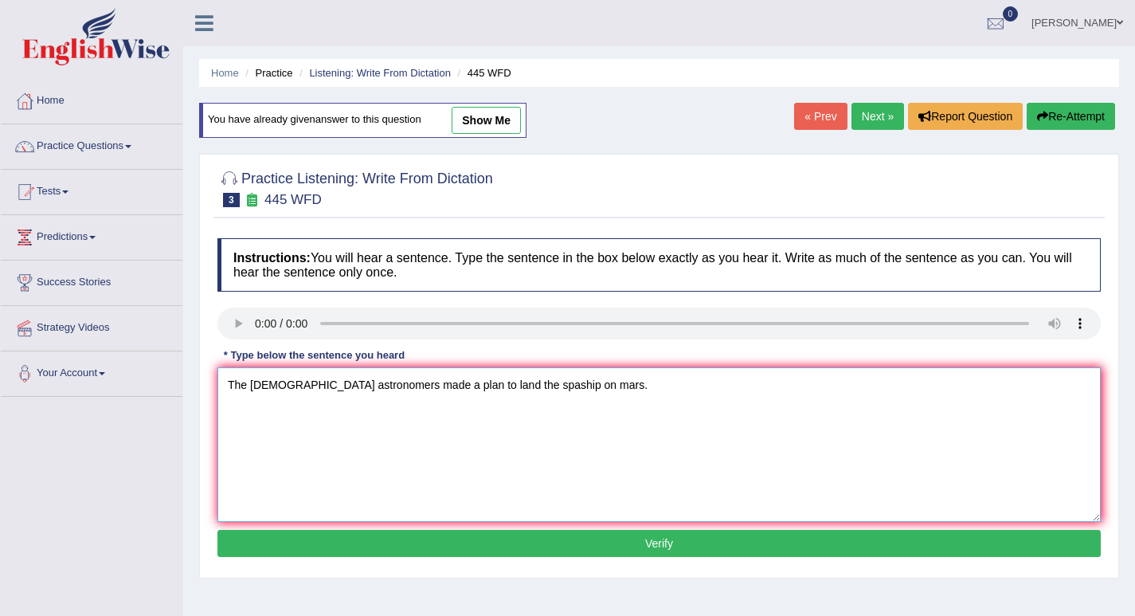
click at [269, 388] on textarea "The [DEMOGRAPHIC_DATA] astronomers made a plan to land the spaship on mars." at bounding box center [658, 444] width 883 height 155
type textarea "The [DEMOGRAPHIC_DATA] astronomers made a plan to land the spaceship on [GEOGRA…"
click at [295, 541] on button "Verify" at bounding box center [658, 543] width 883 height 27
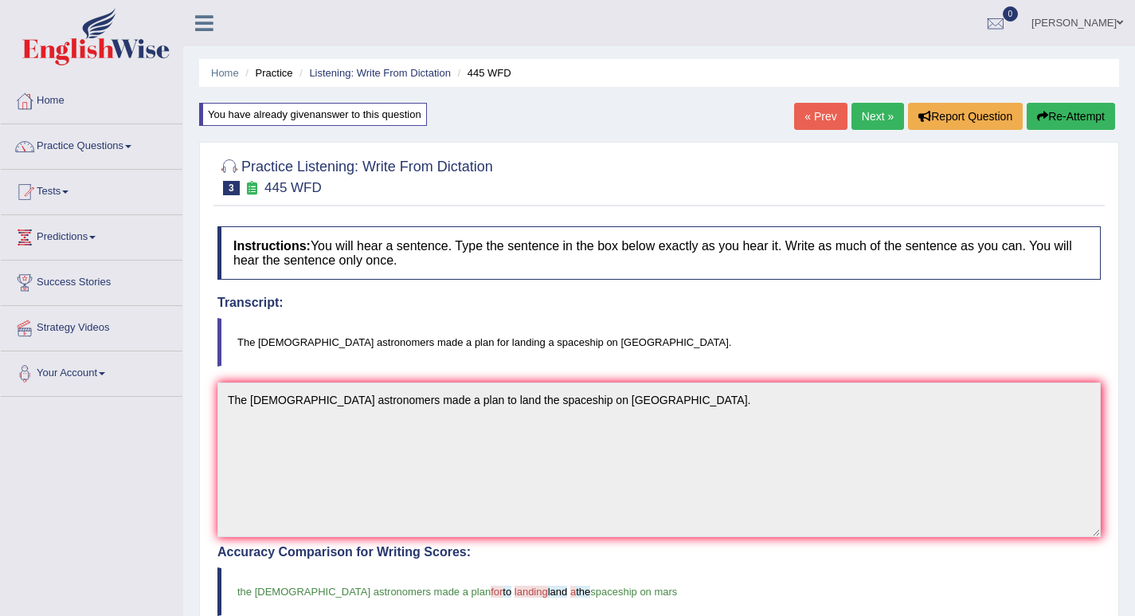
click at [867, 121] on link "Next »" at bounding box center [877, 116] width 53 height 27
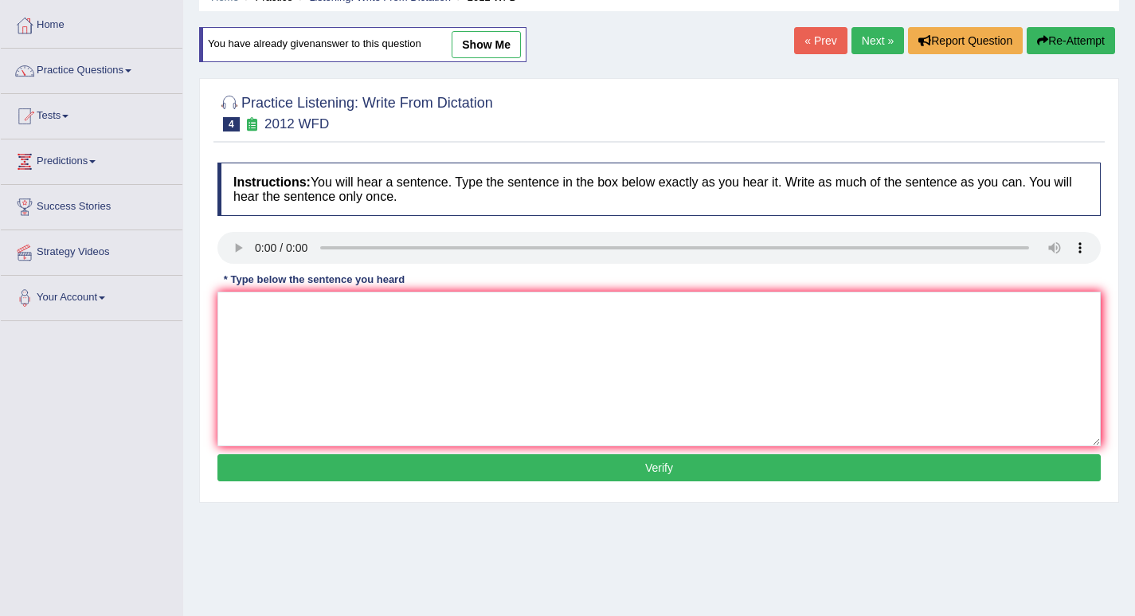
scroll to position [78, 0]
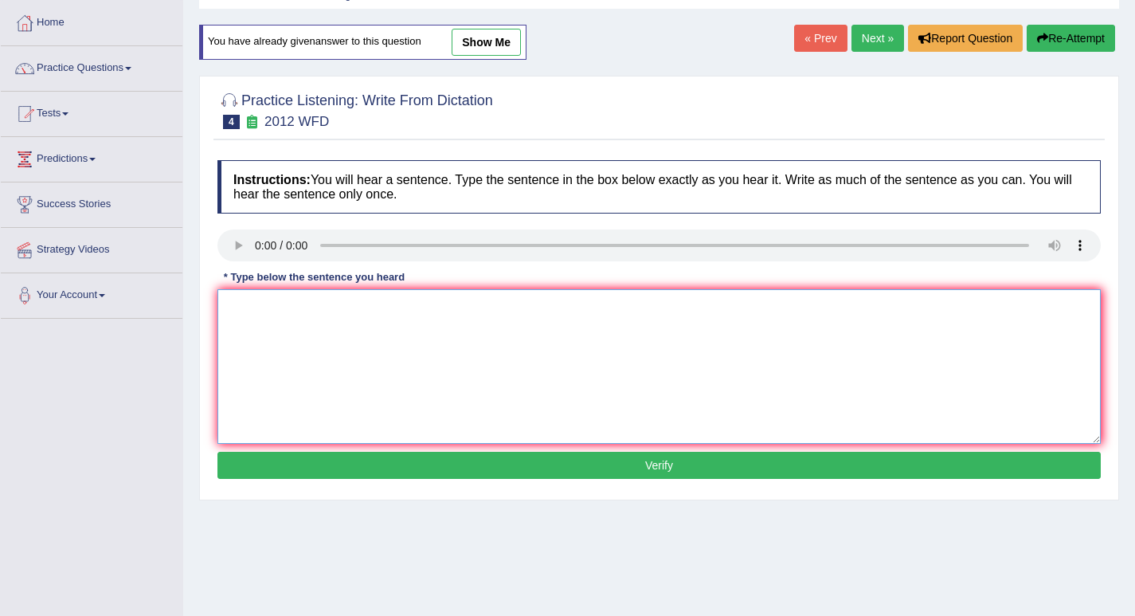
click at [263, 344] on textarea at bounding box center [658, 366] width 883 height 155
click at [245, 306] on textarea "there is a great deal of debat on this topic." at bounding box center [658, 366] width 883 height 155
type textarea "There is a great deal of debat on this topic."
click at [476, 478] on button "Verify" at bounding box center [658, 465] width 883 height 27
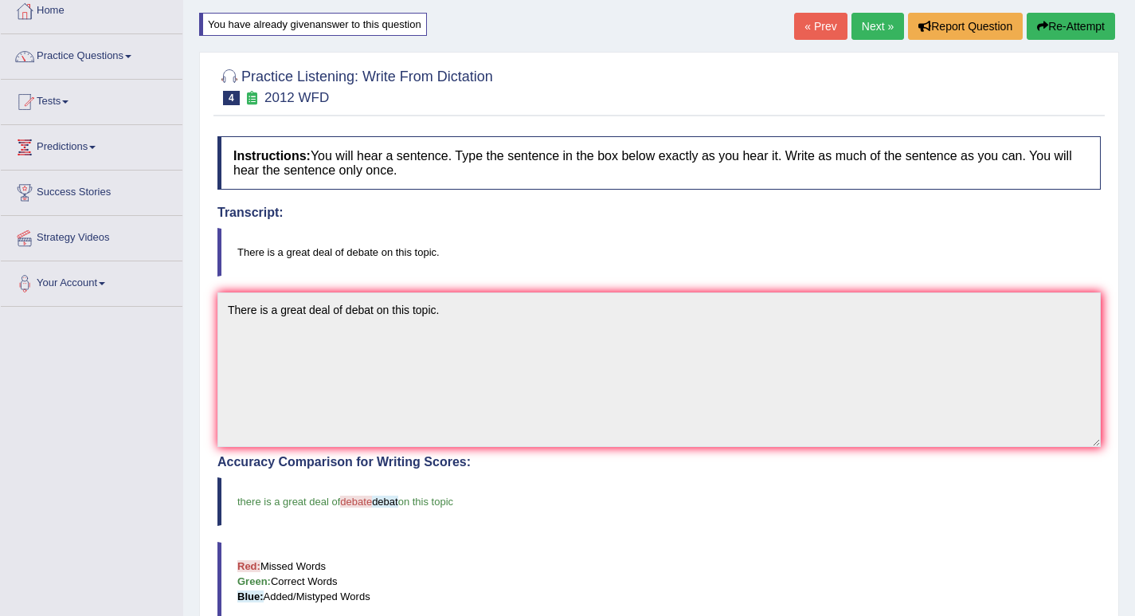
scroll to position [92, 0]
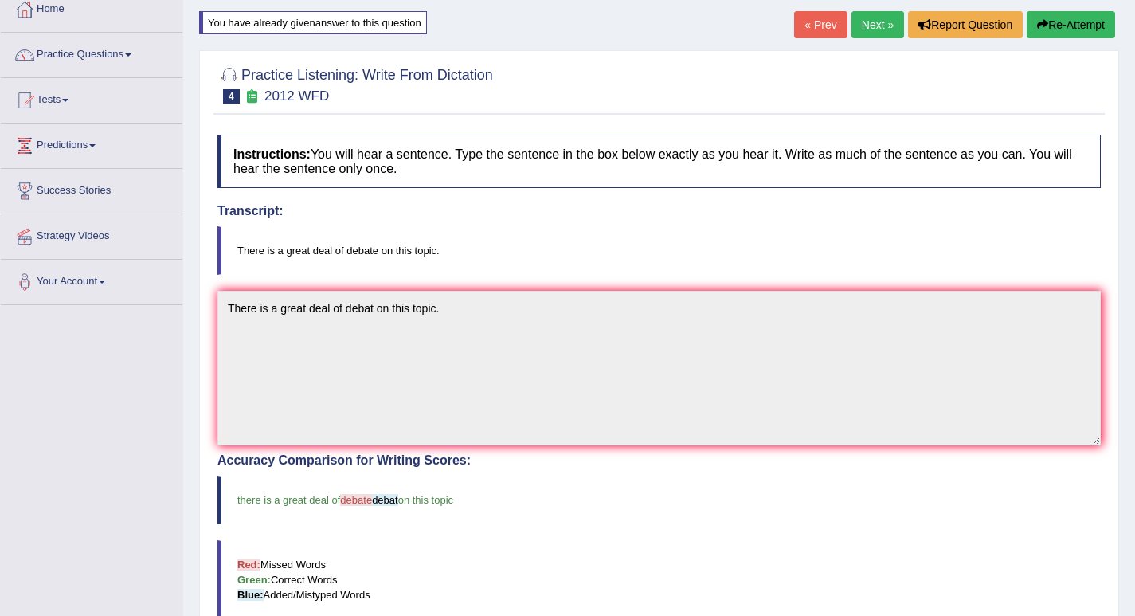
click at [856, 32] on link "Next »" at bounding box center [877, 24] width 53 height 27
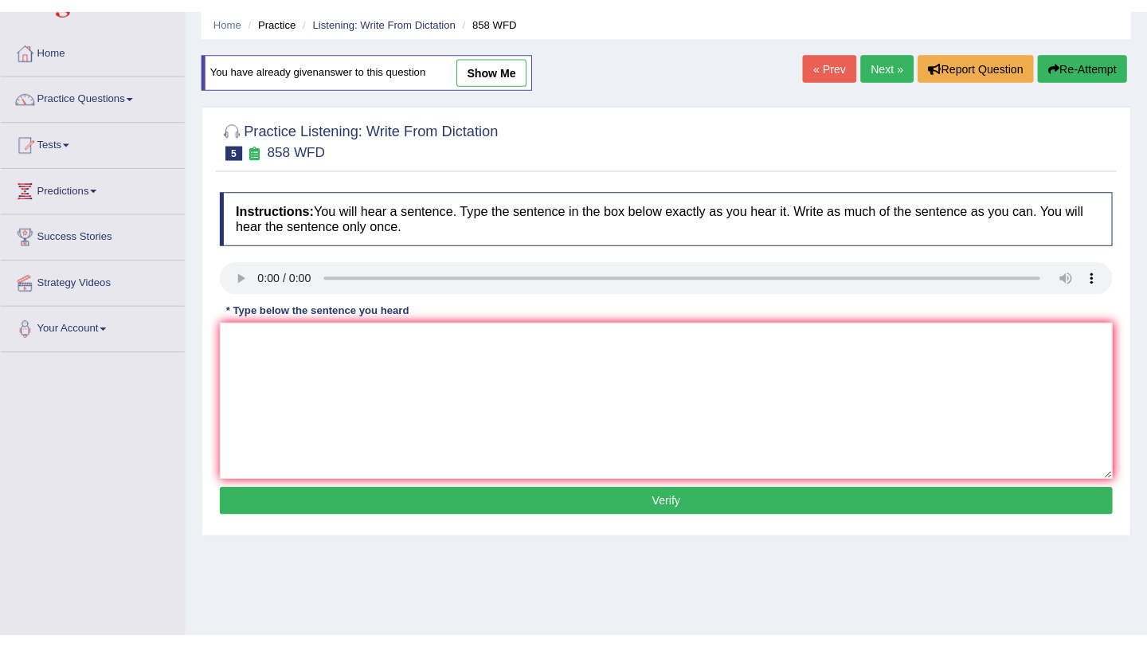
scroll to position [62, 0]
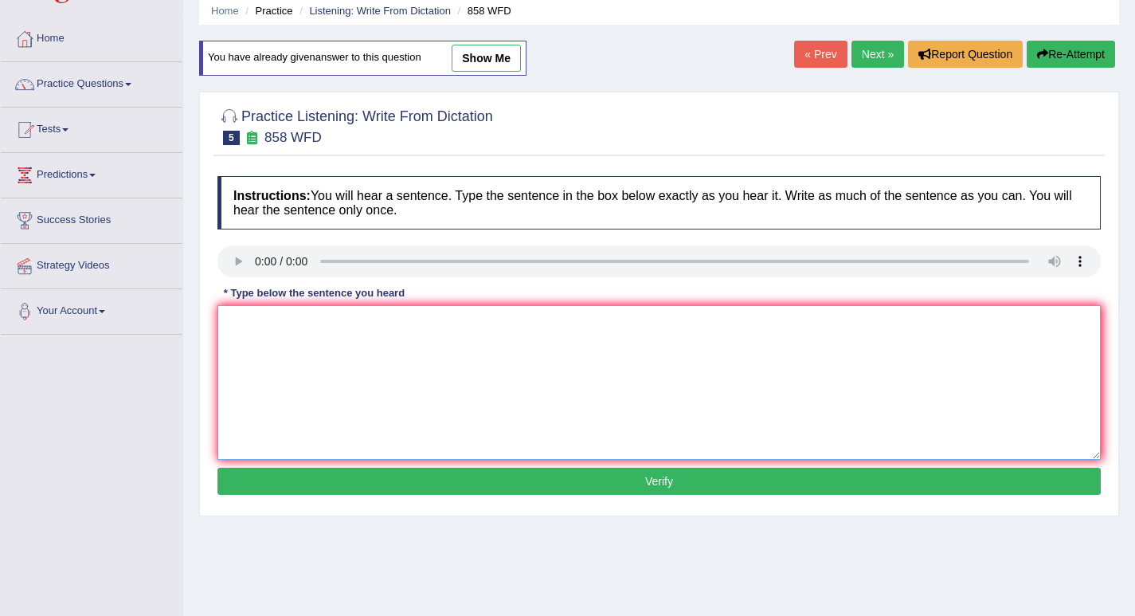
click at [264, 345] on textarea at bounding box center [658, 382] width 883 height 155
click at [459, 326] on textarea "the year when d\the ship of artefact was destroied with" at bounding box center [658, 382] width 883 height 155
drag, startPoint x: 547, startPoint y: 322, endPoint x: 496, endPoint y: 322, distance: 51.0
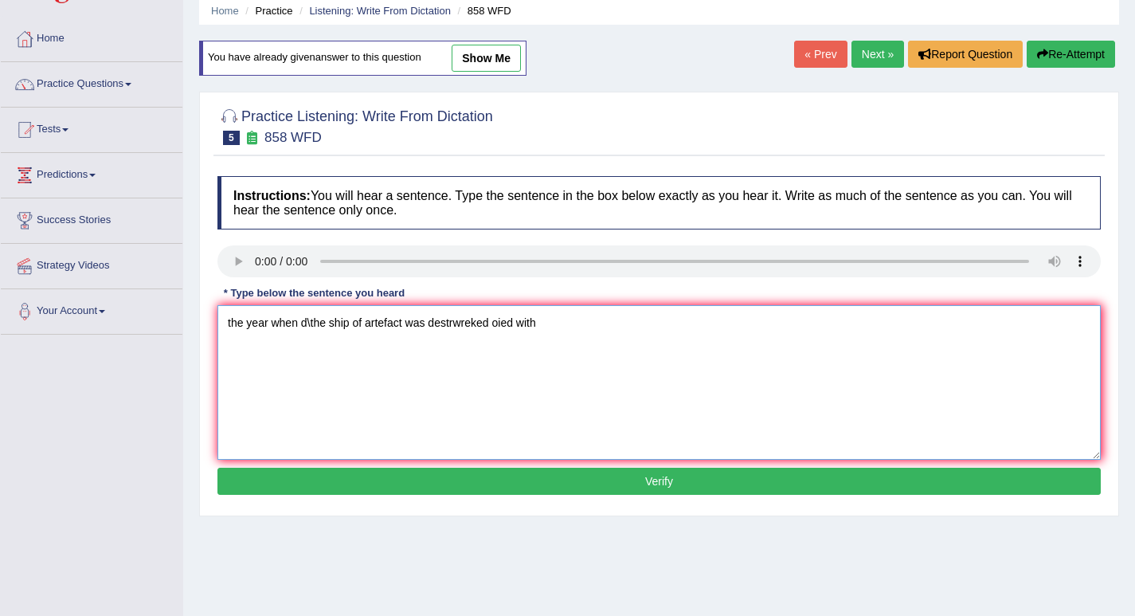
click at [496, 322] on textarea "the year when d\the ship of artefact was destrwreked oied with" at bounding box center [658, 382] width 883 height 155
click at [229, 324] on textarea "the year when d\the ship of artefact was destrwreked intrested historians." at bounding box center [658, 382] width 883 height 155
type textarea "The year when the ship of artefacts was wreked intrested historians."
click at [347, 478] on button "Verify" at bounding box center [658, 481] width 883 height 27
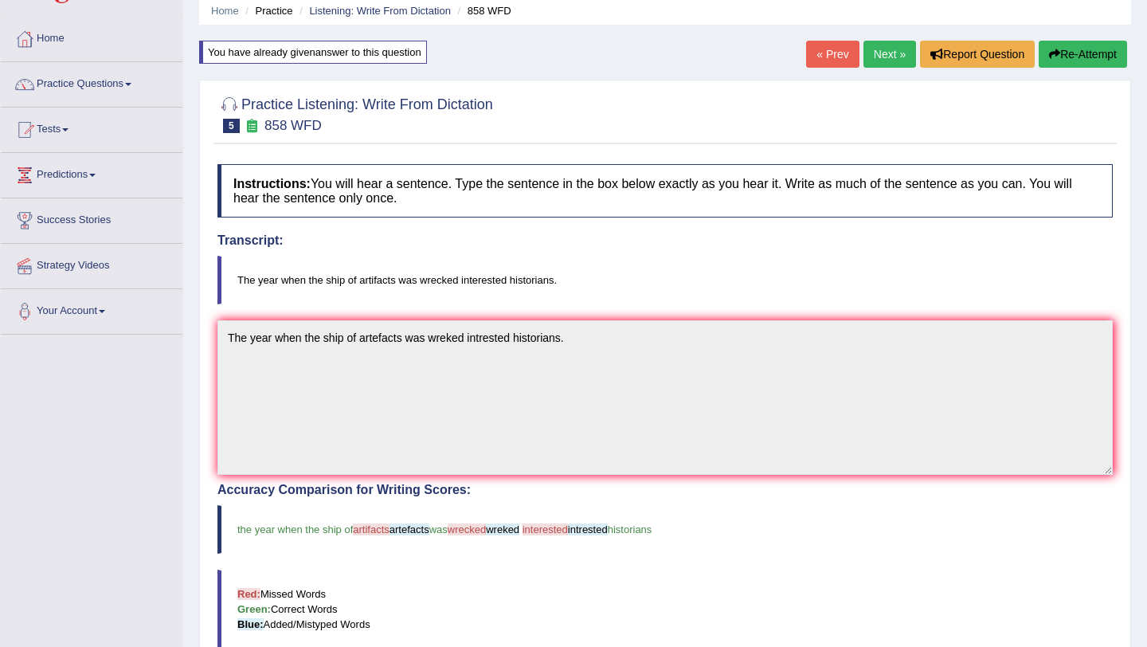
click at [876, 57] on link "Next »" at bounding box center [889, 54] width 53 height 27
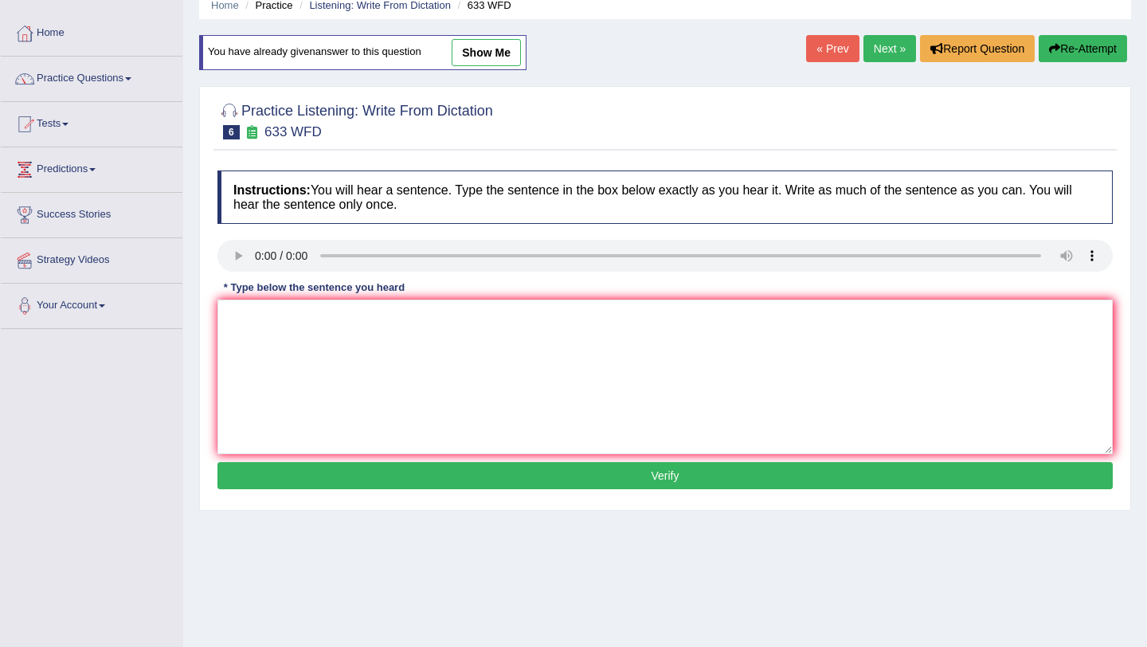
scroll to position [71, 0]
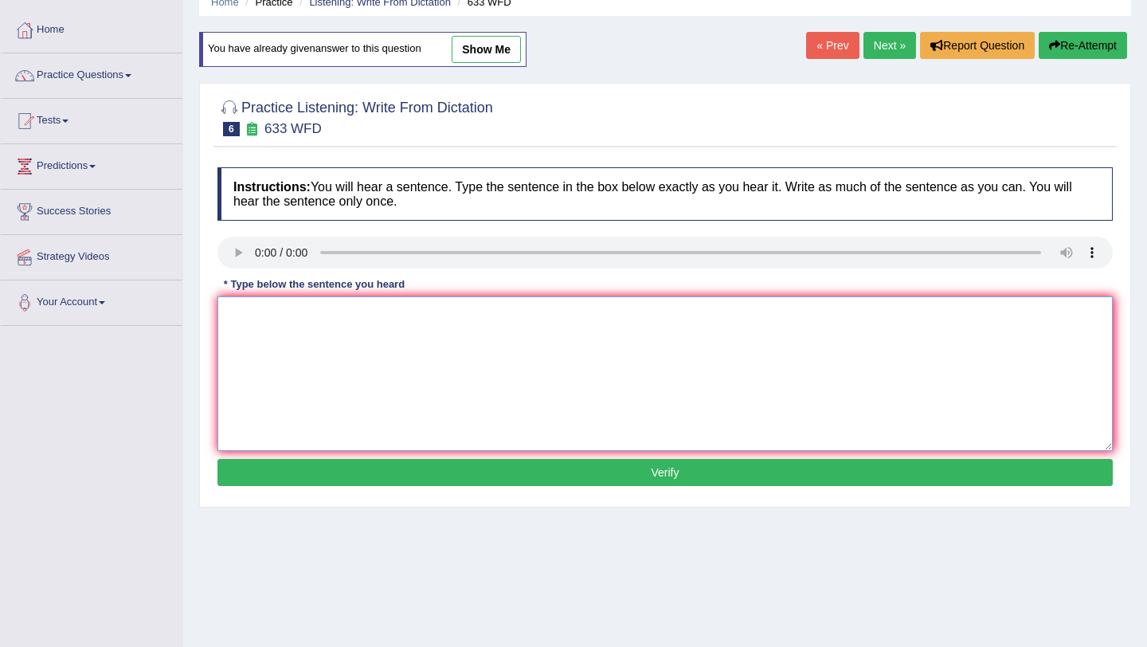
click at [293, 371] on textarea at bounding box center [664, 373] width 895 height 155
click at [229, 316] on textarea "research shows that excercissing makes us feel better." at bounding box center [664, 373] width 895 height 155
click at [359, 316] on textarea "Research shows that exercising exercising makes us feel better." at bounding box center [664, 373] width 895 height 155
type textarea "Research shows that exercising makes us feel better."
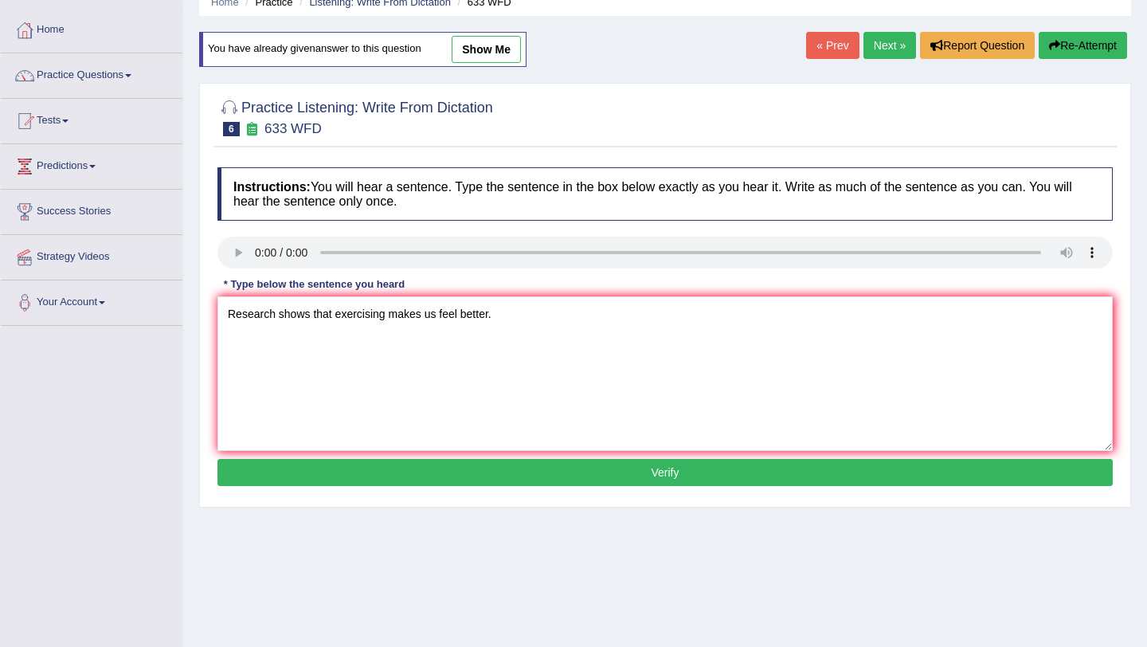
click at [411, 478] on button "Verify" at bounding box center [664, 472] width 895 height 27
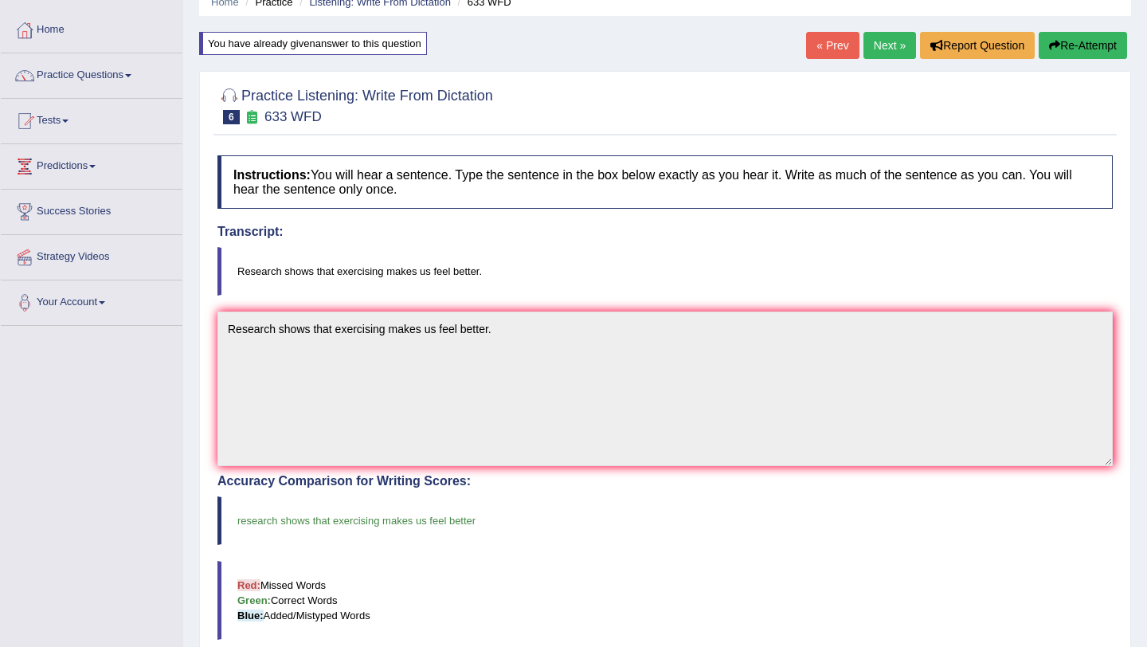
click at [874, 47] on link "Next »" at bounding box center [889, 45] width 53 height 27
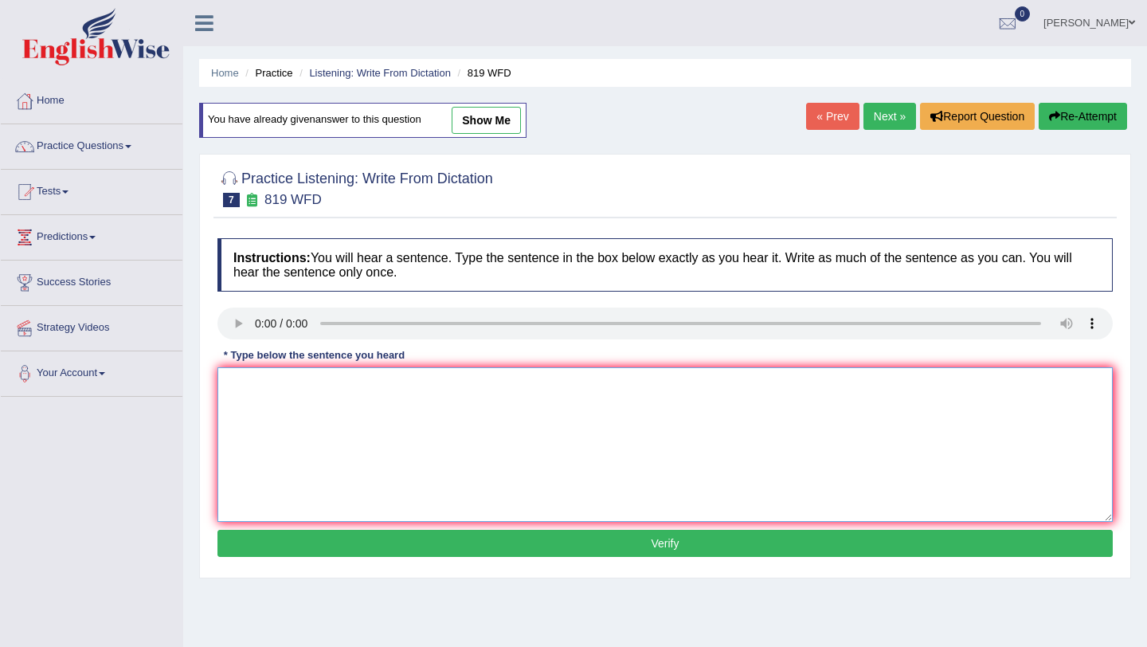
click at [323, 463] on textarea at bounding box center [664, 444] width 895 height 155
click at [237, 385] on textarea "plants are able to continue growing thoughout their lifes" at bounding box center [664, 444] width 895 height 155
click at [335, 387] on textarea "Plants are able to continue growing thoughout their lifes" at bounding box center [664, 444] width 895 height 155
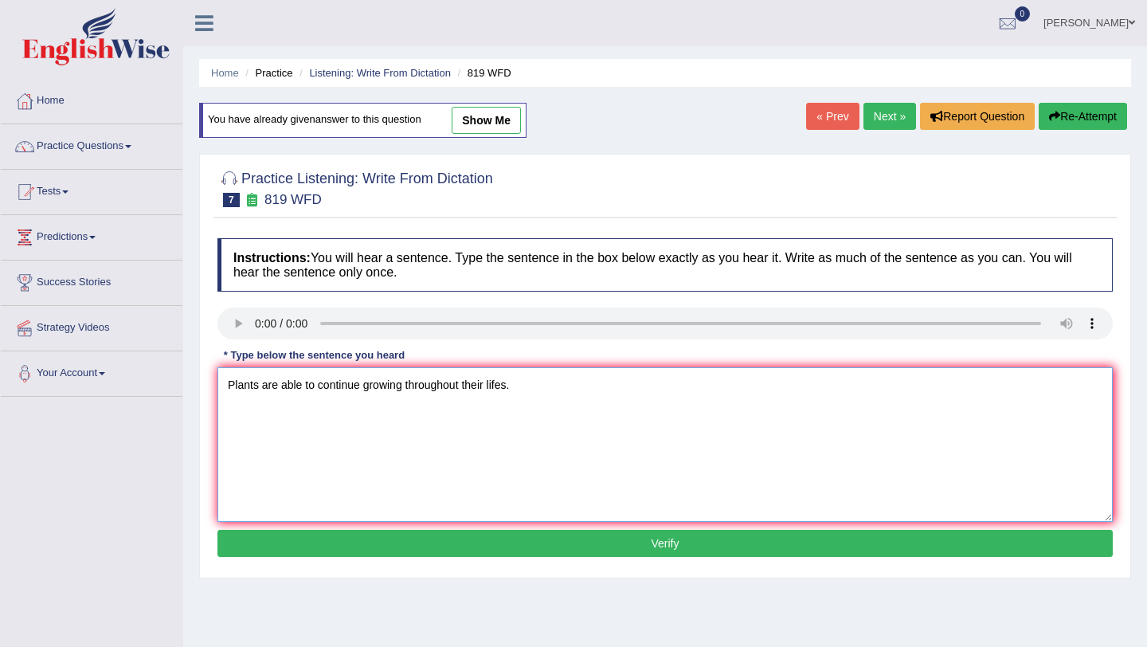
type textarea "Plants are able to continue growing throughout their lifes."
click at [420, 540] on button "Verify" at bounding box center [664, 543] width 895 height 27
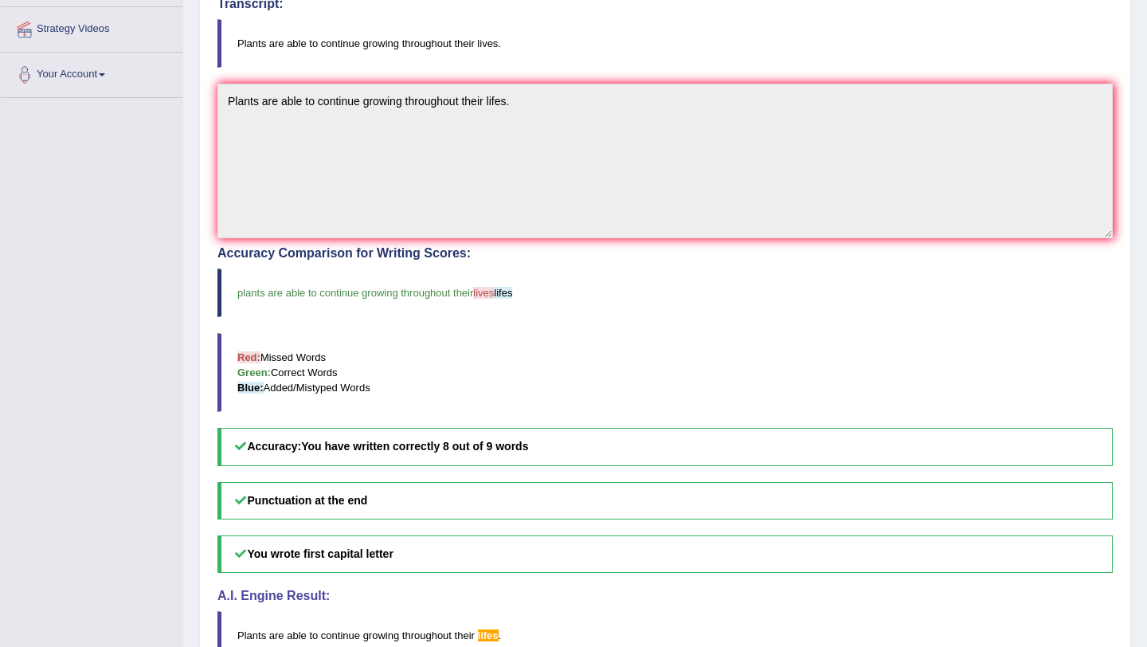
scroll to position [338, 0]
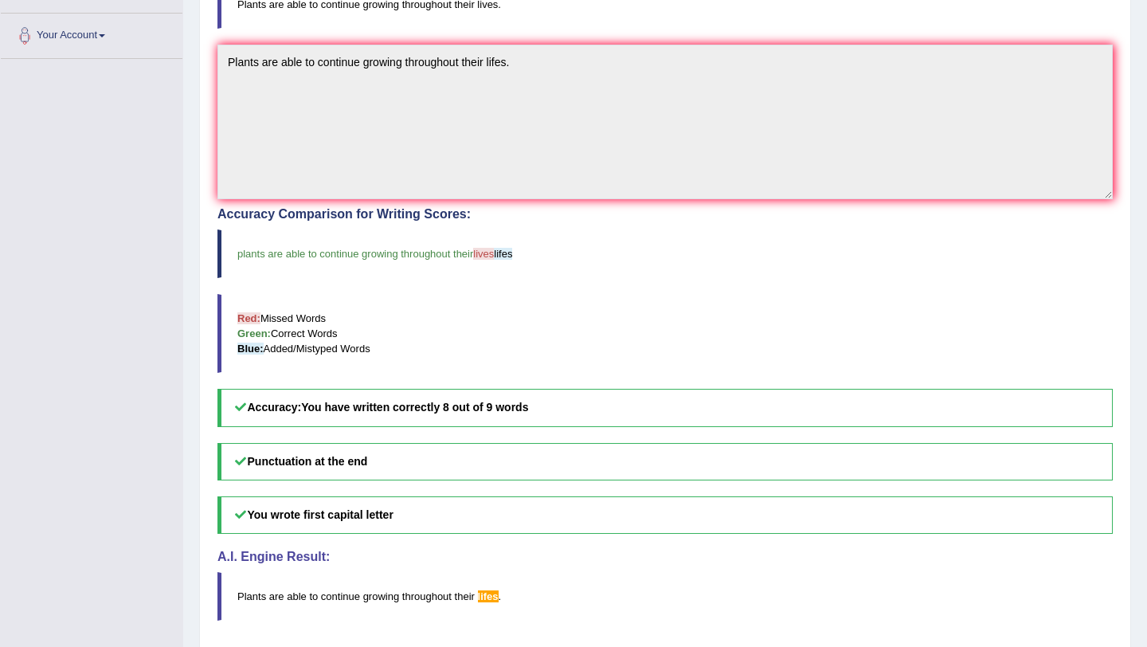
click at [491, 593] on span "lifes" at bounding box center [488, 596] width 21 height 12
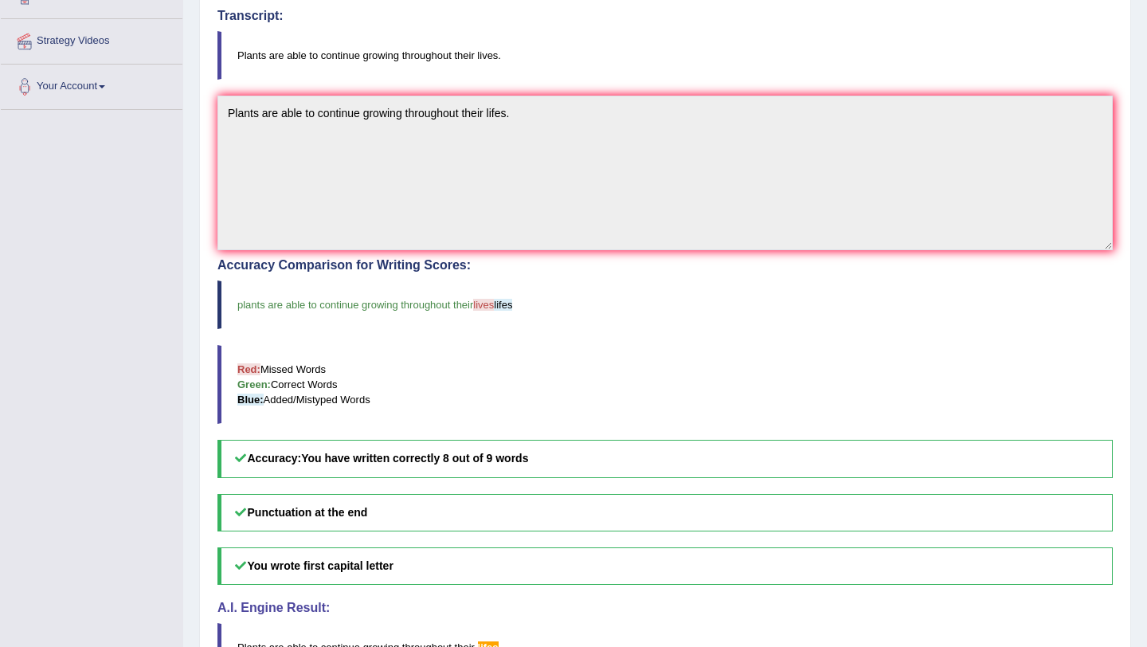
scroll to position [0, 0]
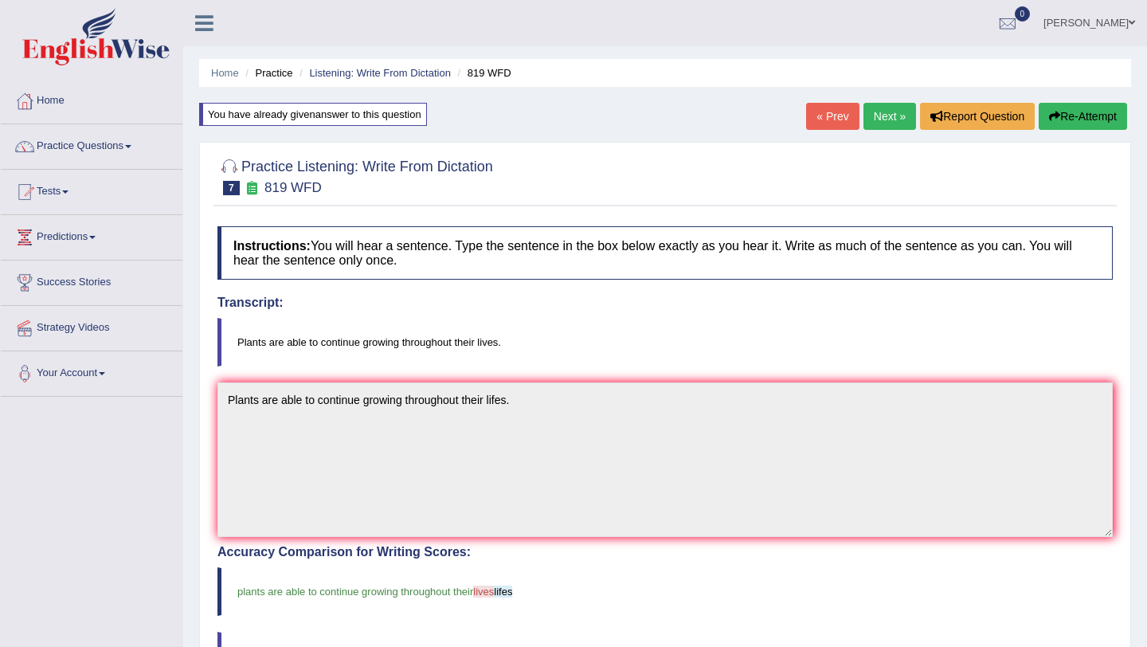
click at [879, 118] on link "Next »" at bounding box center [889, 116] width 53 height 27
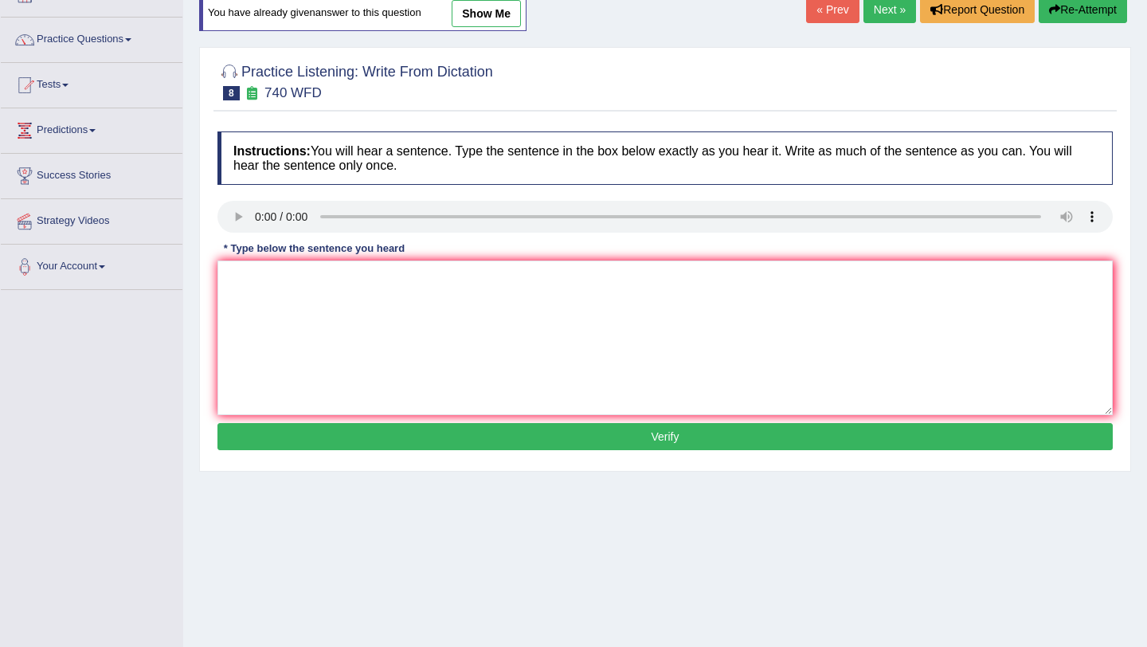
scroll to position [113, 0]
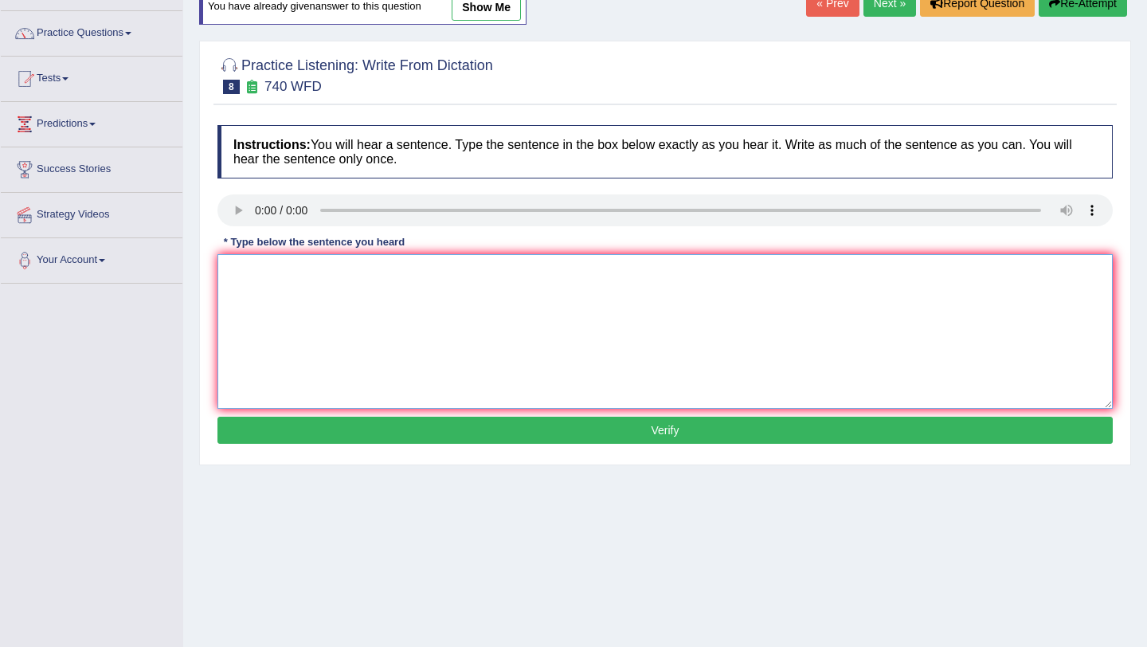
click at [292, 319] on textarea at bounding box center [664, 331] width 895 height 155
drag, startPoint x: 233, startPoint y: 272, endPoint x: 145, endPoint y: 272, distance: 88.4
click at [149, 272] on div "Toggle navigation Home Practice Questions Speaking Practice Read Aloud Repeat S…" at bounding box center [573, 301] width 1147 height 828
click at [318, 275] on textarea "A series of observations where caried pit in the classroom." at bounding box center [664, 331] width 895 height 155
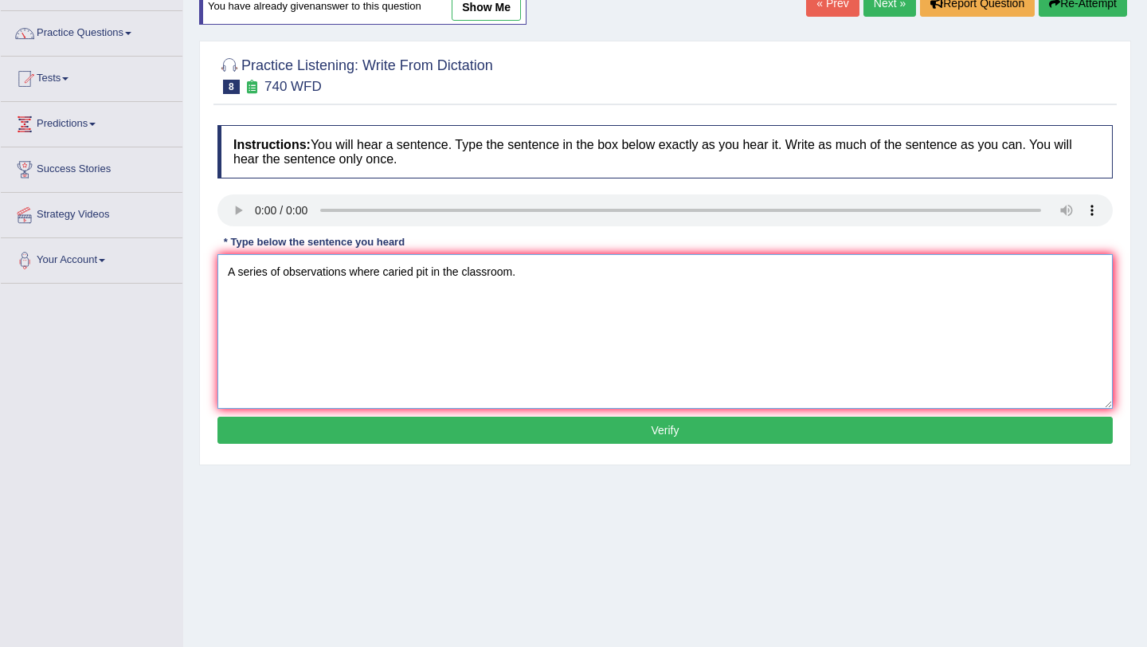
click at [366, 276] on textarea "A series of observations where caried pit in the classroom." at bounding box center [664, 331] width 895 height 155
click at [396, 272] on textarea "A series of observations were caried pit in the classroom." at bounding box center [664, 331] width 895 height 155
drag, startPoint x: 397, startPoint y: 272, endPoint x: 378, endPoint y: 280, distance: 20.0
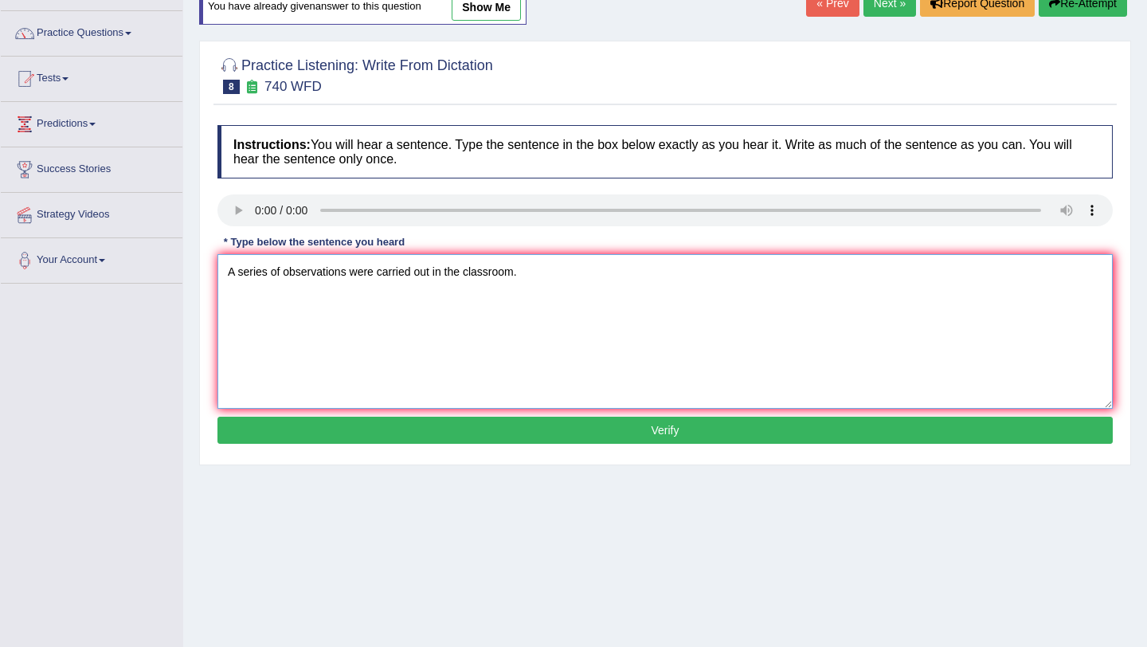
click at [394, 273] on textarea "A series of observations were carried out in the classroom." at bounding box center [664, 331] width 895 height 155
type textarea "A series of observations were carried out in the classroom."
click at [465, 429] on button "Verify" at bounding box center [664, 430] width 895 height 27
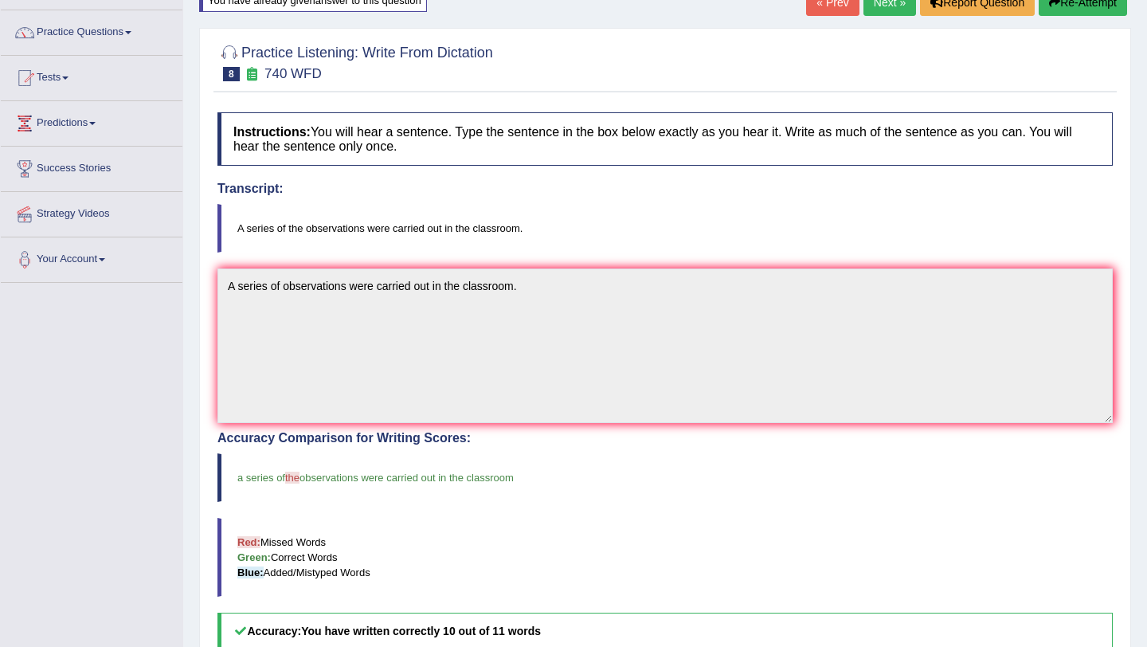
scroll to position [61, 0]
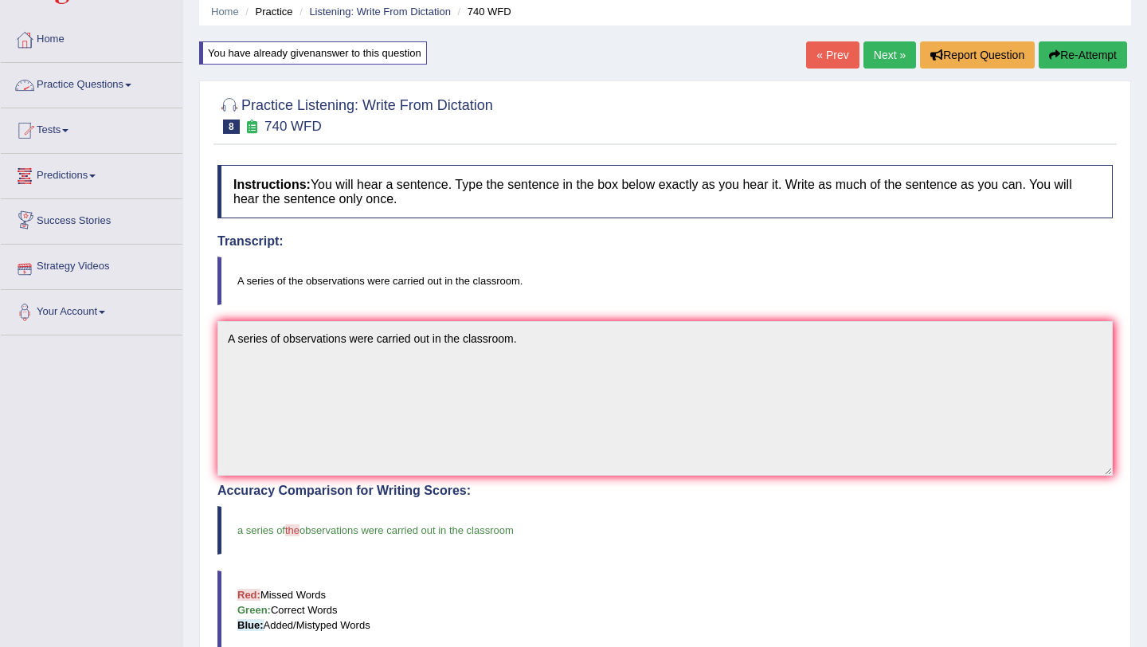
click at [84, 79] on link "Practice Questions" at bounding box center [92, 83] width 182 height 40
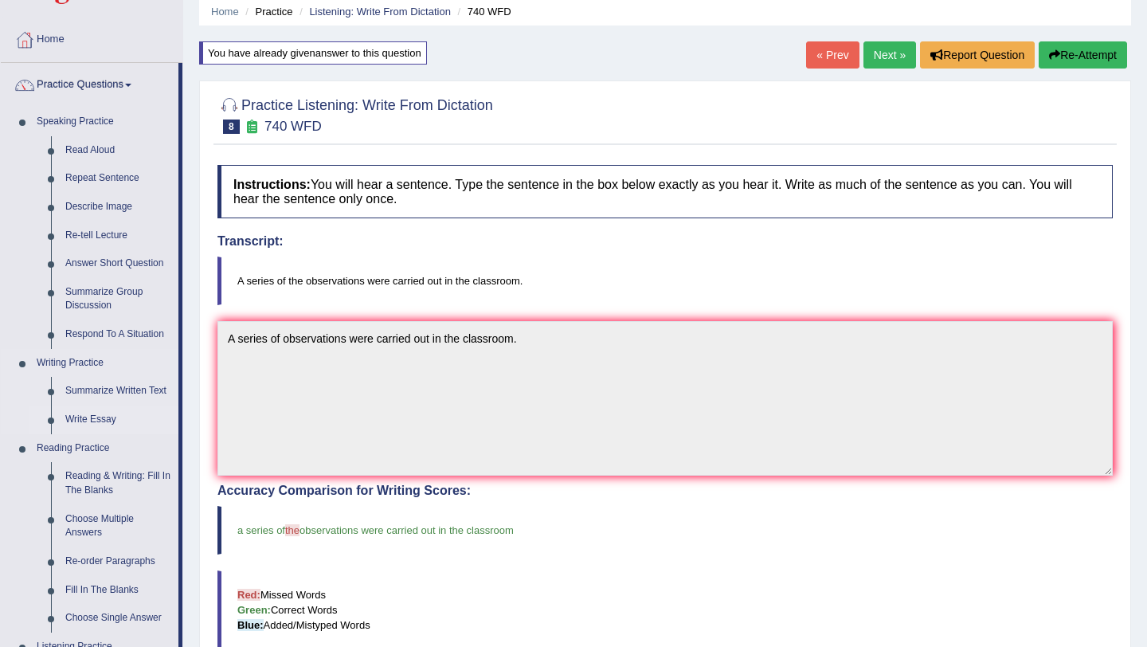
click at [101, 417] on link "Write Essay" at bounding box center [118, 419] width 120 height 29
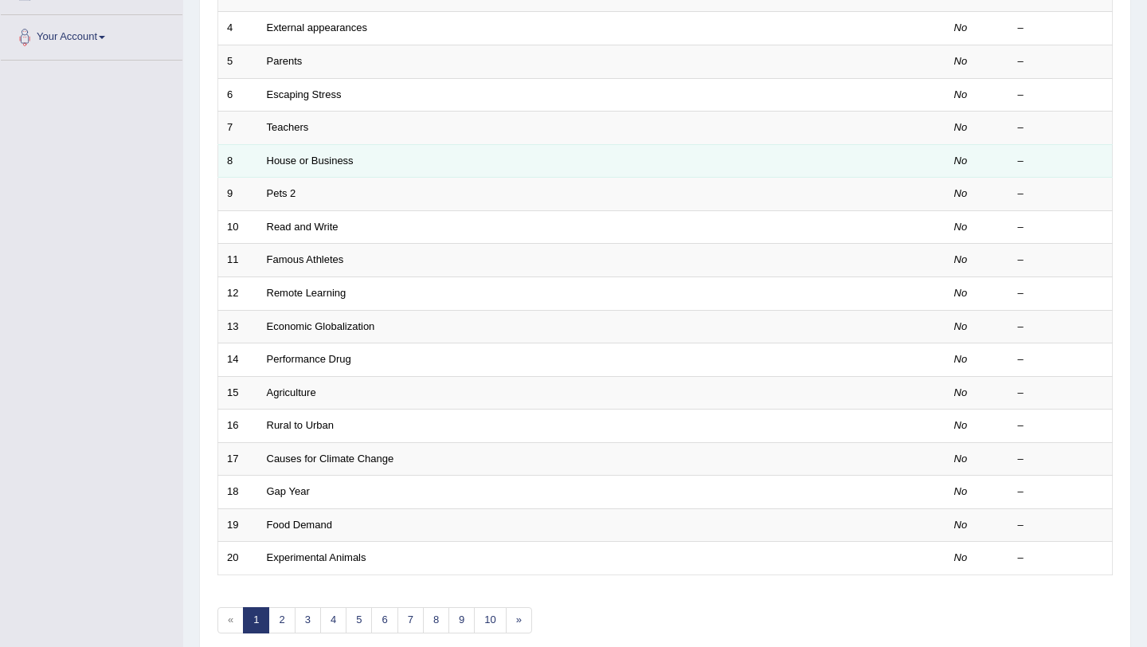
scroll to position [408, 0]
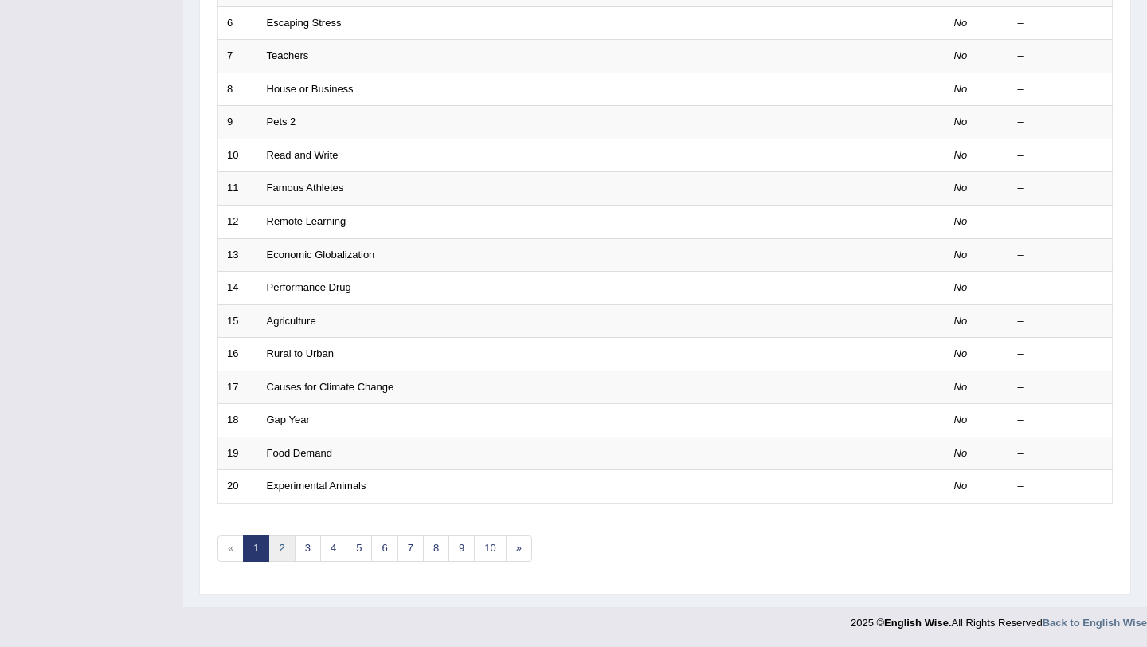
click at [280, 546] on link "2" at bounding box center [281, 548] width 26 height 26
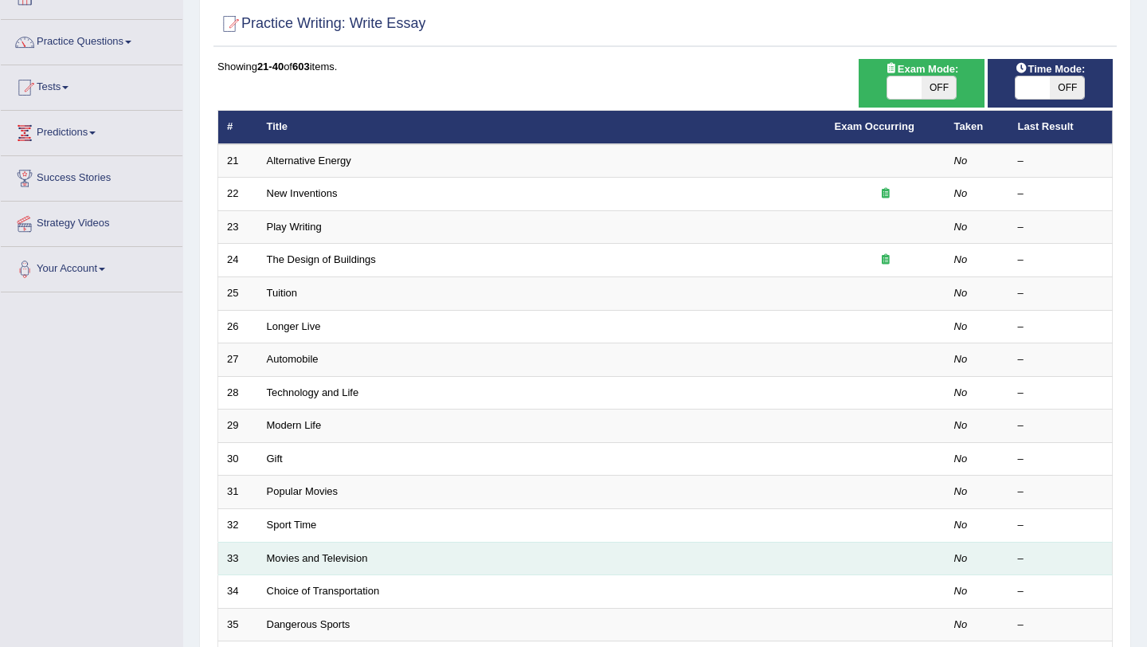
scroll to position [108, 0]
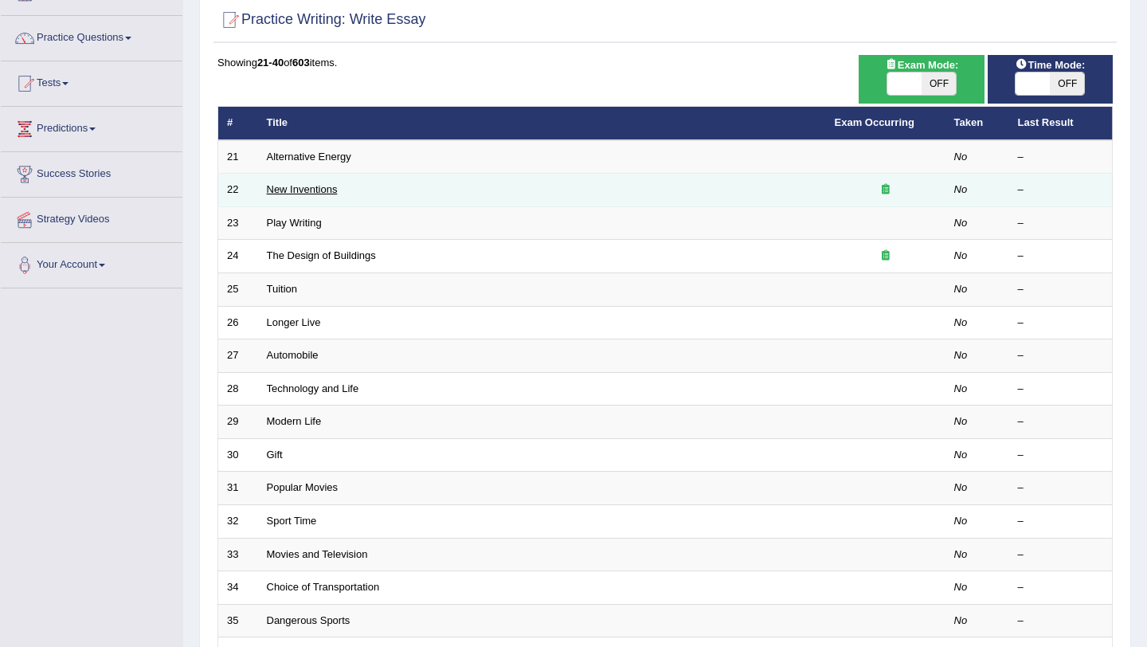
click at [316, 186] on link "New Inventions" at bounding box center [302, 189] width 71 height 12
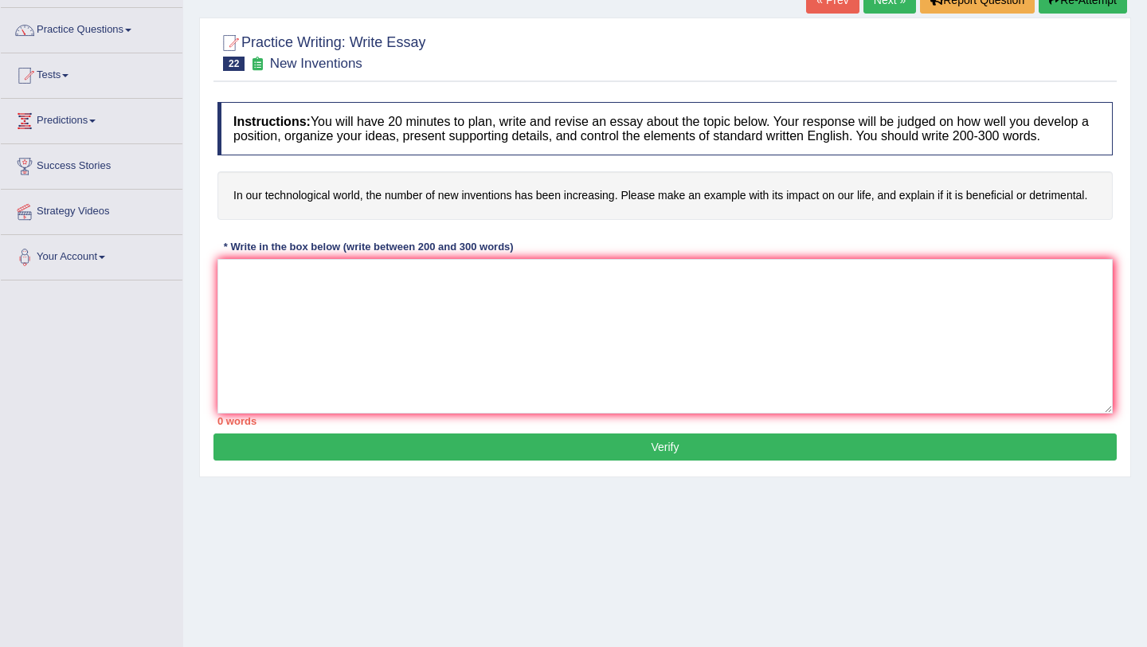
scroll to position [178, 0]
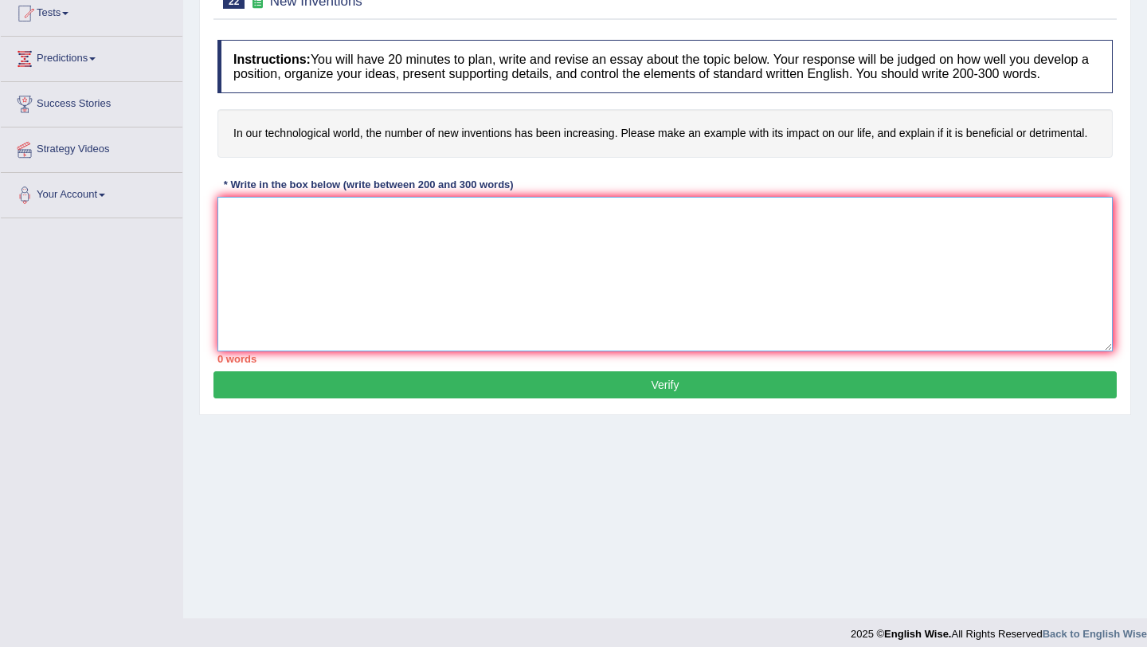
click at [370, 274] on textarea at bounding box center [664, 274] width 895 height 155
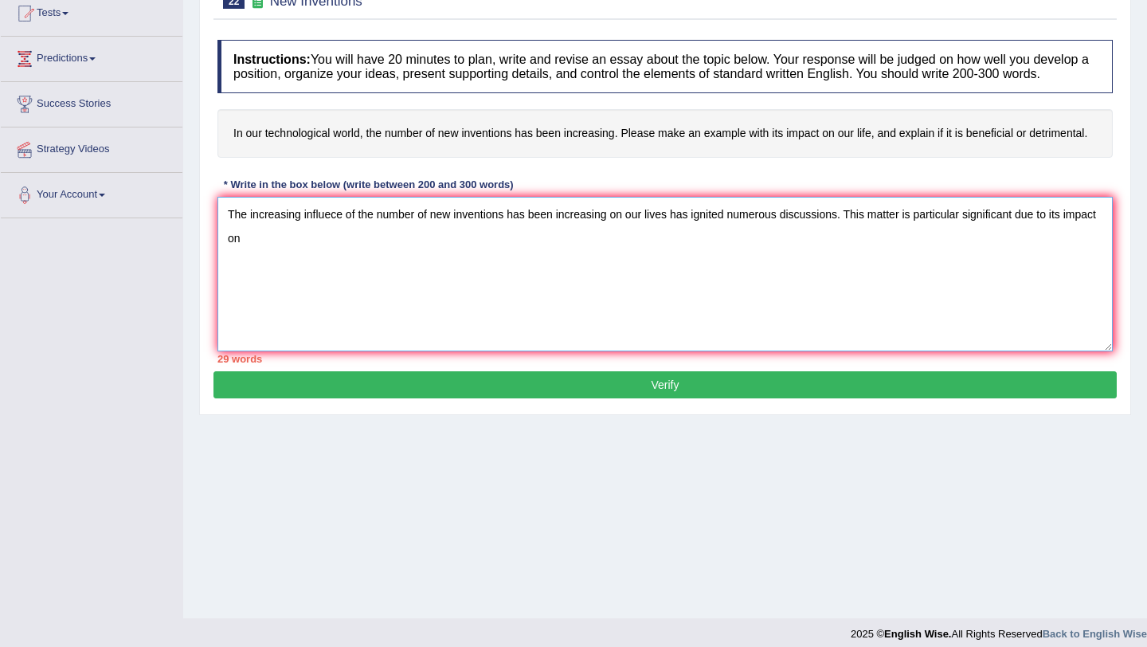
click at [530, 233] on textarea "The increasing influece of the number of new inventions has been increasing on …" at bounding box center [664, 274] width 895 height 155
drag, startPoint x: 553, startPoint y: 229, endPoint x: 597, endPoint y: 231, distance: 43.8
click at [597, 231] on textarea "The increasing influece of the number of new inventions has that has been incre…" at bounding box center [664, 274] width 895 height 155
click at [540, 226] on textarea "The increasing influece of the number of new inventions has that is increasing …" at bounding box center [664, 274] width 895 height 155
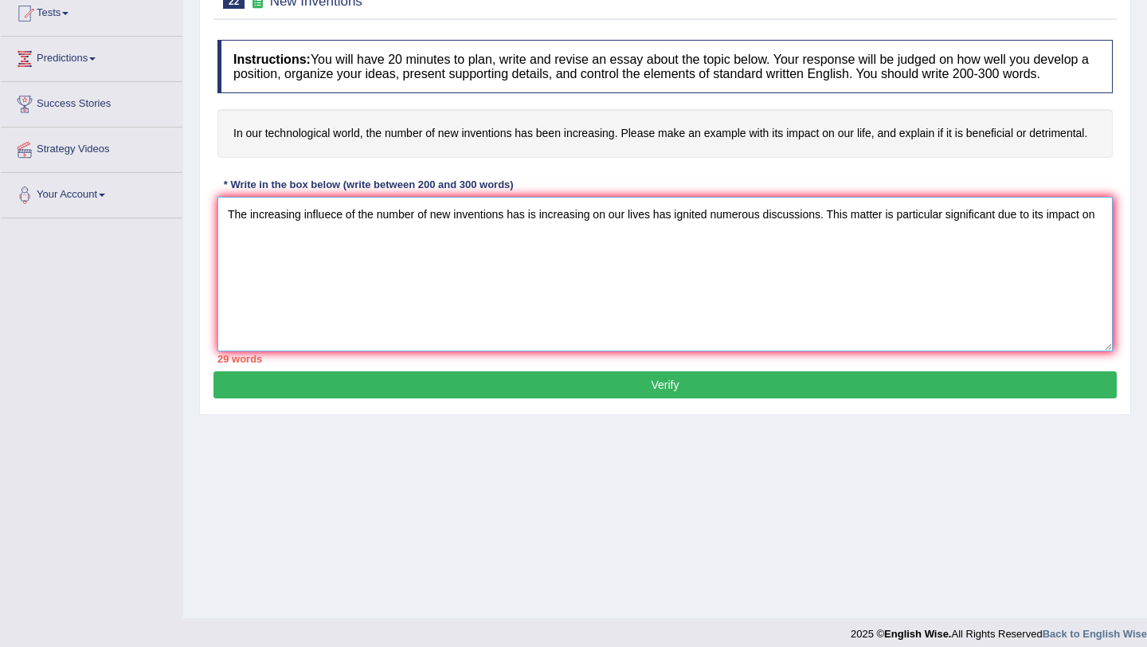
click at [715, 273] on textarea "The increasing influece of the number of new inventions has is increasing on ou…" at bounding box center [664, 274] width 895 height 155
type textarea "The increasing influece of the number of new inventions has is increasing on ou…"
drag, startPoint x: 262, startPoint y: 257, endPoint x: 210, endPoint y: 220, distance: 63.9
click at [210, 220] on div "Practice Writing: Write Essay 22 New Inventions Instructions: You will have 20 …" at bounding box center [665, 185] width 932 height 460
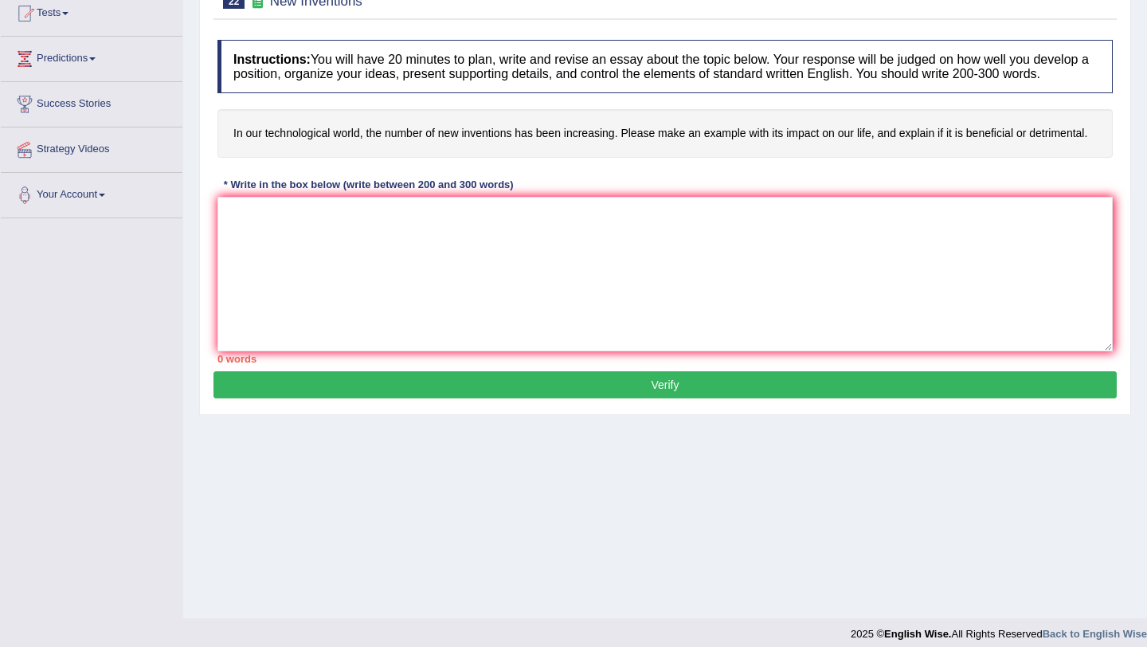
drag, startPoint x: 233, startPoint y: 145, endPoint x: 709, endPoint y: 152, distance: 475.6
click at [709, 152] on h4 "In our technological world, the number of new inventions has been increasing. P…" at bounding box center [664, 133] width 895 height 49
drag, startPoint x: 725, startPoint y: 150, endPoint x: 325, endPoint y: 160, distance: 400.0
click at [328, 158] on h4 "In our technological world, the number of new inventions has been increasing. P…" at bounding box center [664, 133] width 895 height 49
click at [527, 267] on textarea at bounding box center [664, 274] width 895 height 155
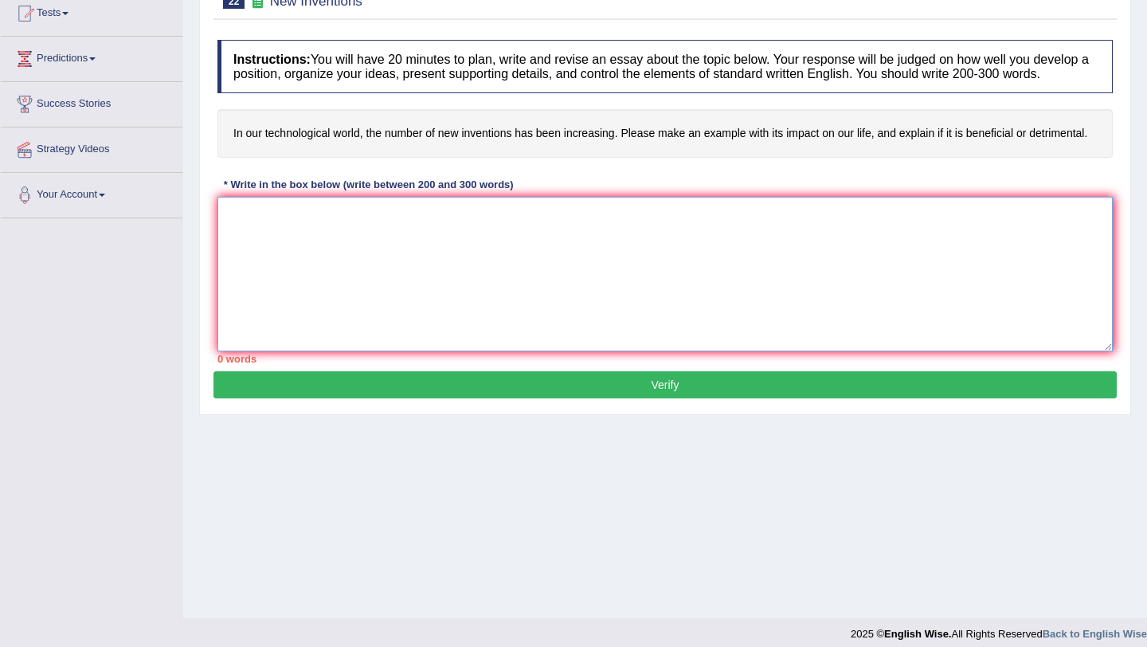
paste textarea "The increasing influence of the number of new inventions in our technological w…"
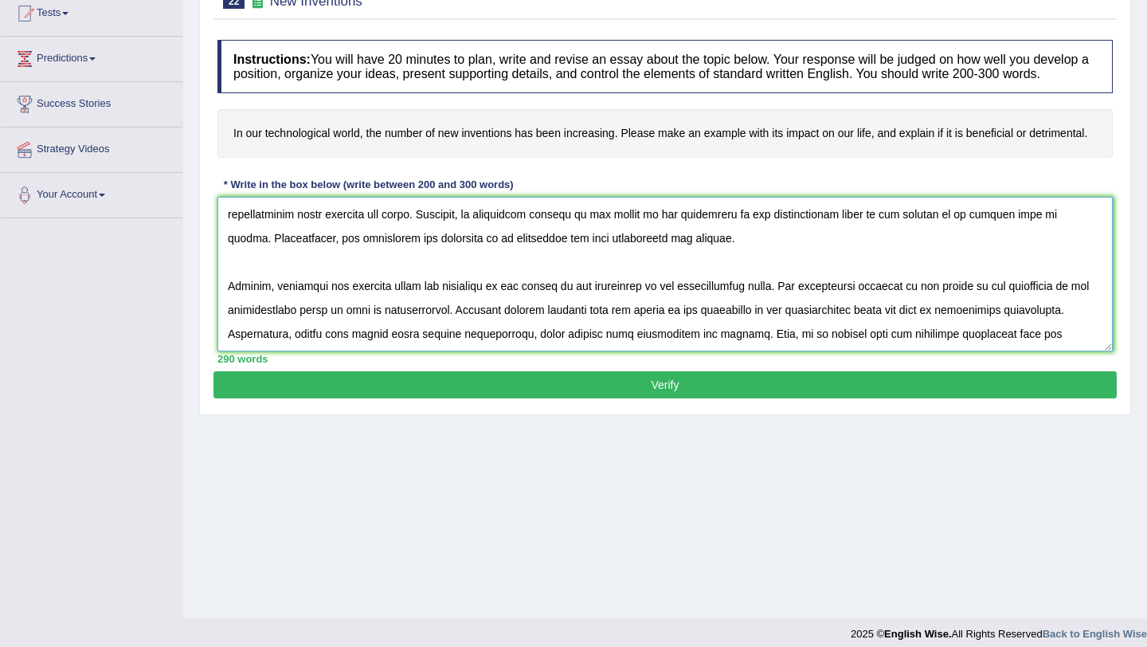
scroll to position [239, 0]
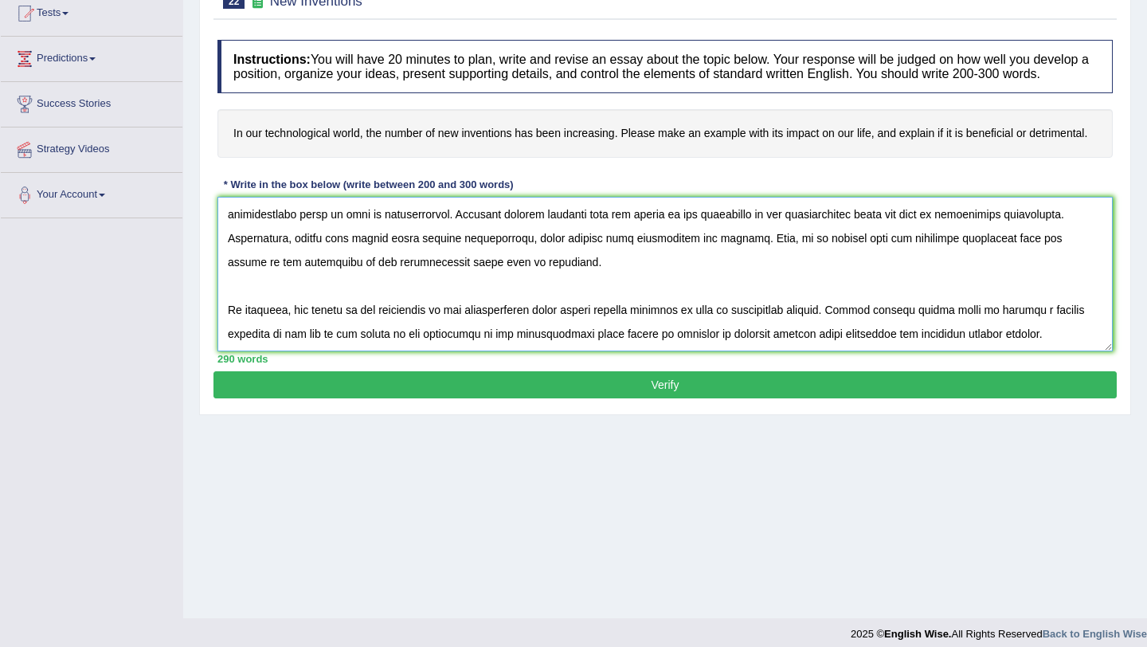
type textarea "The increasing influence of the number of new inventions in our technological w…"
click at [503, 397] on button "Verify" at bounding box center [664, 384] width 903 height 27
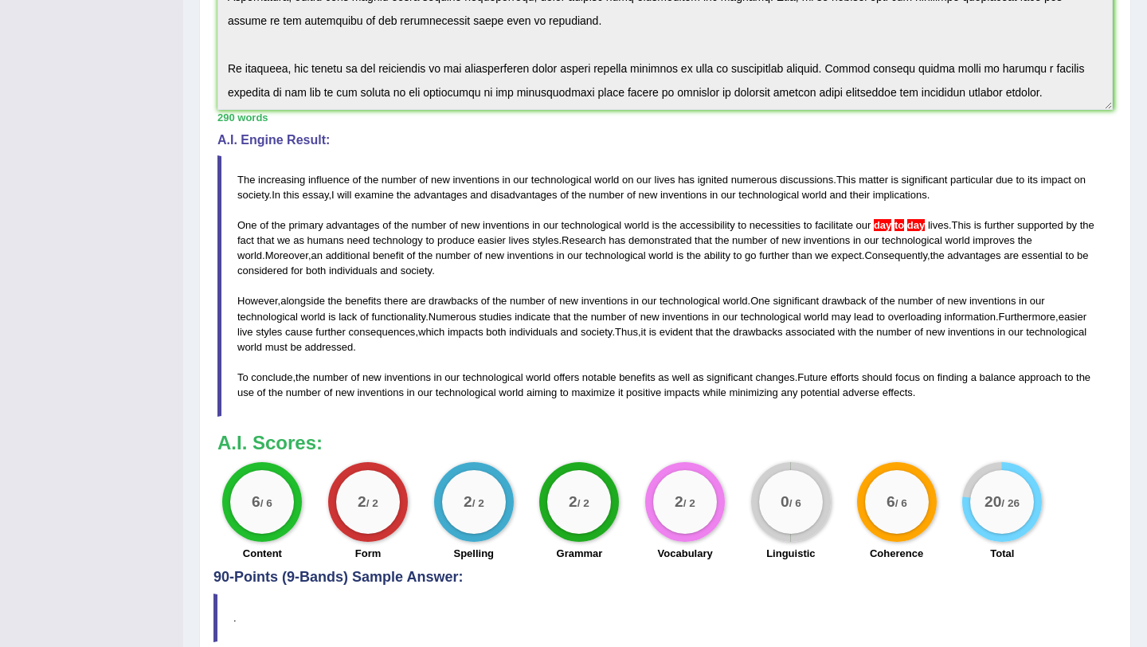
scroll to position [399, 0]
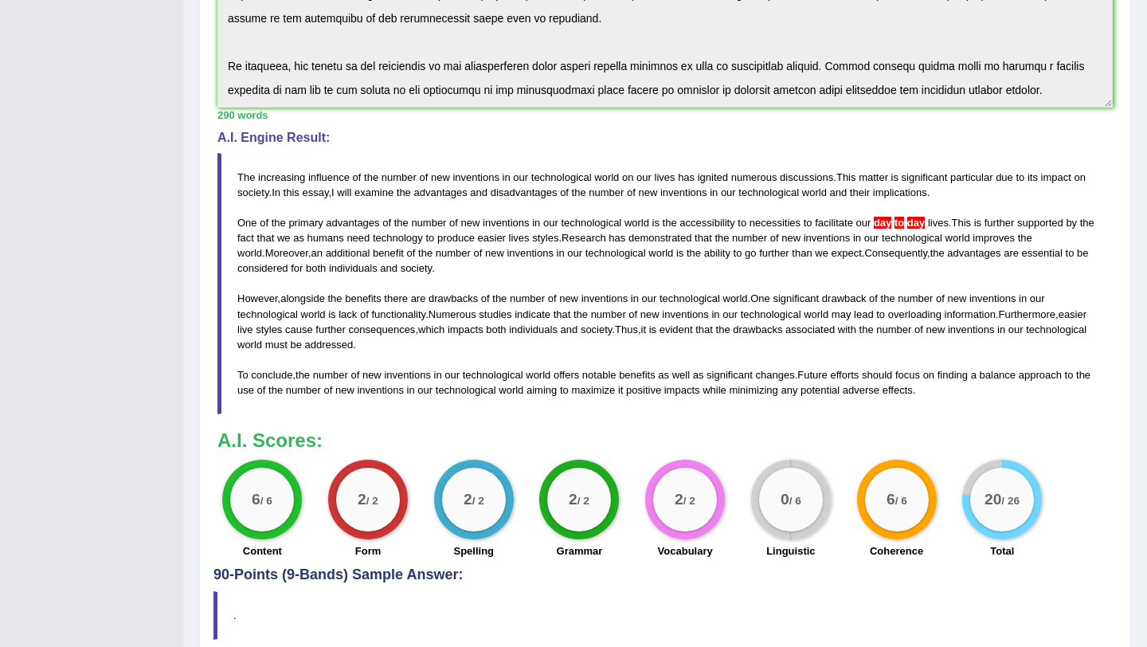
click at [777, 501] on div "0 / 6" at bounding box center [791, 500] width 64 height 64
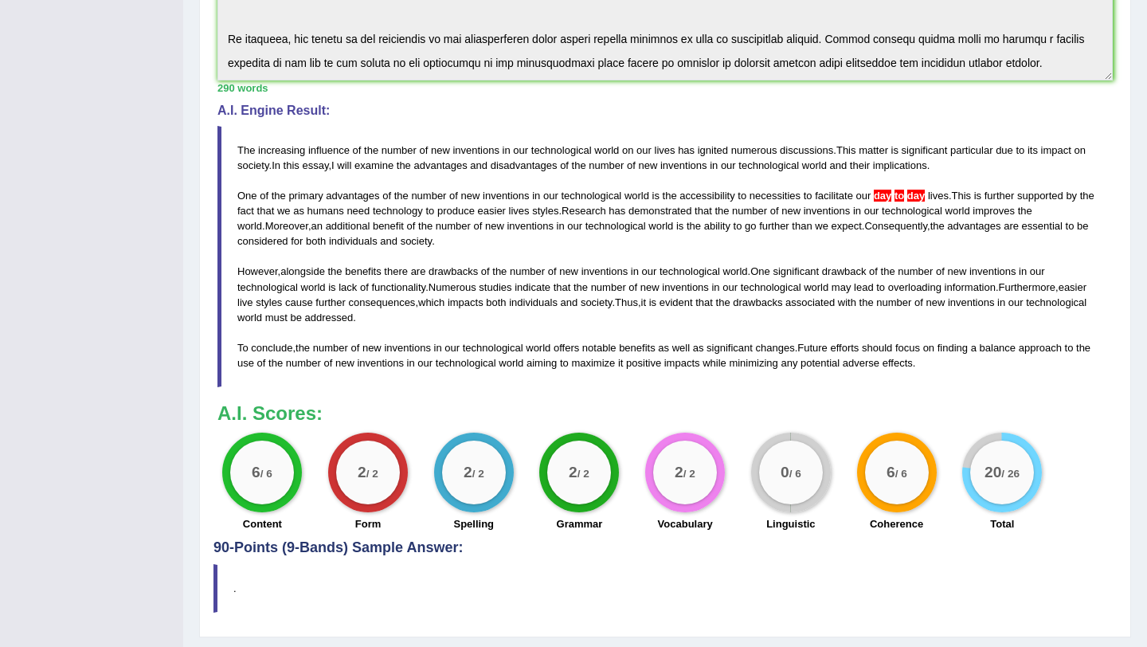
scroll to position [483, 0]
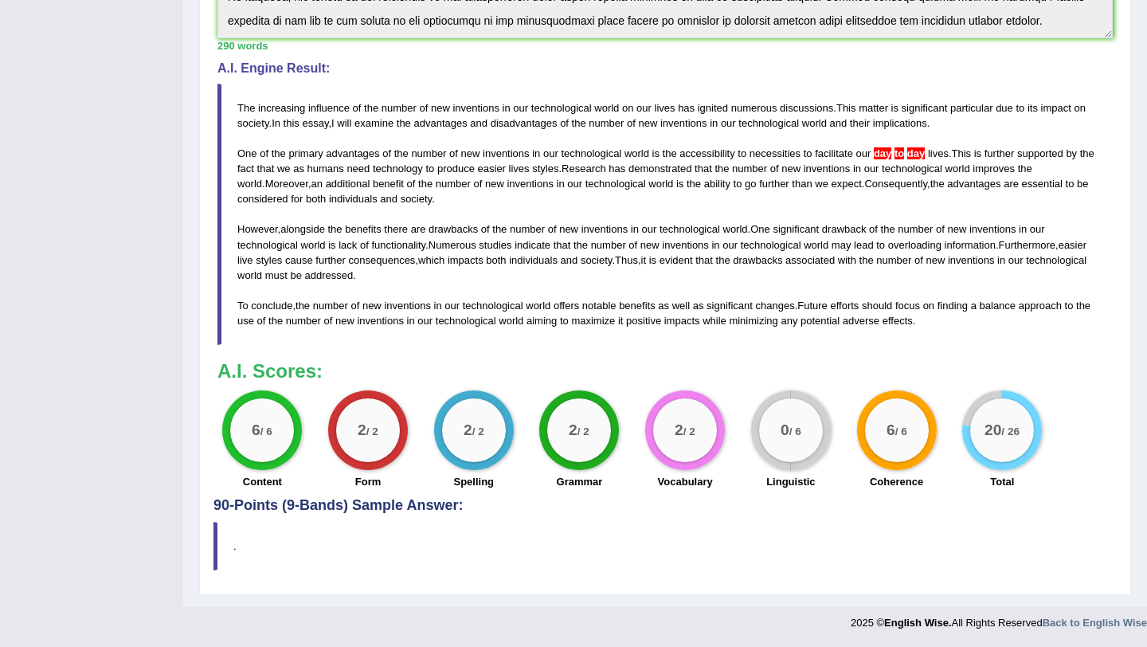
click at [888, 161] on blockquote "The increasing influence of the number of new inventions in our technological w…" at bounding box center [664, 215] width 895 height 262
click at [891, 151] on span "day" at bounding box center [883, 153] width 18 height 12
click at [996, 443] on div "20 / 26" at bounding box center [1002, 430] width 64 height 64
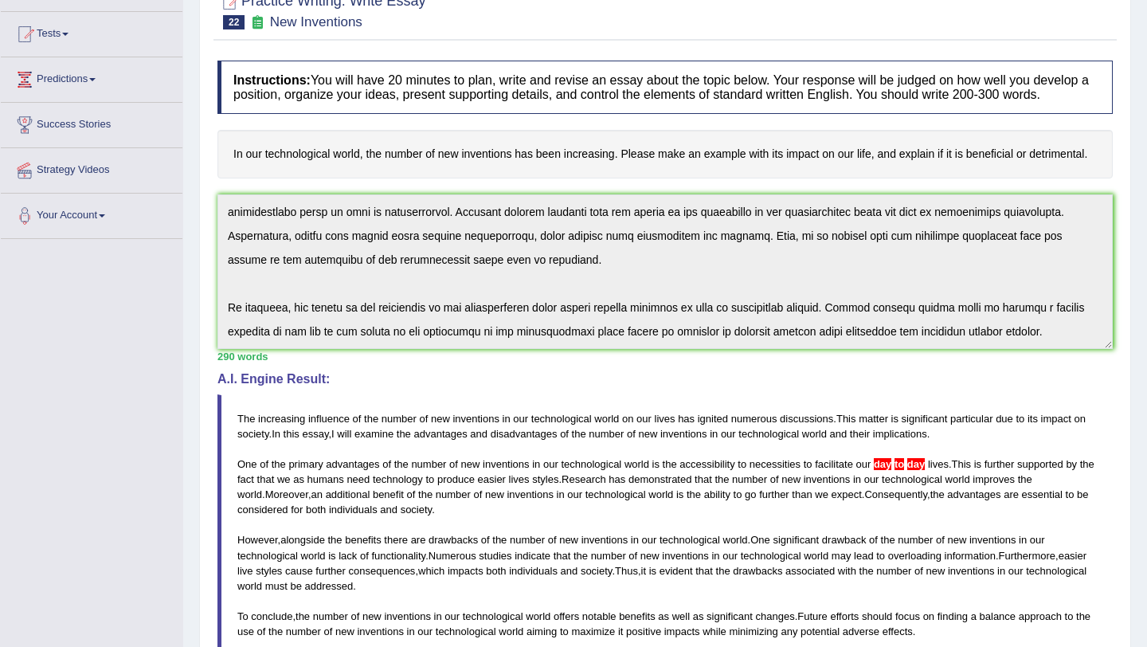
scroll to position [159, 0]
drag, startPoint x: 235, startPoint y: 167, endPoint x: 527, endPoint y: 181, distance: 291.8
click at [527, 178] on h4 "In our technological world, the number of new inventions has been increasing. P…" at bounding box center [664, 153] width 895 height 49
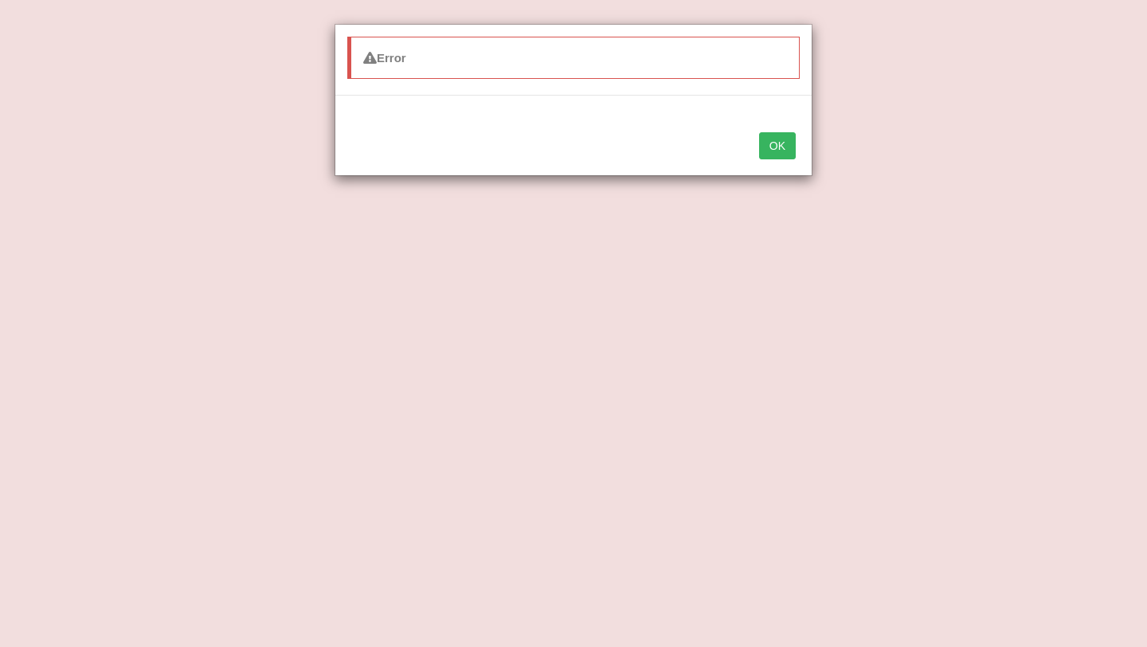
click at [783, 140] on button "OK" at bounding box center [777, 145] width 37 height 27
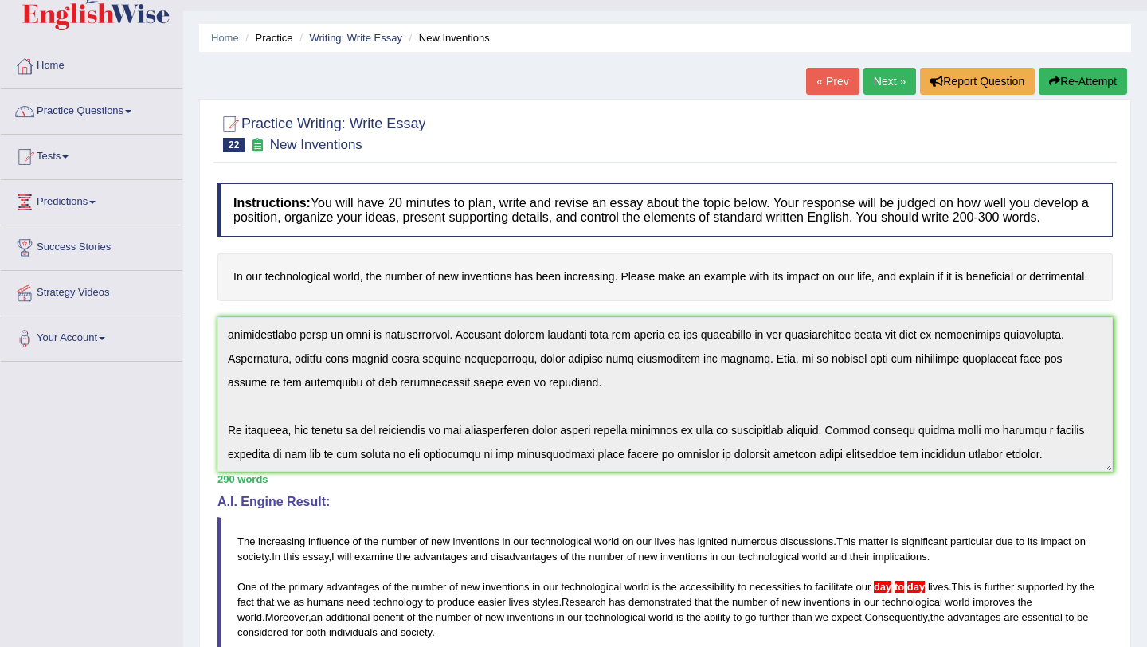
scroll to position [0, 0]
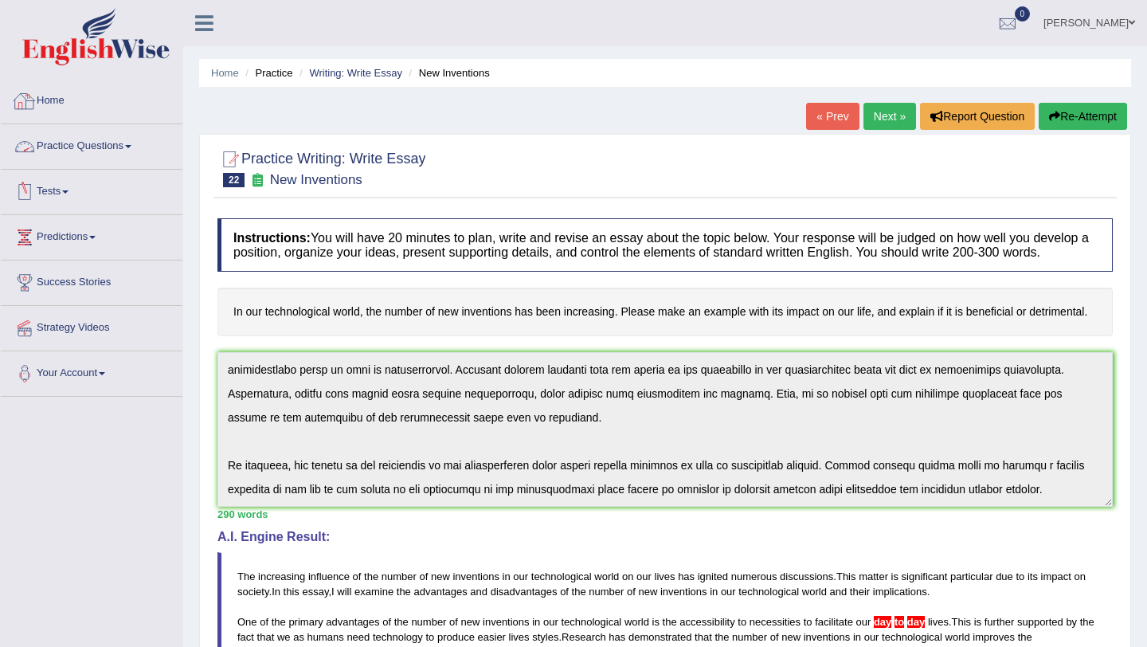
click at [63, 104] on link "Home" at bounding box center [92, 99] width 182 height 40
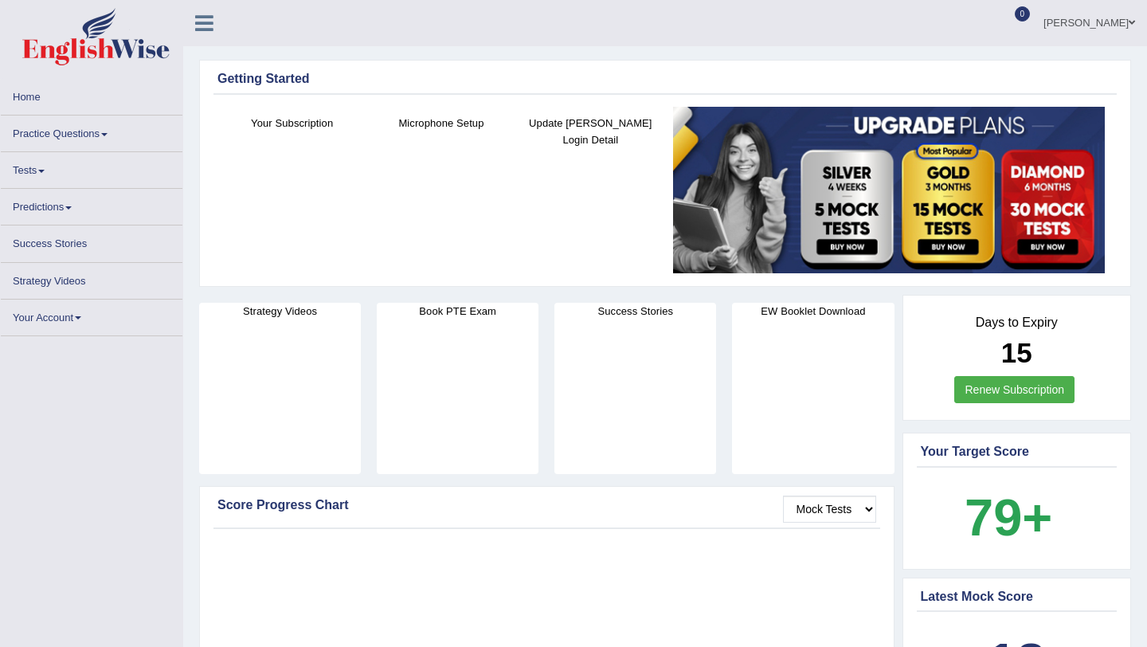
click at [38, 99] on link "Home" at bounding box center [92, 94] width 182 height 31
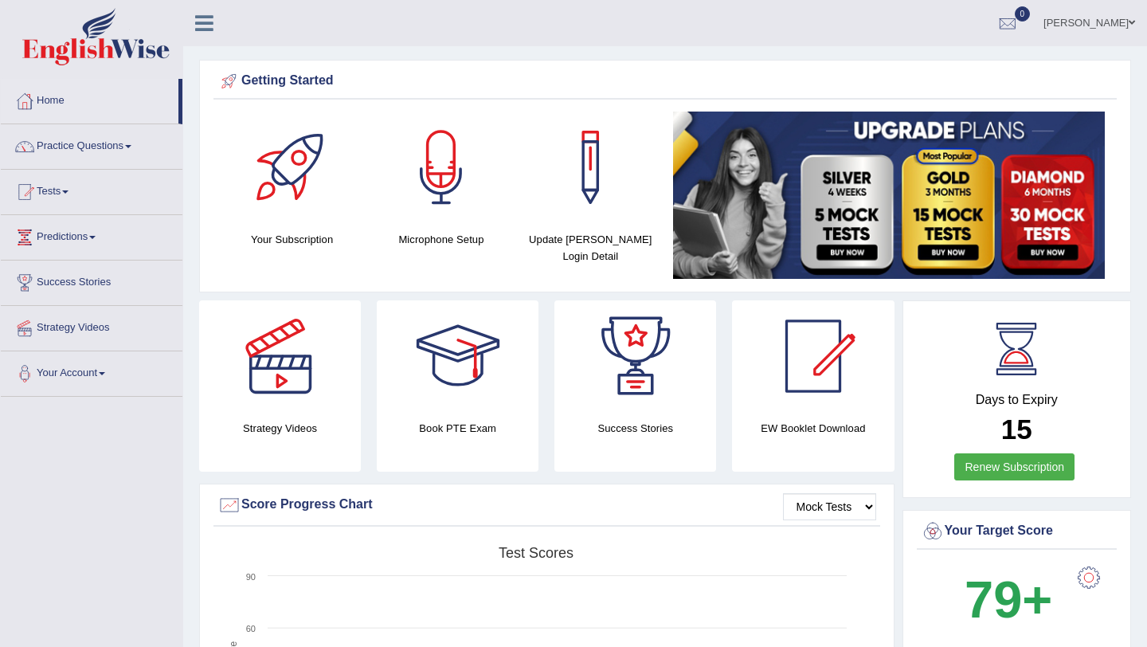
click at [59, 151] on link "Practice Questions" at bounding box center [92, 144] width 182 height 40
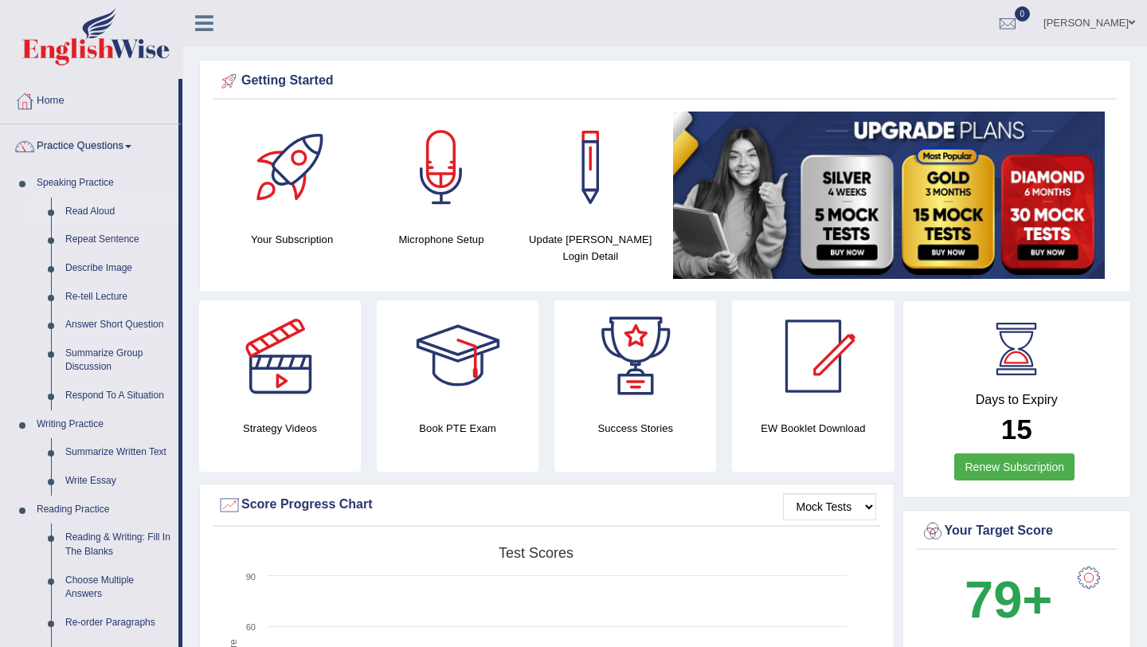
click at [92, 215] on link "Read Aloud" at bounding box center [118, 212] width 120 height 29
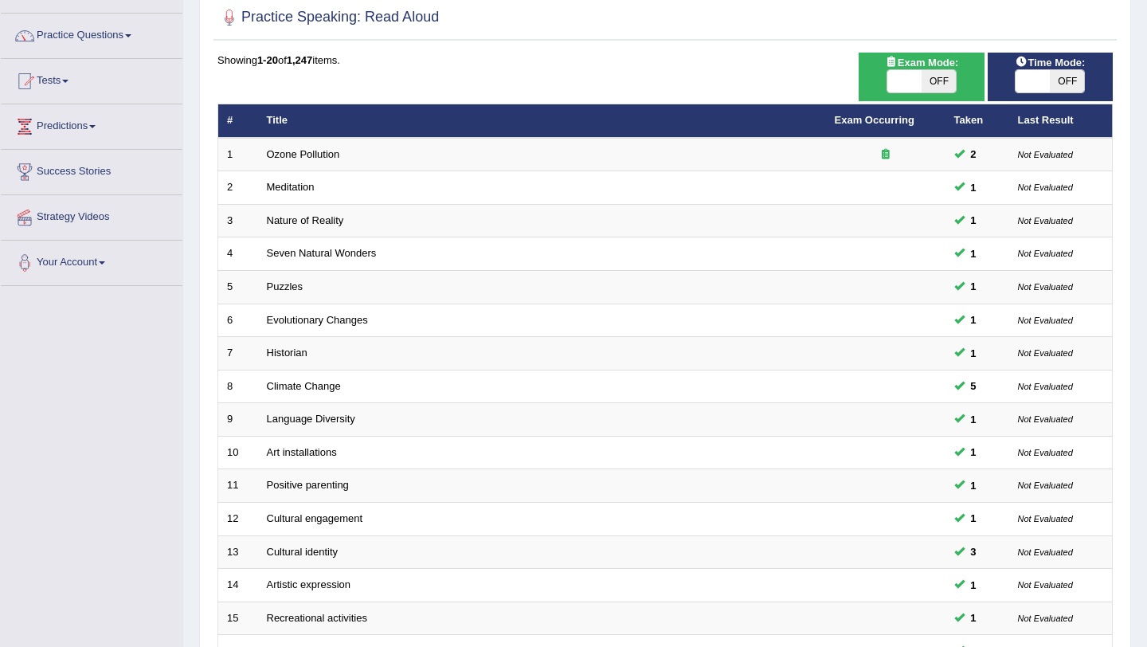
scroll to position [408, 0]
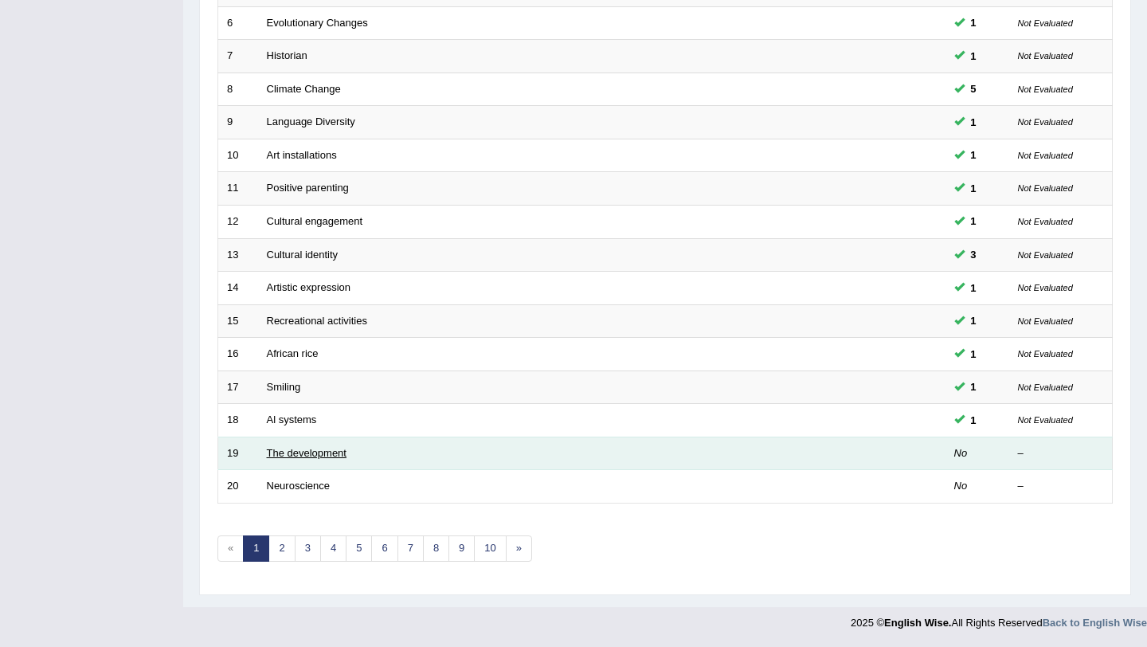
click at [302, 455] on link "The development" at bounding box center [307, 453] width 80 height 12
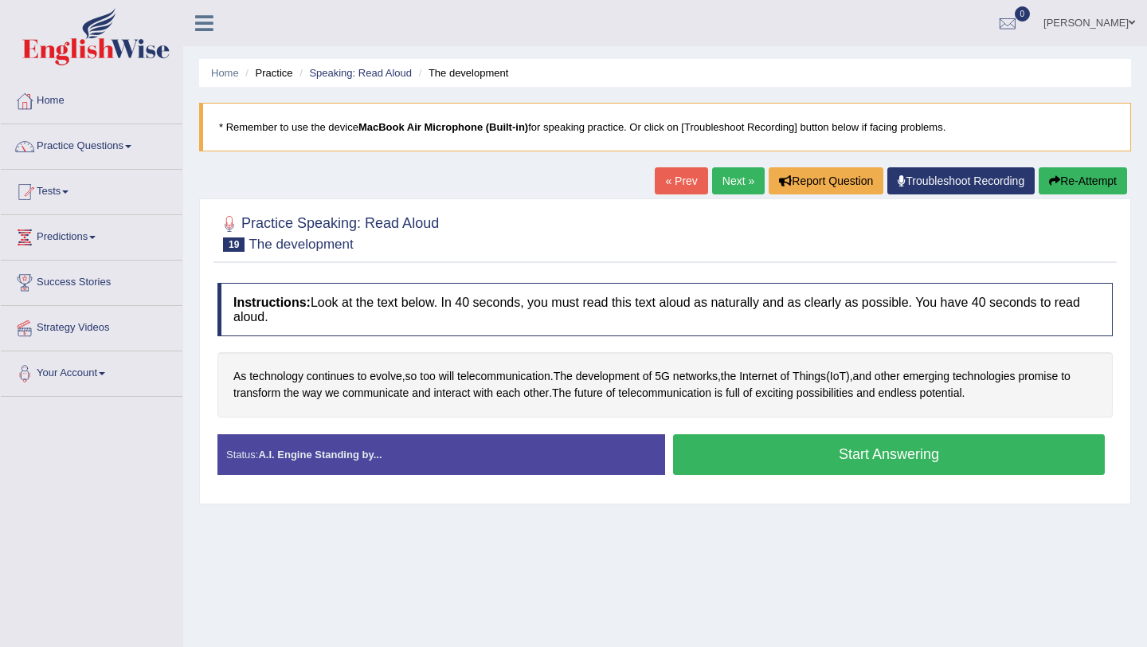
drag, startPoint x: 0, startPoint y: 0, endPoint x: 429, endPoint y: 461, distance: 630.1
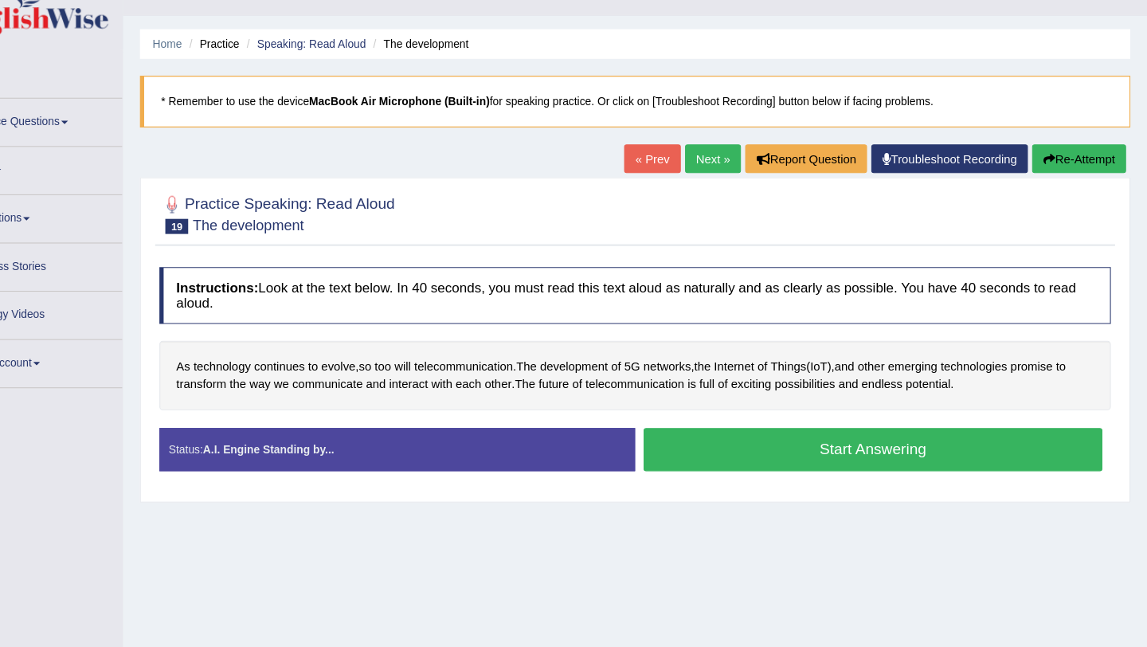
click at [835, 460] on button "Start Answering" at bounding box center [889, 454] width 432 height 41
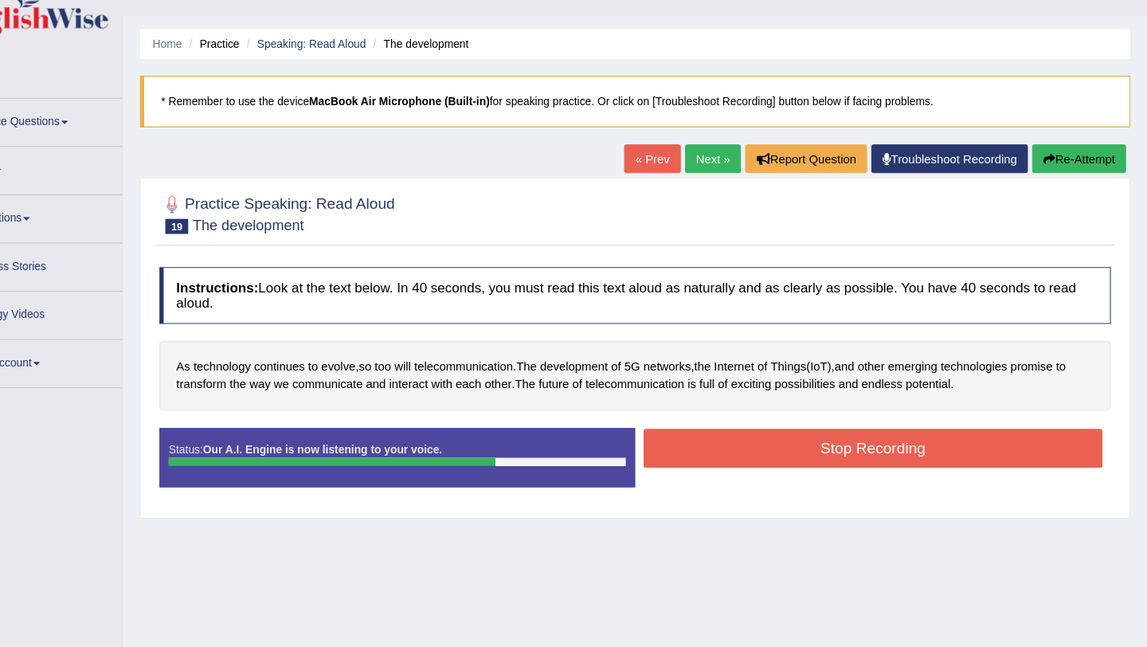
click at [868, 456] on button "Stop Recording" at bounding box center [889, 453] width 432 height 37
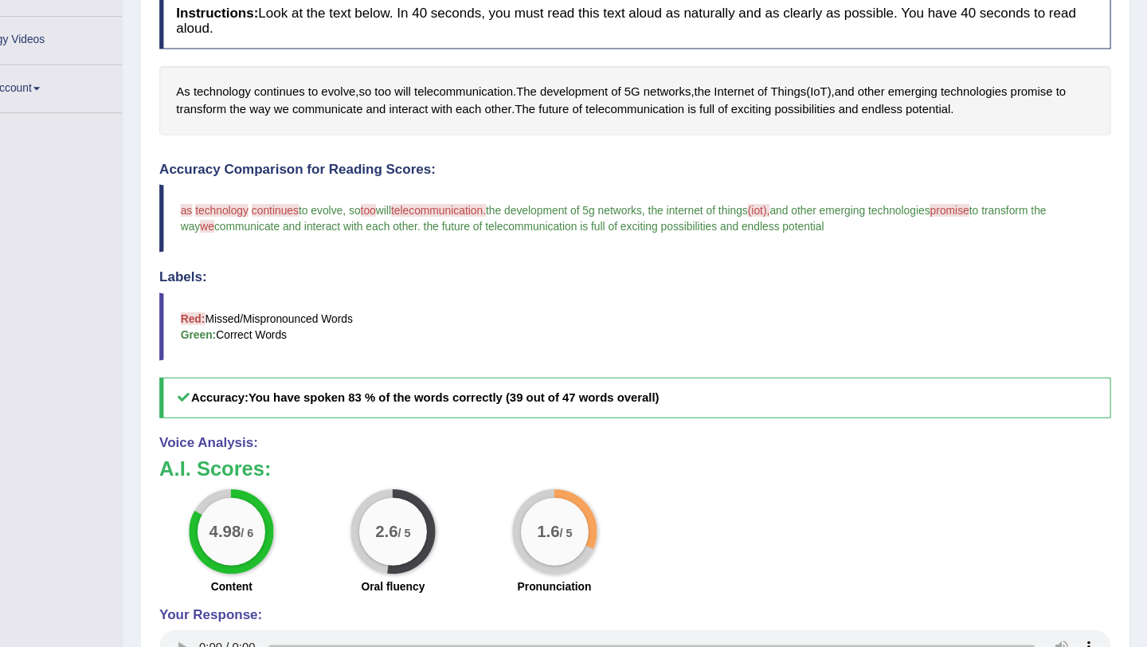
scroll to position [254, 0]
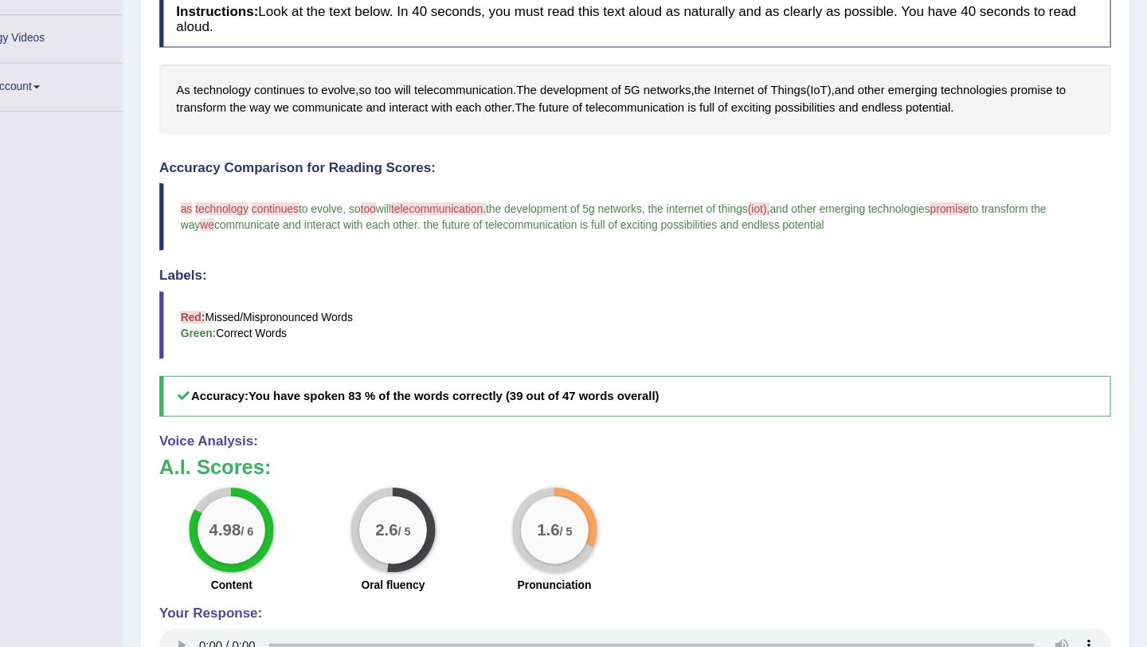
click at [593, 543] on small "/ 5" at bounding box center [599, 537] width 12 height 12
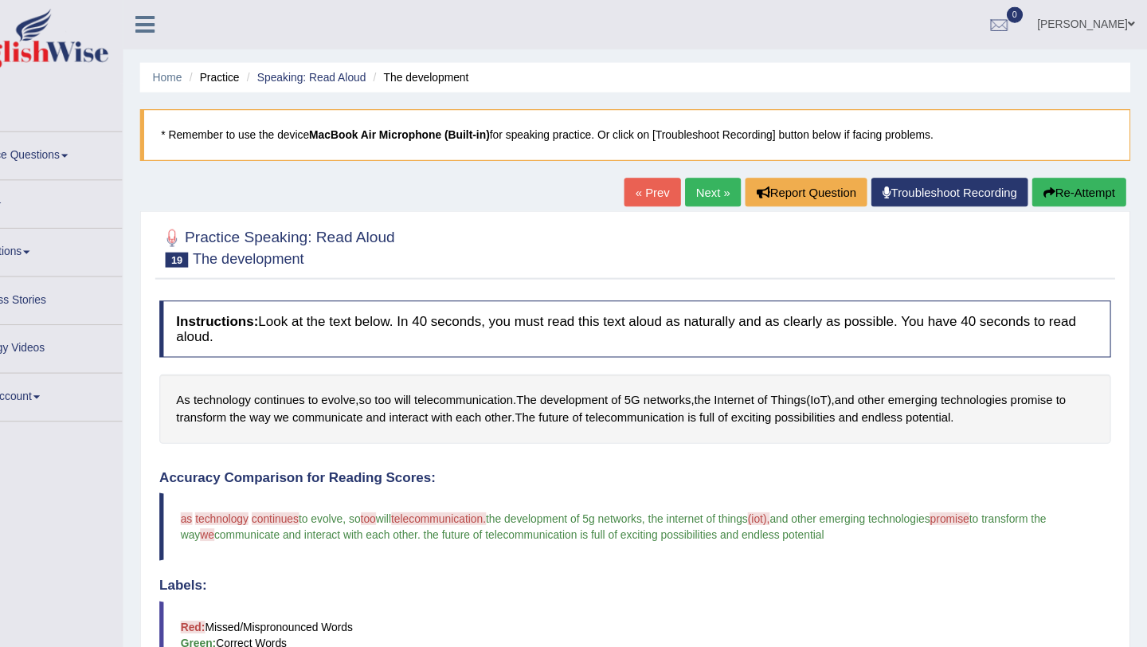
click at [729, 191] on link "Next »" at bounding box center [738, 180] width 53 height 27
